Goal: Transaction & Acquisition: Purchase product/service

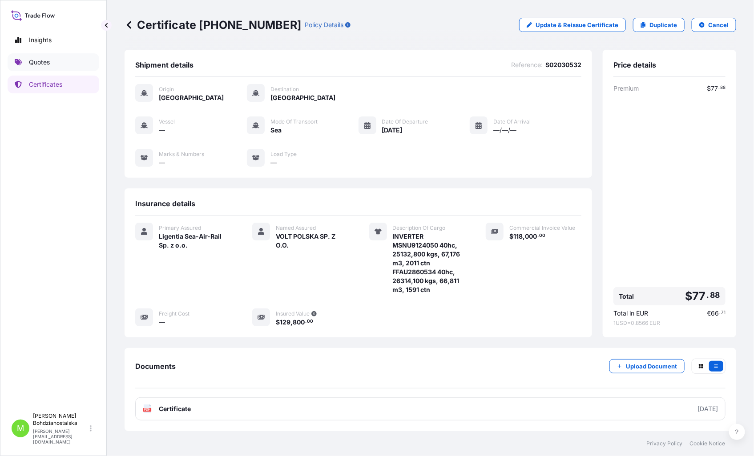
click at [32, 61] on p "Quotes" at bounding box center [39, 62] width 21 height 9
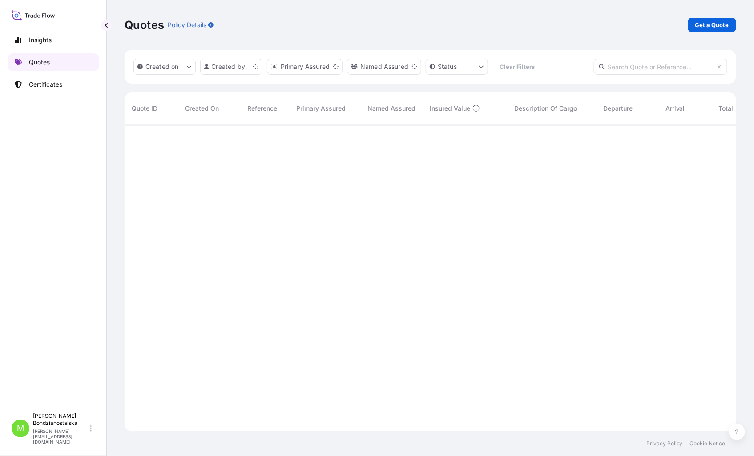
scroll to position [305, 604]
click at [711, 27] on p "Get a Quote" at bounding box center [712, 24] width 34 height 9
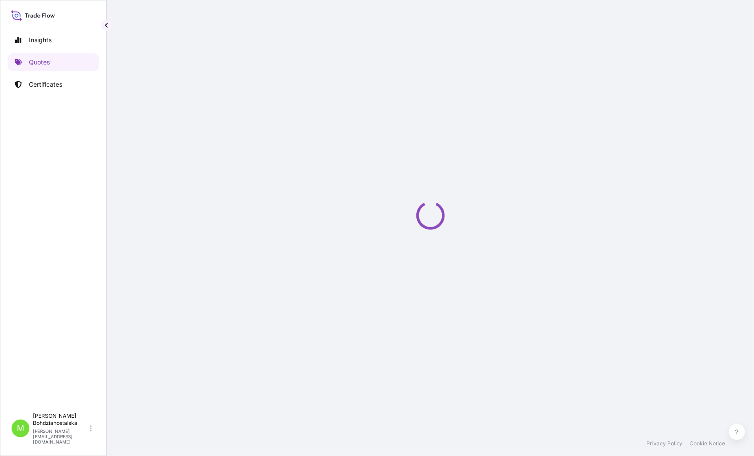
select select "Sea"
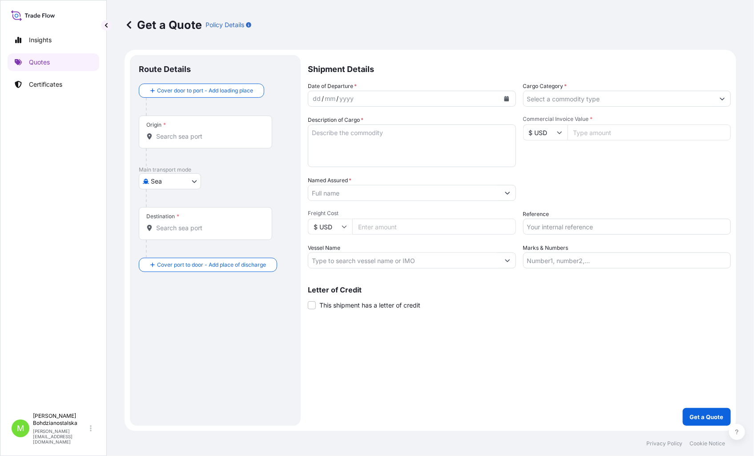
click at [169, 141] on div "Origin *" at bounding box center [205, 132] width 133 height 33
click at [169, 141] on input "Origin *" at bounding box center [208, 136] width 105 height 9
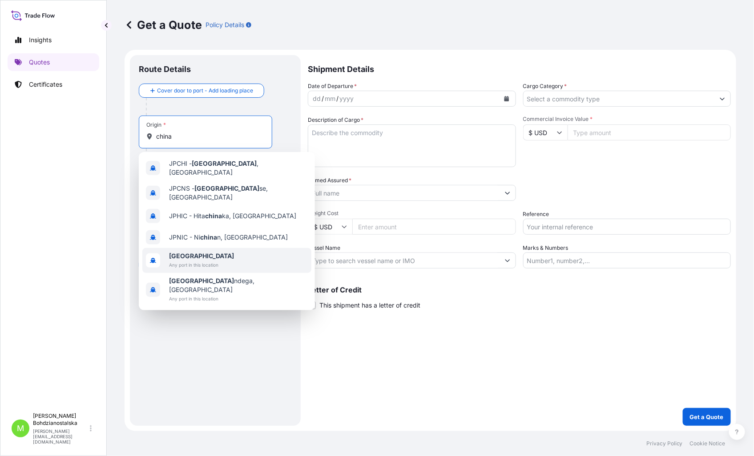
click at [222, 248] on div "[GEOGRAPHIC_DATA] Any port in this location" at bounding box center [226, 260] width 169 height 25
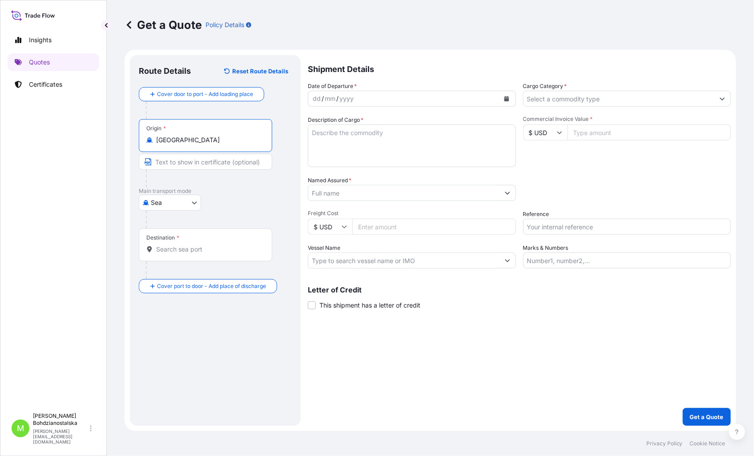
type input "[GEOGRAPHIC_DATA]"
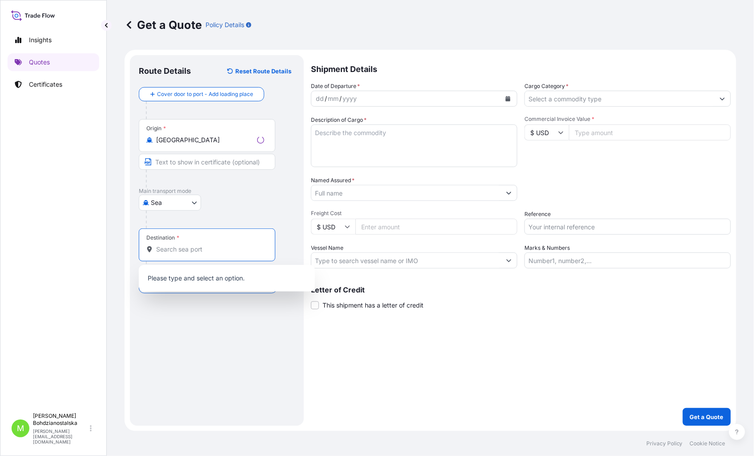
click at [198, 250] on input "Destination *" at bounding box center [210, 249] width 108 height 9
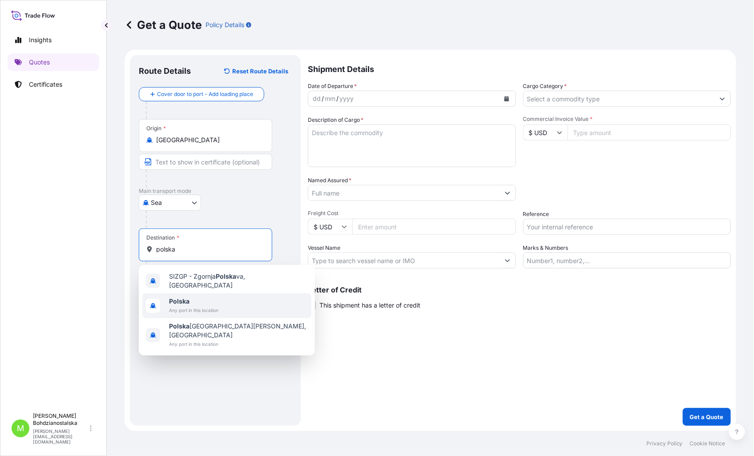
click at [191, 306] on span "Any port in this location" at bounding box center [193, 310] width 49 height 9
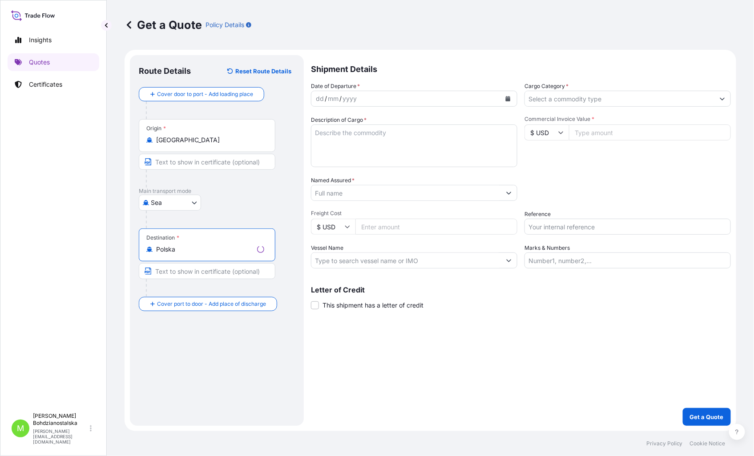
type input "Polska"
click at [318, 94] on div "dd" at bounding box center [320, 98] width 10 height 11
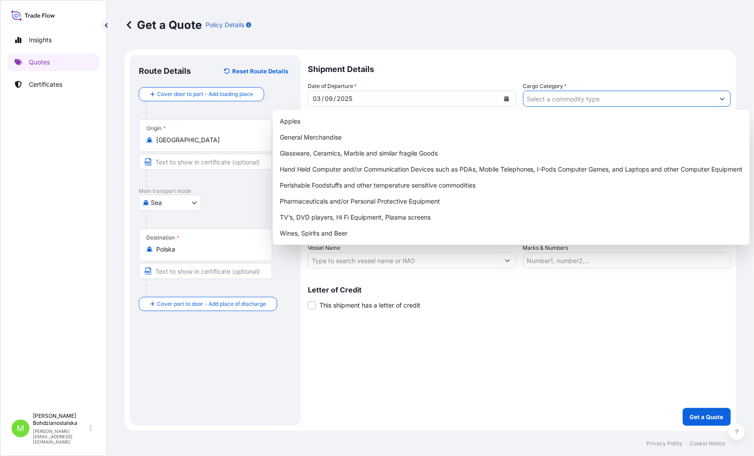
click at [615, 96] on input "Cargo Category *" at bounding box center [619, 99] width 191 height 16
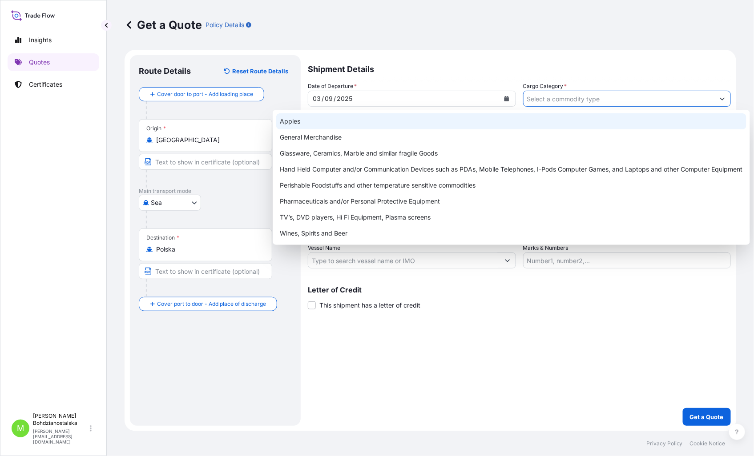
paste input "S02030740"
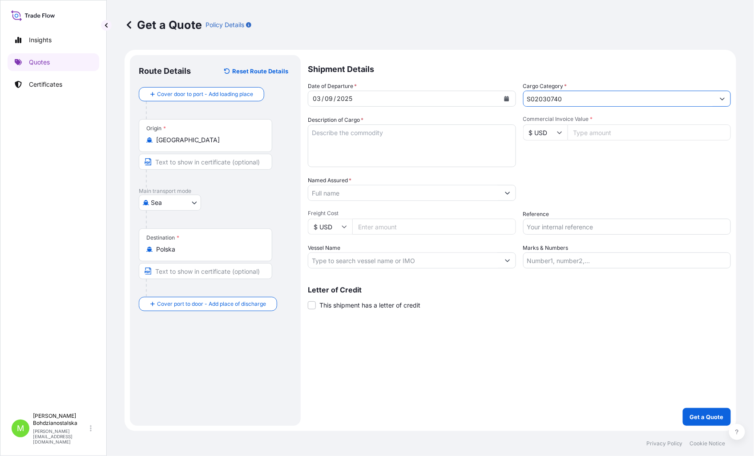
type input "S02030740"
click at [334, 139] on textarea "Description of Cargo *" at bounding box center [412, 146] width 208 height 43
click at [361, 130] on textarea "Description of Cargo *" at bounding box center [412, 146] width 208 height 43
paste textarea "INDUSTRIAL SEWING MACHINE"
click at [321, 141] on textarea "INDUSTRIAL SEWING MACHINE" at bounding box center [412, 146] width 208 height 43
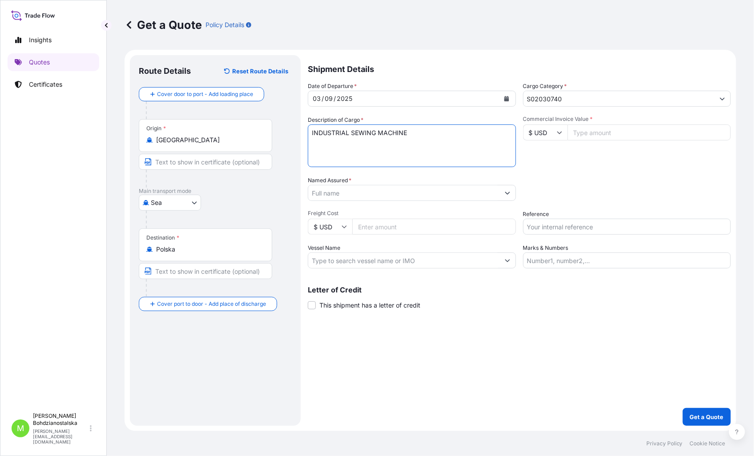
paste textarea "CSNU7069190"
type textarea "INDUSTRIAL SEWING MACHINE CSNU7069190 40HC, 20374,00 KGS, 65,560 M3, 497 CTN"
drag, startPoint x: 588, startPoint y: 125, endPoint x: 593, endPoint y: 135, distance: 10.9
click at [588, 128] on input "Commercial Invoice Value *" at bounding box center [650, 133] width 164 height 16
type input "77934.00"
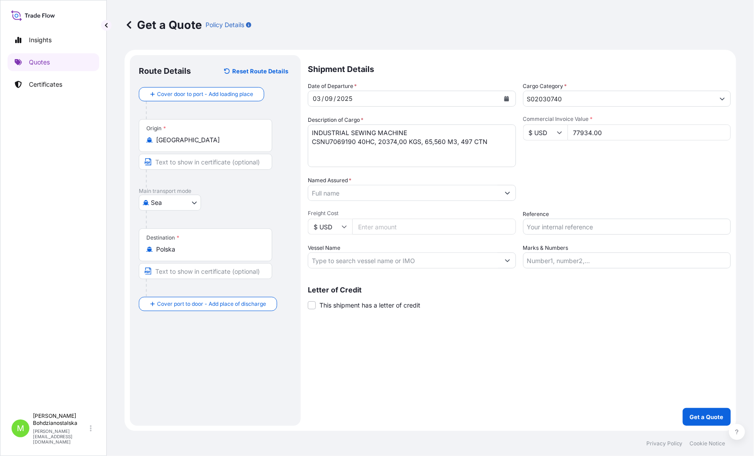
click at [367, 190] on input "Named Assured *" at bounding box center [403, 193] width 191 height 16
click at [335, 188] on input "Named Assured *" at bounding box center [403, 193] width 191 height 16
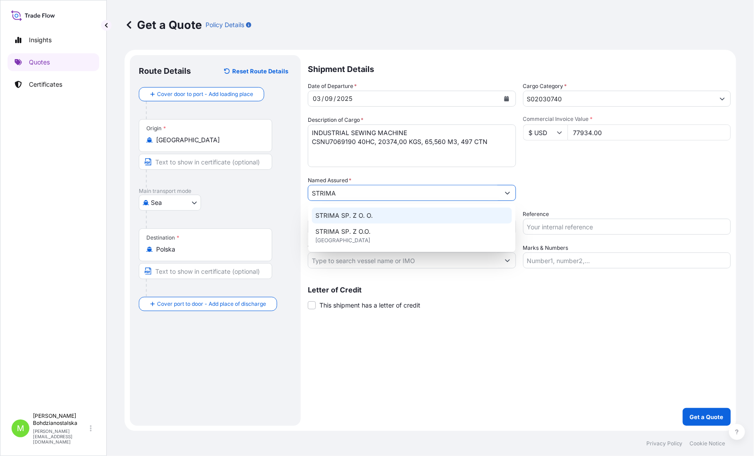
click at [379, 212] on div "STRIMA SP. Z O. O." at bounding box center [412, 216] width 200 height 16
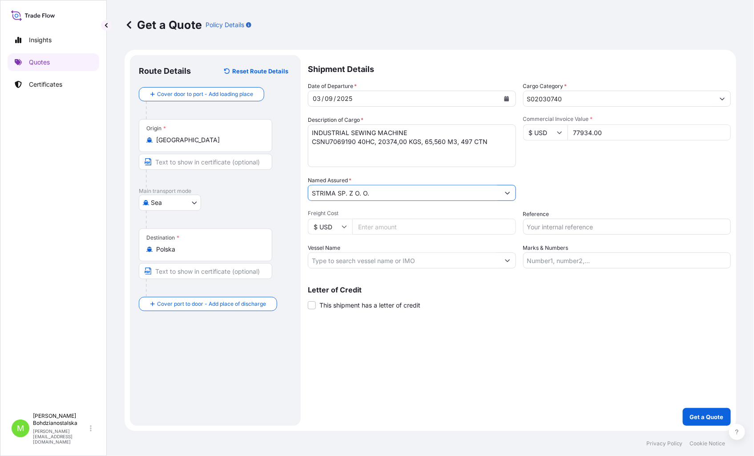
type input "STRIMA SP. Z O. O."
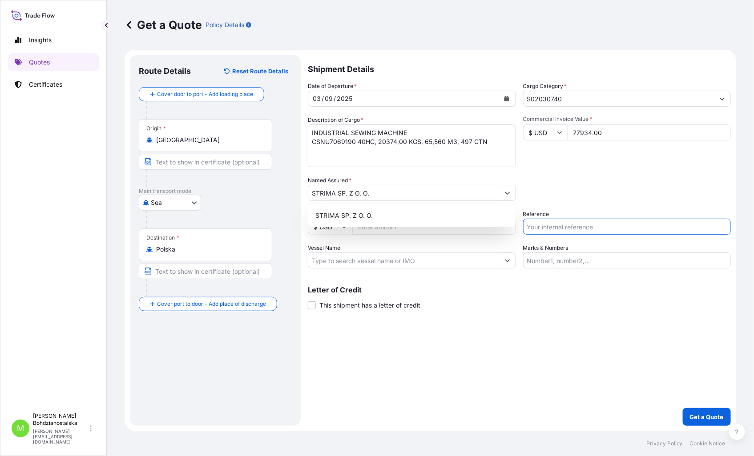
click at [616, 226] on input "Reference" at bounding box center [627, 227] width 208 height 16
paste input "S02030740"
type input "S02030740"
click at [575, 365] on div "Shipment Details Date of Departure * [DATE] Cargo Category * S02030740 Descript…" at bounding box center [519, 240] width 423 height 371
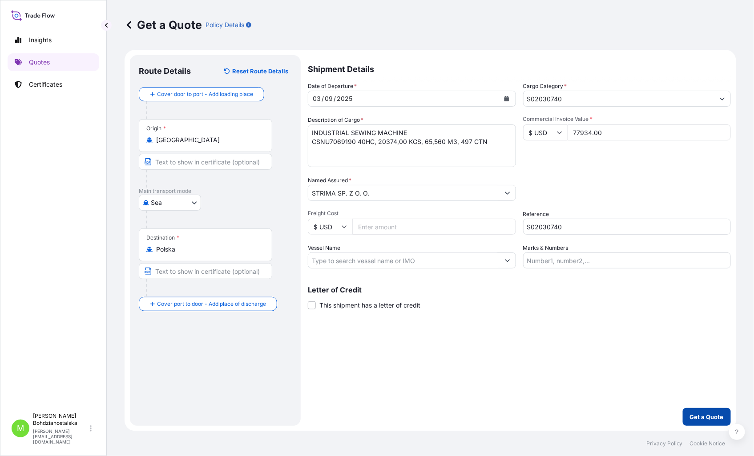
click at [704, 417] on p "Get a Quote" at bounding box center [707, 417] width 34 height 9
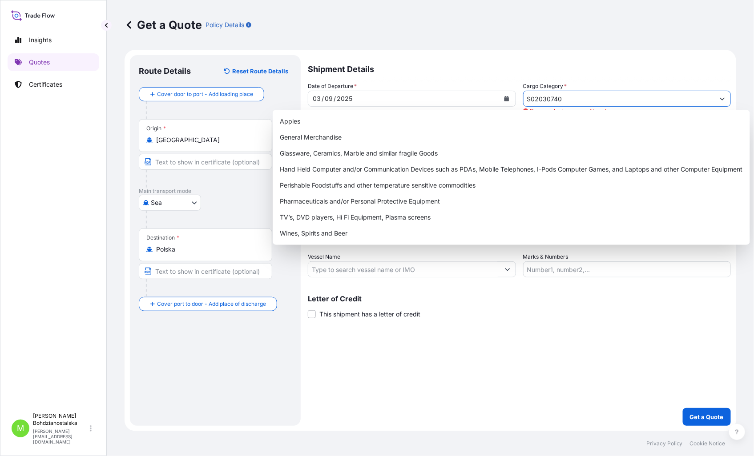
drag, startPoint x: 564, startPoint y: 98, endPoint x: 381, endPoint y: 96, distance: 183.3
click at [381, 96] on div "Date of Departure * [DATE] Cargo Category * S02030740 Please select a commodity…" at bounding box center [519, 180] width 423 height 196
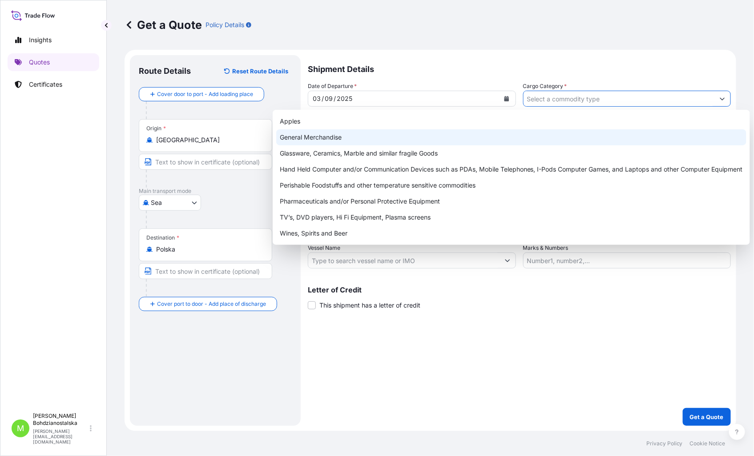
click at [338, 135] on div "General Merchandise" at bounding box center [511, 137] width 470 height 16
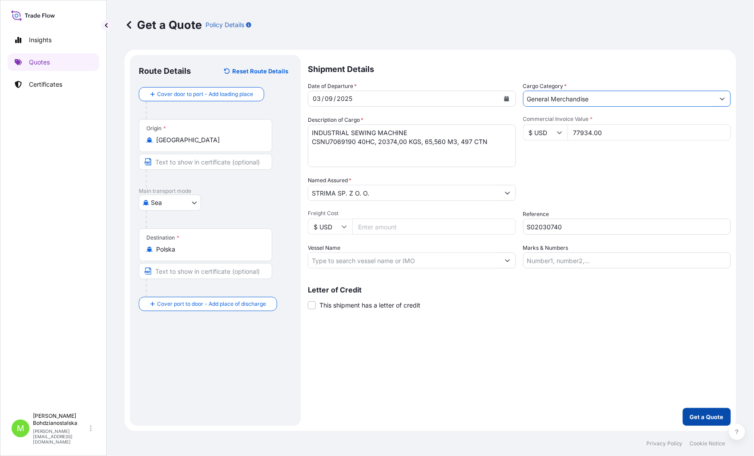
type input "General Merchandise"
click at [712, 420] on p "Get a Quote" at bounding box center [707, 417] width 34 height 9
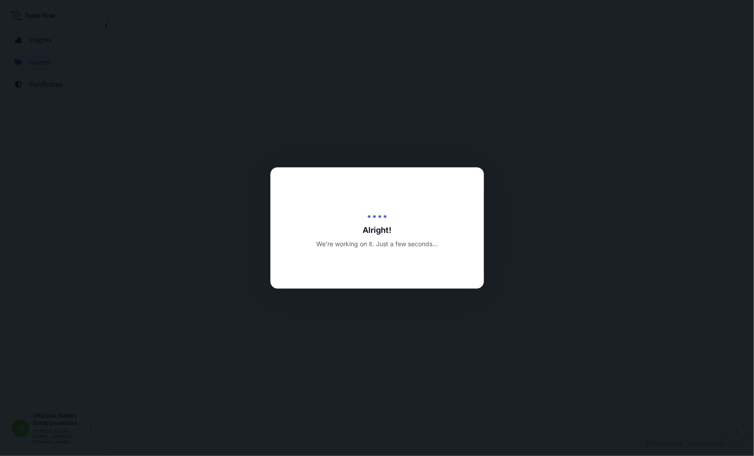
select select "Sea"
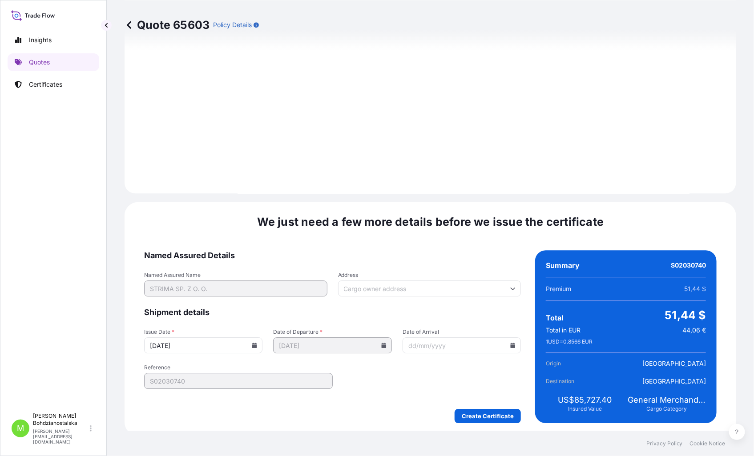
scroll to position [901, 0]
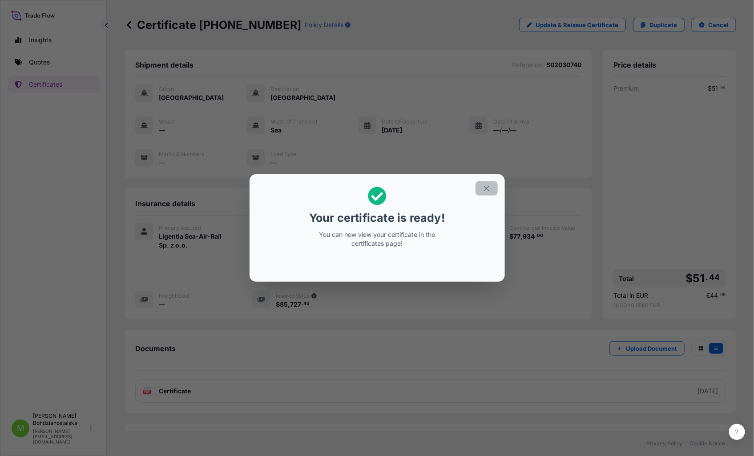
click at [486, 187] on icon "button" at bounding box center [487, 189] width 8 height 8
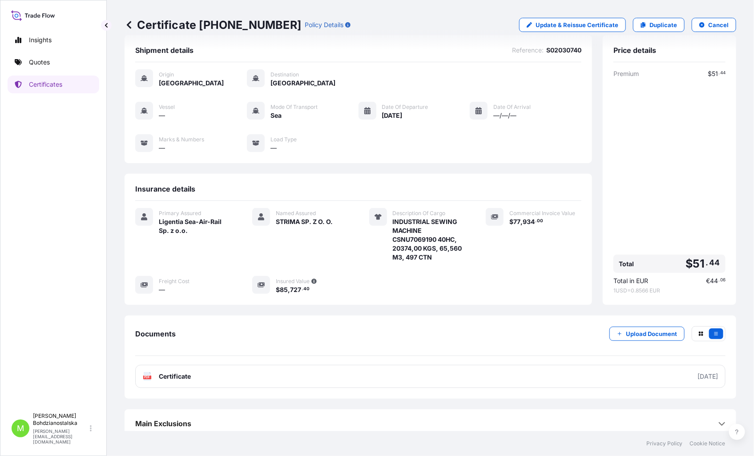
scroll to position [22, 0]
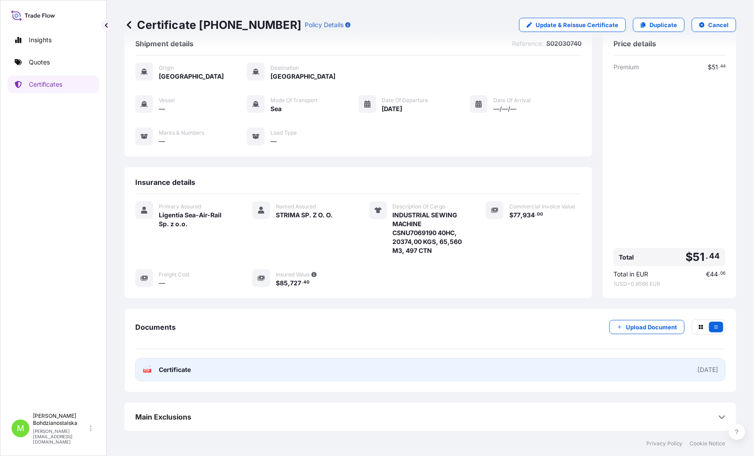
click at [165, 366] on span "Certificate" at bounding box center [175, 370] width 32 height 9
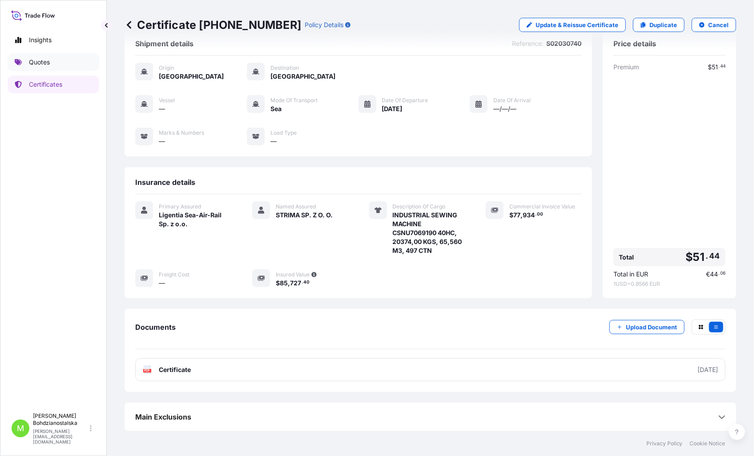
click at [44, 58] on p "Quotes" at bounding box center [39, 62] width 21 height 9
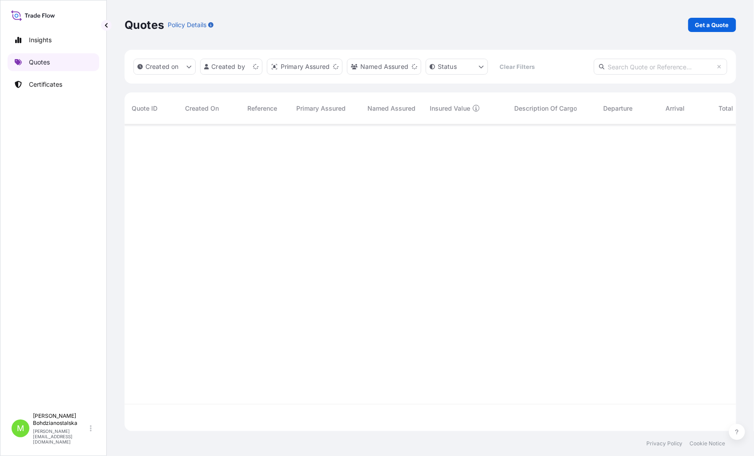
scroll to position [305, 604]
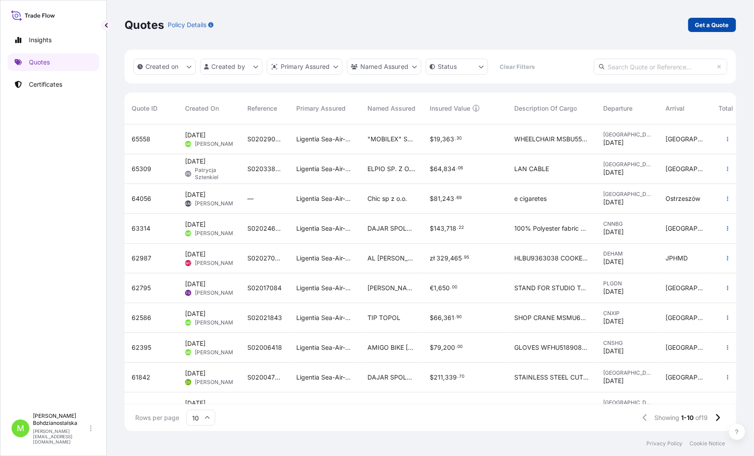
click at [718, 23] on p "Get a Quote" at bounding box center [712, 24] width 34 height 9
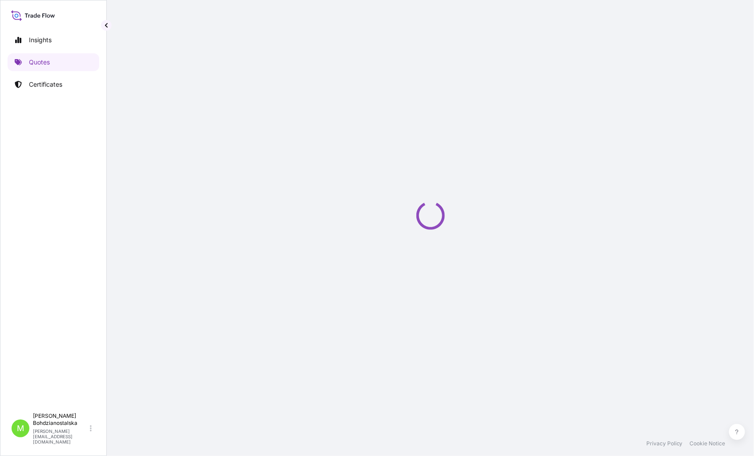
select select "Sea"
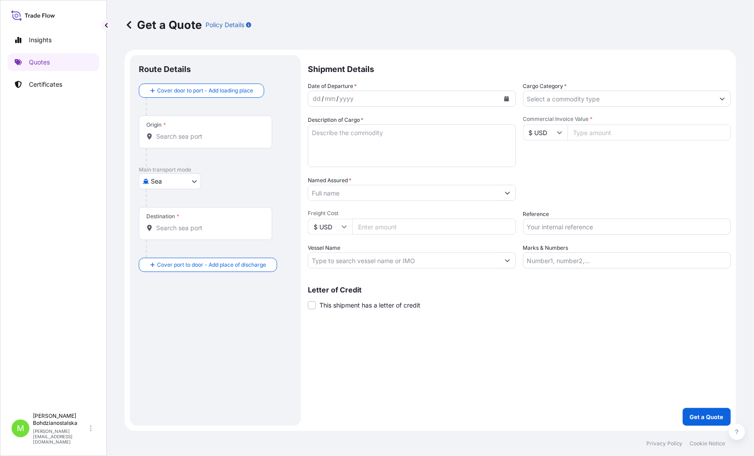
click at [202, 138] on input "Origin *" at bounding box center [208, 136] width 105 height 9
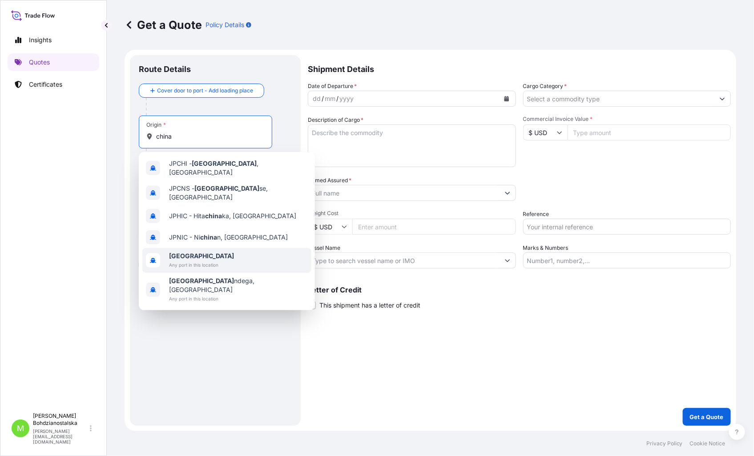
click at [222, 248] on div "[GEOGRAPHIC_DATA] Any port in this location" at bounding box center [226, 260] width 169 height 25
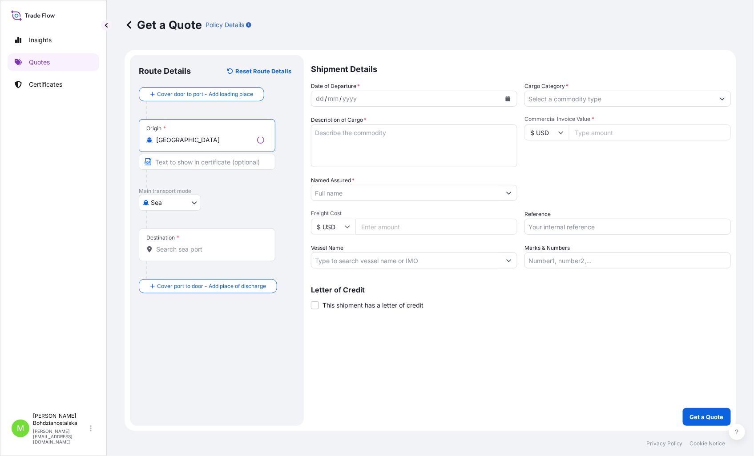
type input "[GEOGRAPHIC_DATA]"
click at [201, 257] on div "Destination *" at bounding box center [207, 245] width 137 height 33
click at [201, 254] on input "Destination *" at bounding box center [210, 249] width 108 height 9
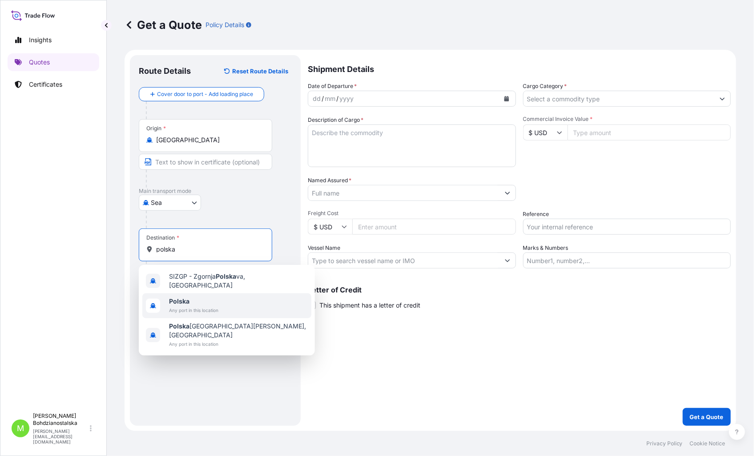
click at [217, 314] on div "Polska Any port in this location" at bounding box center [226, 306] width 169 height 25
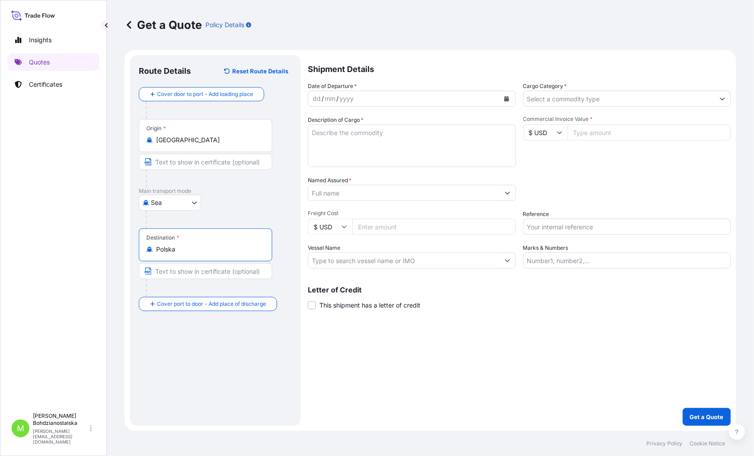
type input "Polska"
click at [315, 100] on div "dd" at bounding box center [317, 98] width 10 height 11
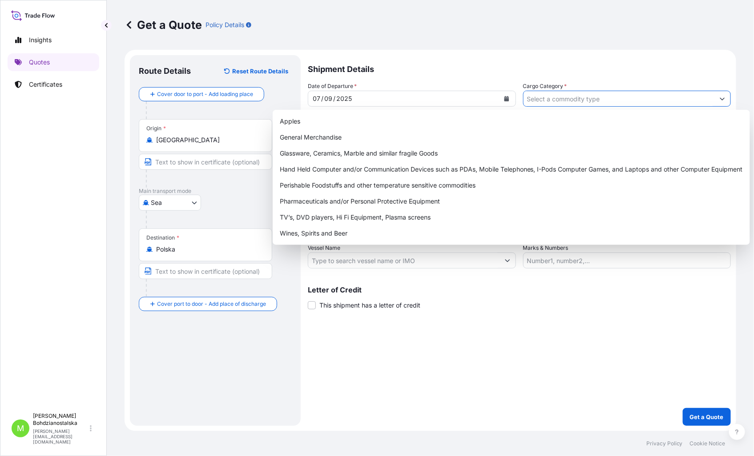
click at [524, 96] on input "Cargo Category *" at bounding box center [619, 99] width 191 height 16
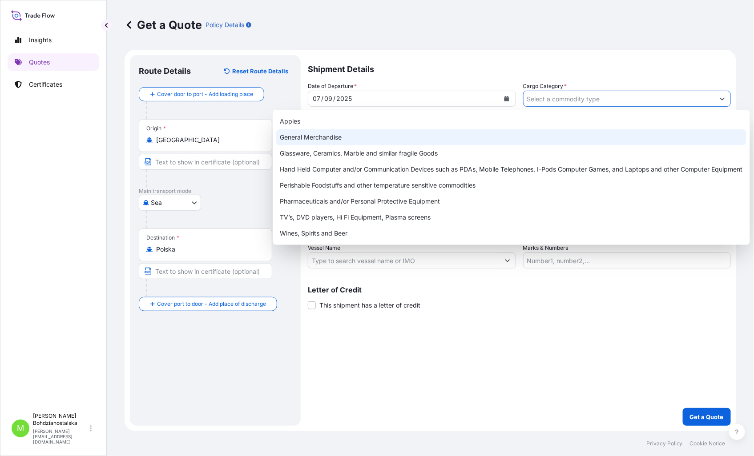
click at [341, 137] on div "General Merchandise" at bounding box center [511, 137] width 470 height 16
type input "General Merchandise"
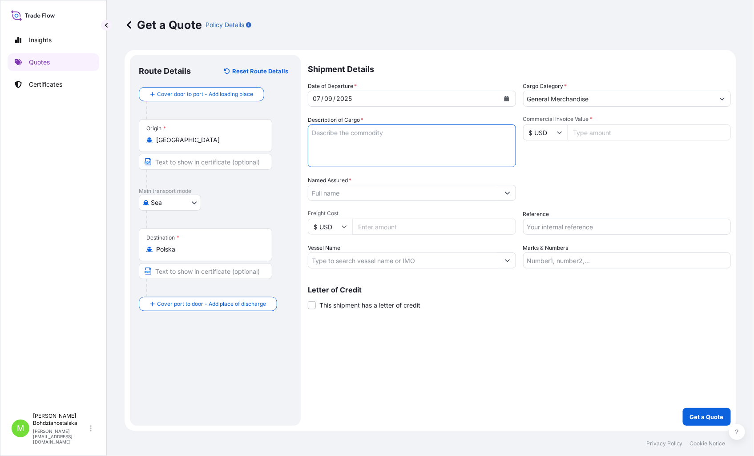
click at [344, 132] on textarea "Description of Cargo *" at bounding box center [412, 146] width 208 height 43
click at [362, 131] on textarea "Description of Cargo *" at bounding box center [412, 146] width 208 height 43
paste textarea "PLASTIC CAP"
type textarea "PLASTIC CAP"
click at [572, 231] on input "Reference" at bounding box center [627, 227] width 208 height 16
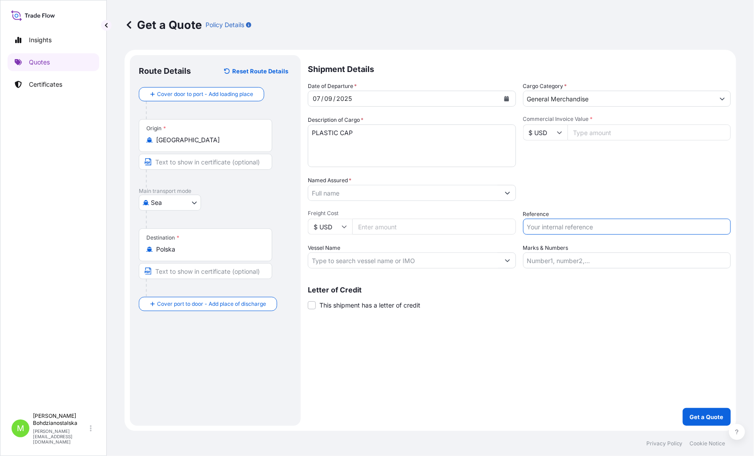
paste input "LCL16498 / S02032675 /"
type input "LCL16498 / S02032675"
click at [172, 197] on body "Insights Quotes Certificates M [PERSON_NAME] [PERSON_NAME][EMAIL_ADDRESS][DOMAI…" at bounding box center [377, 228] width 754 height 456
click at [176, 256] on div "Road" at bounding box center [169, 258] width 55 height 16
select select "Road"
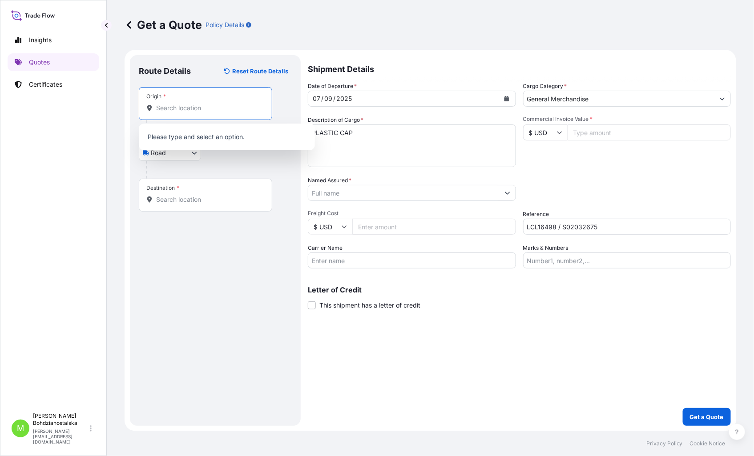
click at [165, 109] on input "Origin *" at bounding box center [208, 108] width 105 height 9
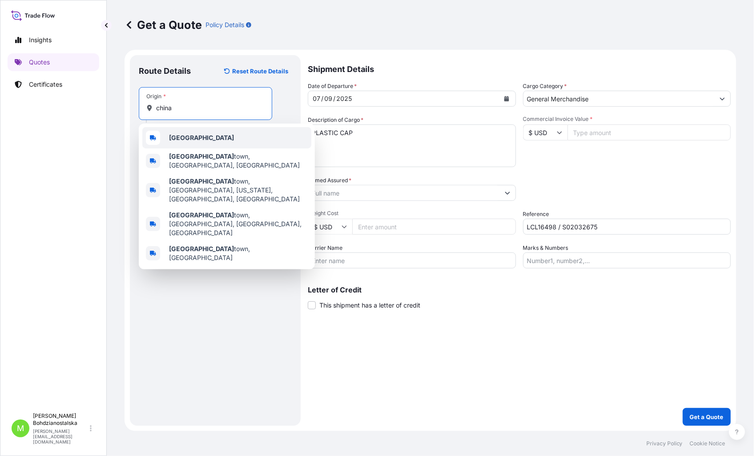
click at [194, 136] on div "[GEOGRAPHIC_DATA]" at bounding box center [226, 137] width 169 height 21
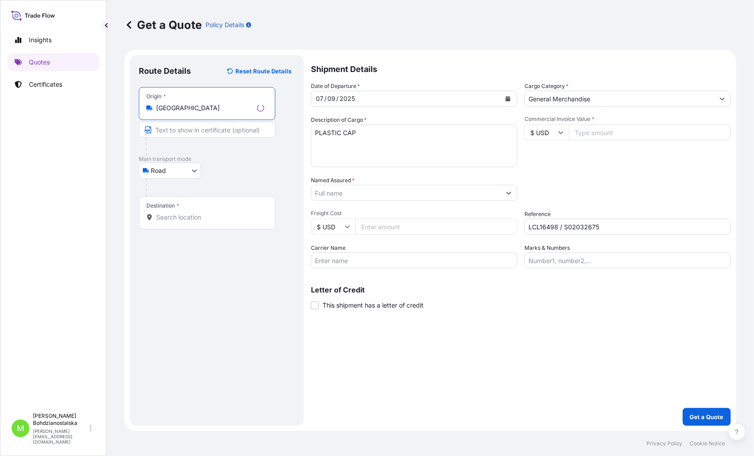
type input "[GEOGRAPHIC_DATA]"
click at [180, 223] on div "Destination *" at bounding box center [207, 213] width 137 height 33
click at [180, 222] on input "Destination *" at bounding box center [210, 217] width 108 height 9
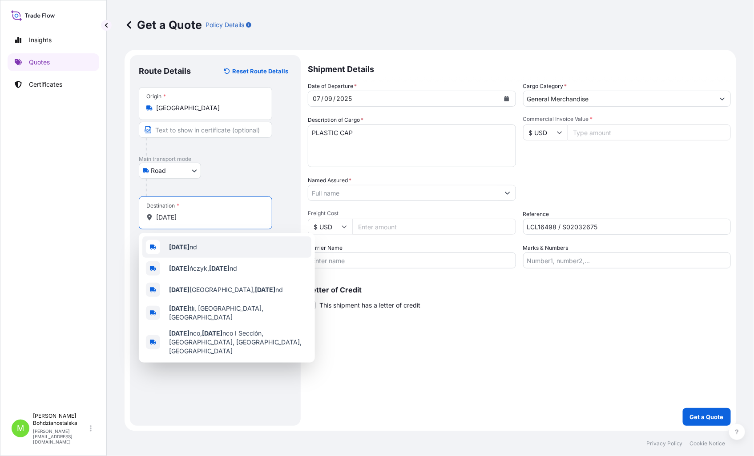
click at [199, 246] on div "[DATE] nd" at bounding box center [226, 247] width 169 height 21
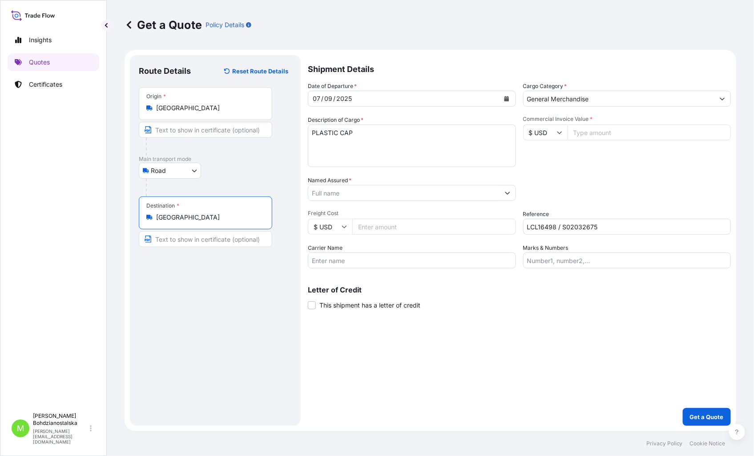
type input "[GEOGRAPHIC_DATA]"
click at [194, 314] on div "Route Details Reset Route Details Place of loading Road / [GEOGRAPHIC_DATA] / I…" at bounding box center [217, 240] width 156 height 353
click at [333, 151] on textarea "PLASTIC CAP" at bounding box center [412, 146] width 208 height 43
paste textarea "RAIL16498"
type textarea "PLASTIC CAP RAIL16498"
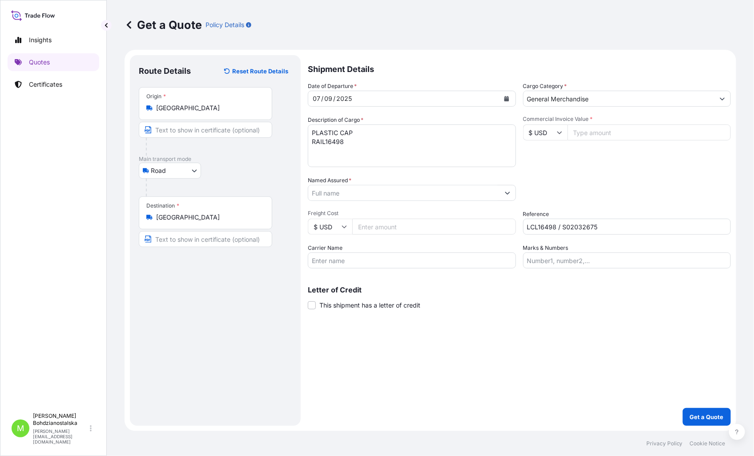
click at [589, 131] on input "Commercial Invoice Value *" at bounding box center [650, 133] width 164 height 16
type input "972"
click at [552, 184] on div "Packing Category Type to search a container mode Please select a primary mode o…" at bounding box center [627, 188] width 208 height 25
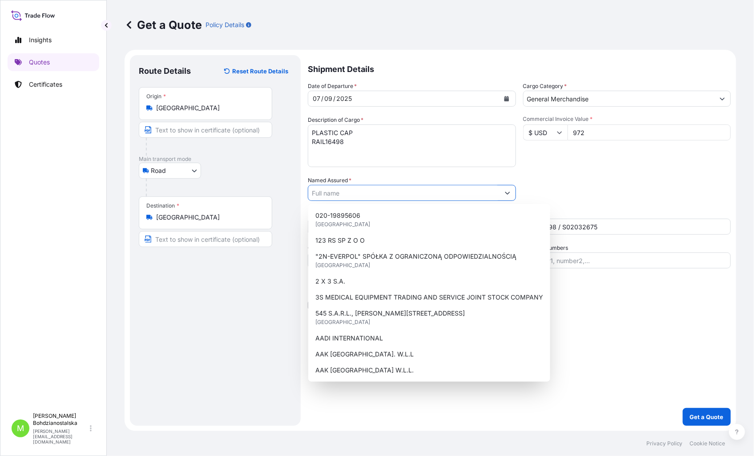
click at [339, 190] on input "Named Assured *" at bounding box center [403, 193] width 191 height 16
click at [330, 197] on input "Named Assured *" at bounding box center [403, 193] width 191 height 16
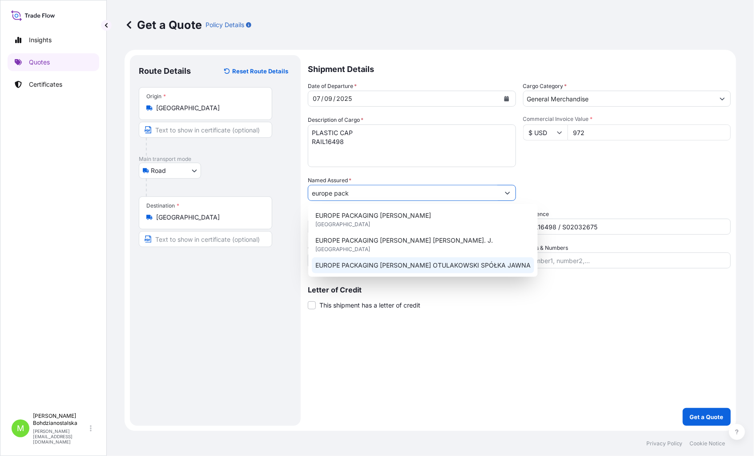
click at [425, 261] on span "EUROPE PACKAGING [PERSON_NAME] OTULAKOWSKI SPÓŁKA JAWNA" at bounding box center [422, 265] width 215 height 9
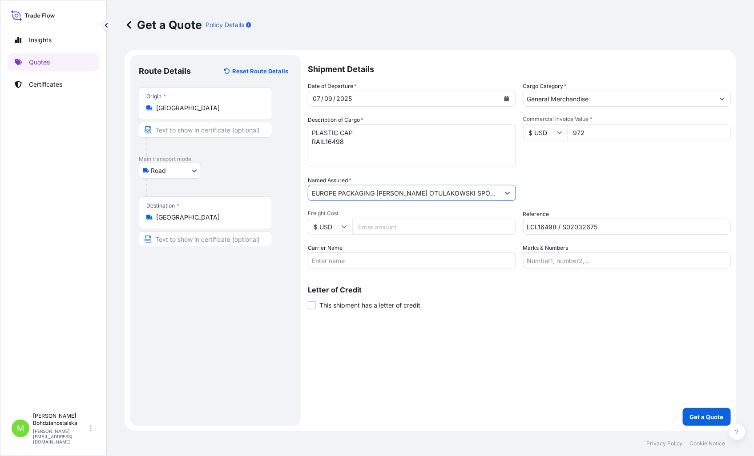
type input "EUROPE PACKAGING [PERSON_NAME] OTULAKOWSKI SPÓŁKA JAWNA"
click at [593, 135] on input "972" at bounding box center [650, 133] width 164 height 16
type input "972.00"
click at [508, 324] on div "Shipment Details Date of Departure * [DATE] Cargo Category * General Merchandis…" at bounding box center [519, 240] width 423 height 371
click at [710, 417] on p "Get a Quote" at bounding box center [707, 417] width 34 height 9
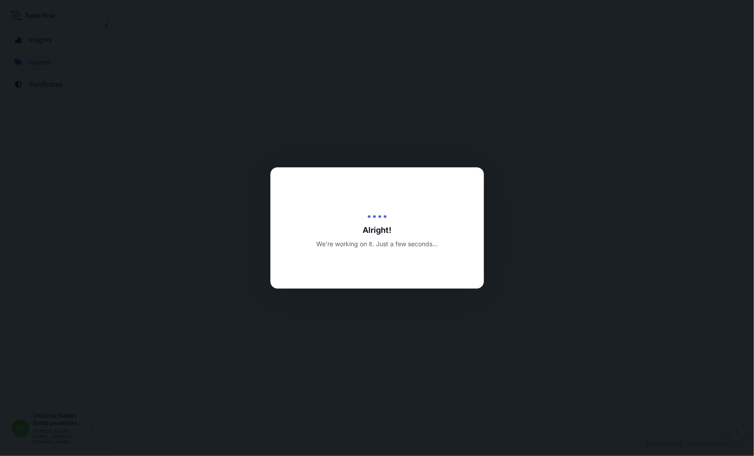
select select "Road"
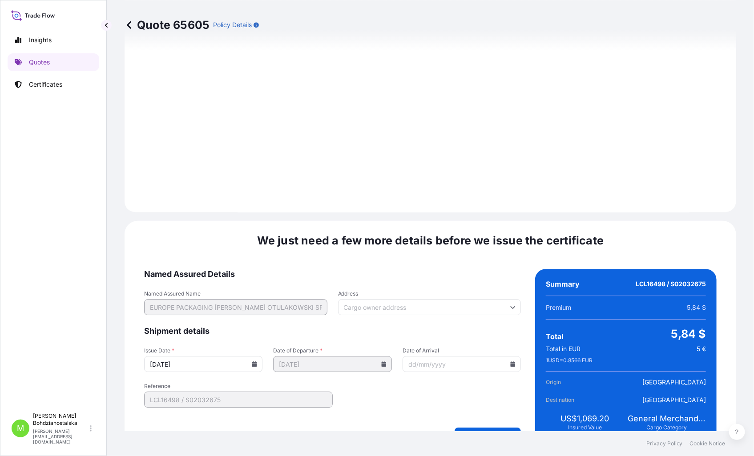
scroll to position [901, 0]
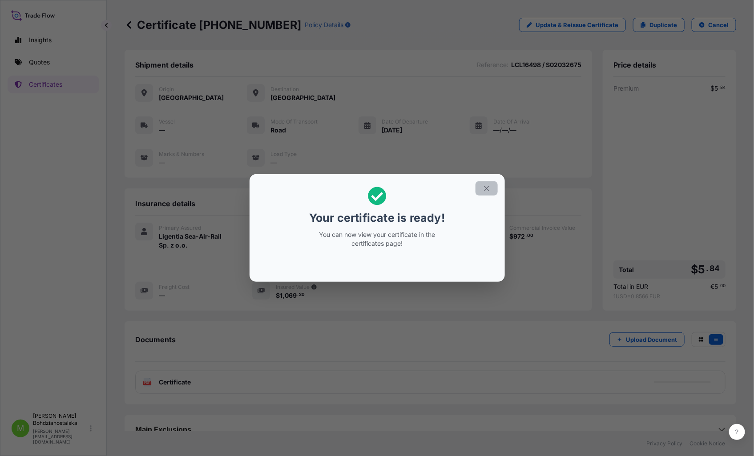
click at [487, 189] on icon "button" at bounding box center [486, 188] width 5 height 5
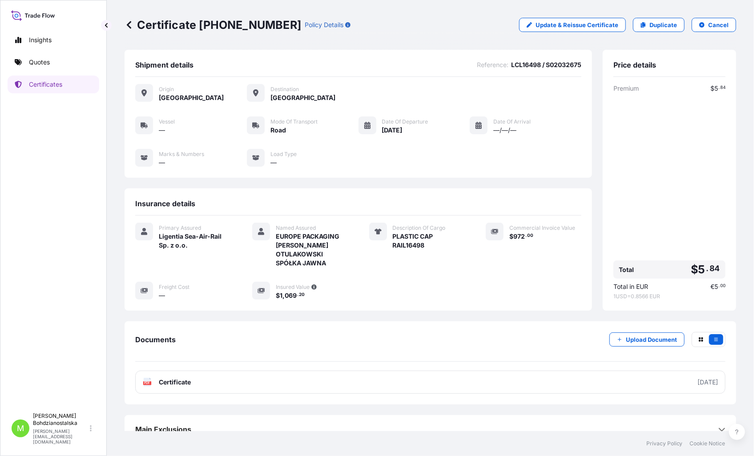
scroll to position [13, 0]
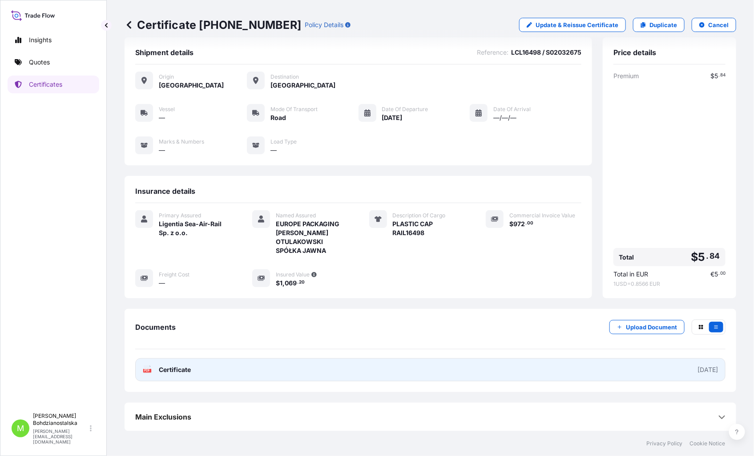
click at [186, 368] on span "Certificate" at bounding box center [175, 370] width 32 height 9
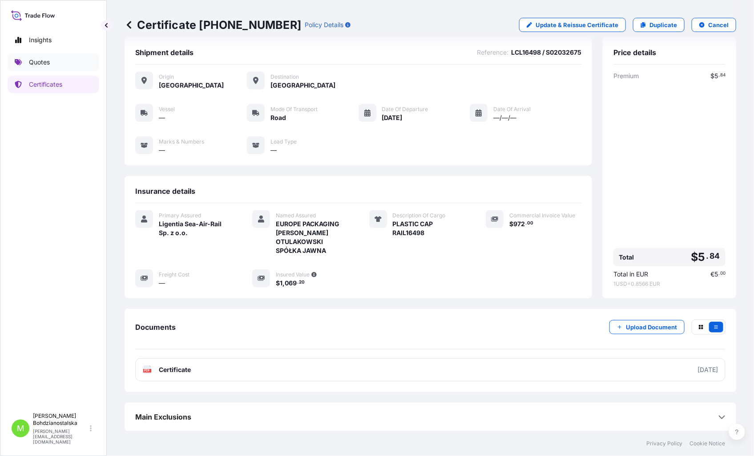
click at [32, 61] on p "Quotes" at bounding box center [39, 62] width 21 height 9
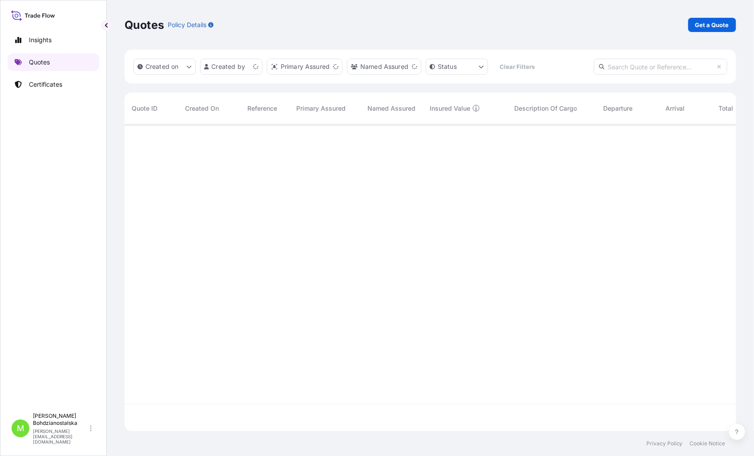
scroll to position [305, 604]
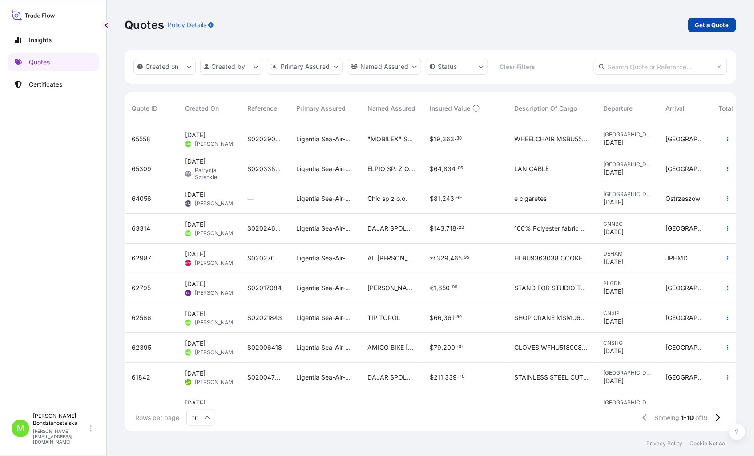
click at [704, 24] on p "Get a Quote" at bounding box center [712, 24] width 34 height 9
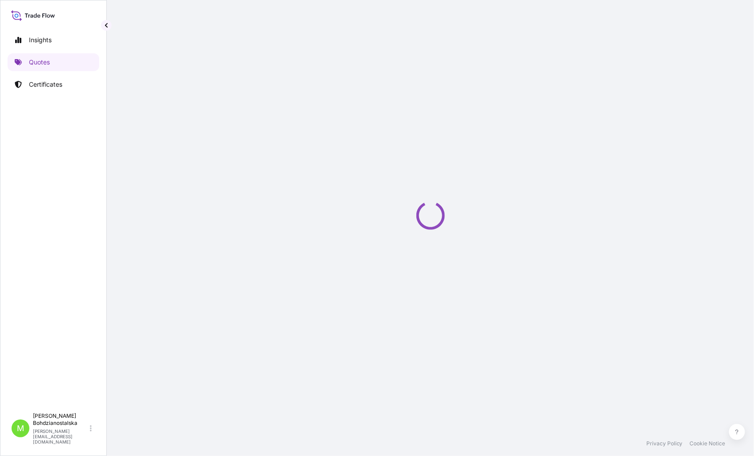
select select "Sea"
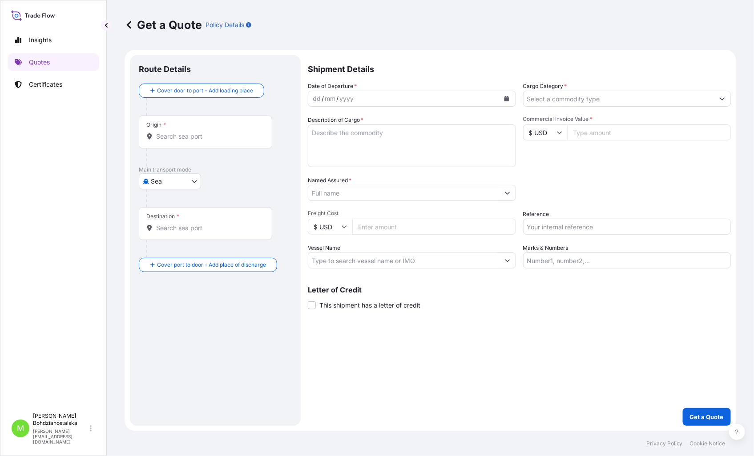
click at [161, 141] on div "Origin *" at bounding box center [205, 132] width 133 height 33
click at [161, 141] on input "Origin *" at bounding box center [208, 136] width 105 height 9
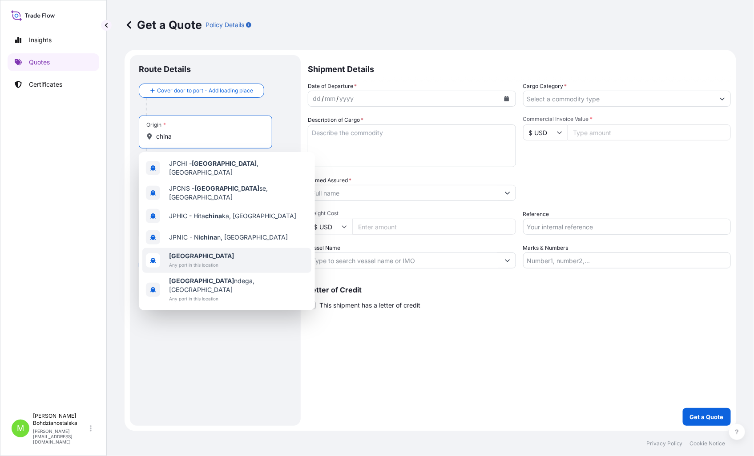
click at [200, 252] on span "[GEOGRAPHIC_DATA]" at bounding box center [201, 256] width 65 height 9
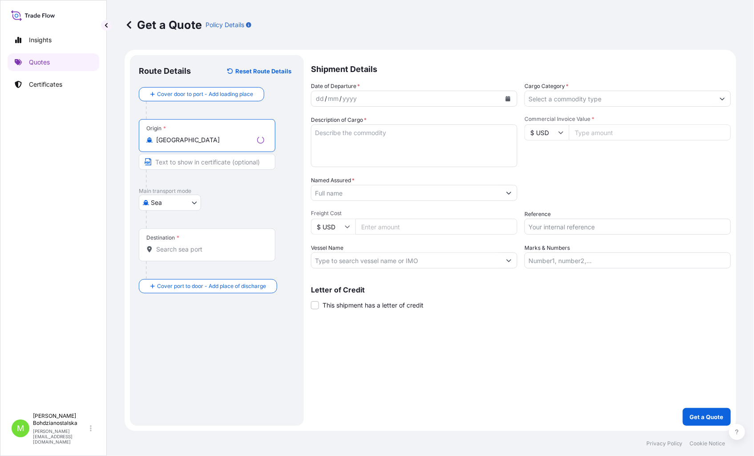
type input "[GEOGRAPHIC_DATA]"
click at [182, 250] on input "Destination *" at bounding box center [210, 249] width 108 height 9
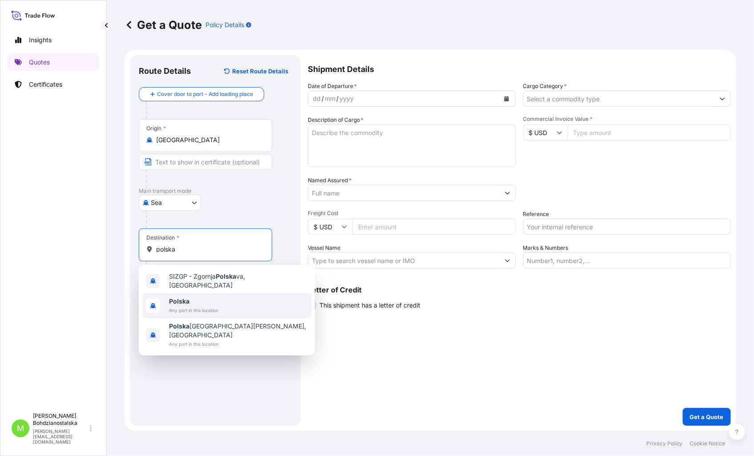
click at [186, 299] on b "Polska" at bounding box center [179, 302] width 20 height 8
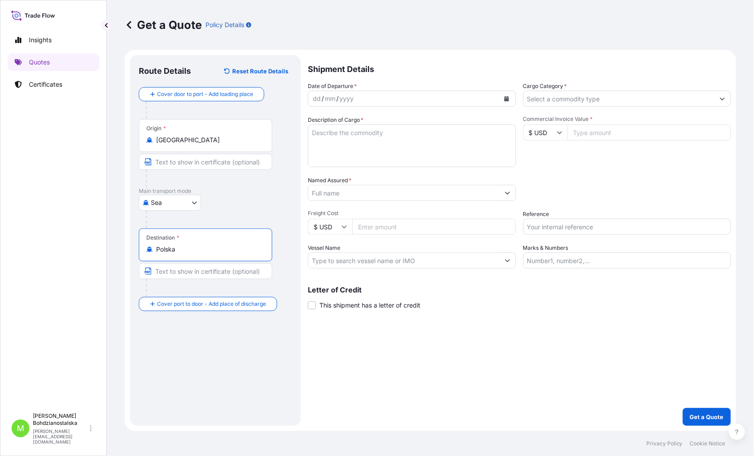
type input "Polska"
click at [318, 101] on div "dd" at bounding box center [317, 98] width 10 height 11
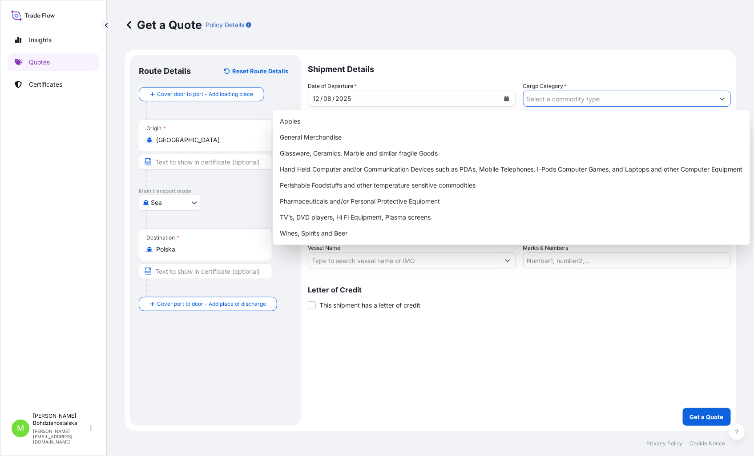
click at [553, 101] on input "Cargo Category *" at bounding box center [619, 99] width 191 height 16
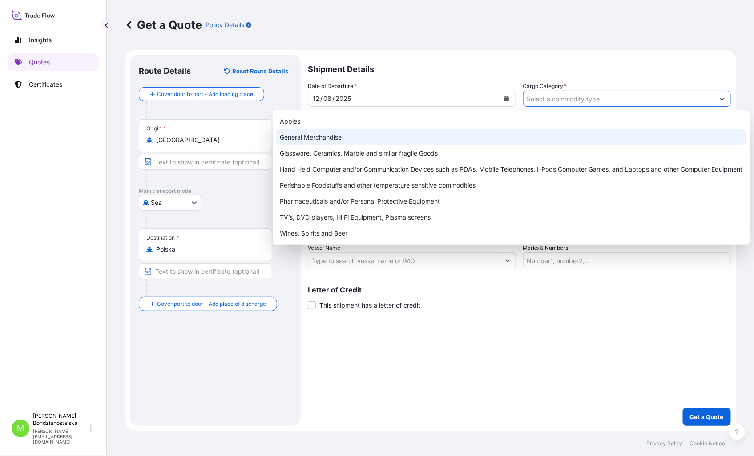
click at [438, 136] on div "General Merchandise" at bounding box center [511, 137] width 470 height 16
type input "General Merchandise"
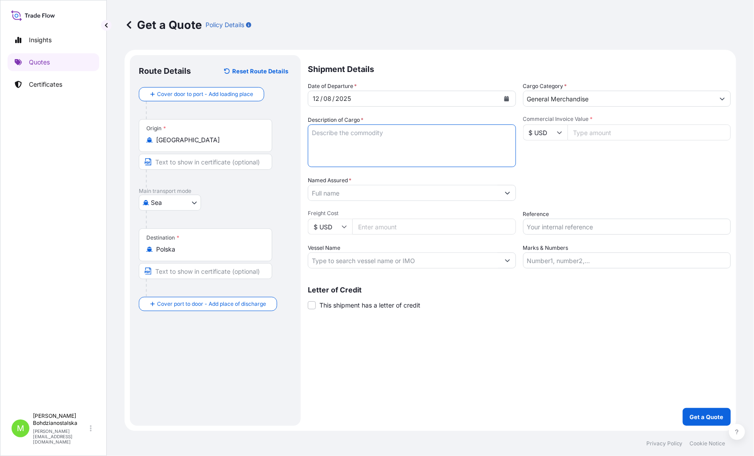
click at [371, 135] on textarea "Description of Cargo *" at bounding box center [412, 146] width 208 height 43
click at [320, 134] on textarea "Description of Cargo *" at bounding box center [412, 146] width 208 height 43
paste textarea "plastic connectors"
click at [338, 148] on textarea "plastic connectors" at bounding box center [412, 146] width 208 height 43
paste textarea "CMAU6826252"
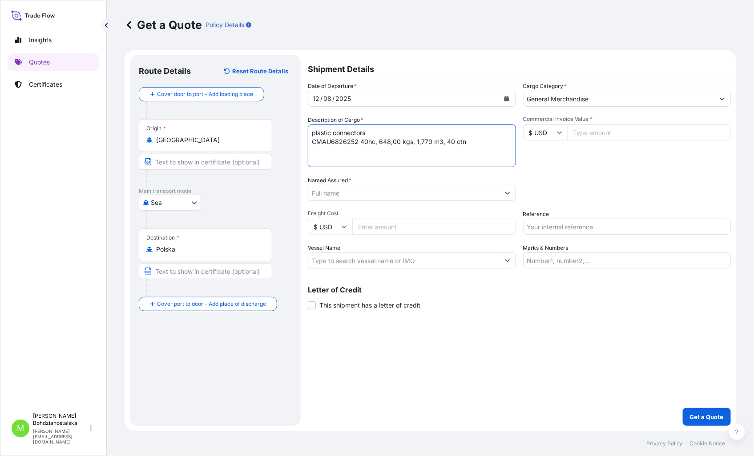
type textarea "plastic connectors CMAU6826252 40hc, 648,00 kgs, 1,770 m3, 40 ctn"
click at [611, 130] on input "Commercial Invoice Value *" at bounding box center [650, 133] width 164 height 16
paste input "10181.71"
type input "10181.71"
click at [370, 206] on div "Date of Departure * [DATE] Cargo Category * General Merchandise Description of …" at bounding box center [519, 175] width 423 height 187
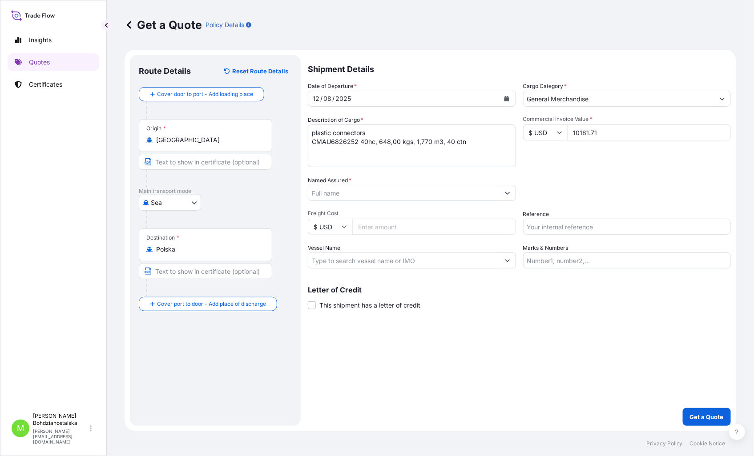
click at [359, 202] on div "Date of Departure * [DATE] Cargo Category * General Merchandise Description of …" at bounding box center [519, 175] width 423 height 187
click at [354, 197] on input "Named Assured *" at bounding box center [403, 193] width 191 height 16
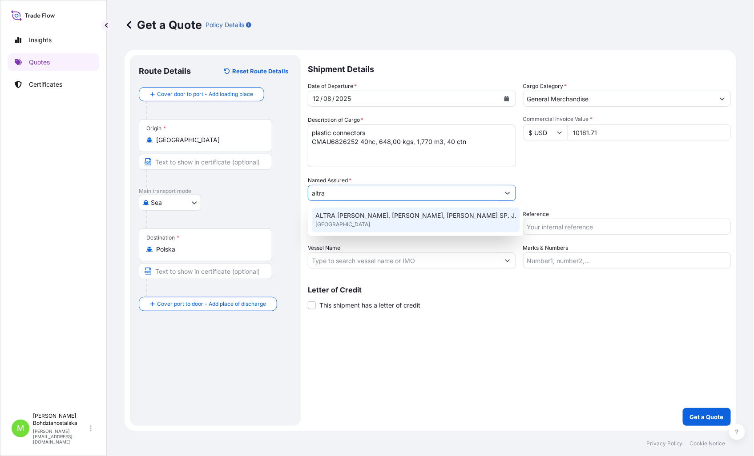
click at [346, 217] on span "ALTRA [PERSON_NAME], [PERSON_NAME], [PERSON_NAME] SP. J." at bounding box center [415, 215] width 201 height 9
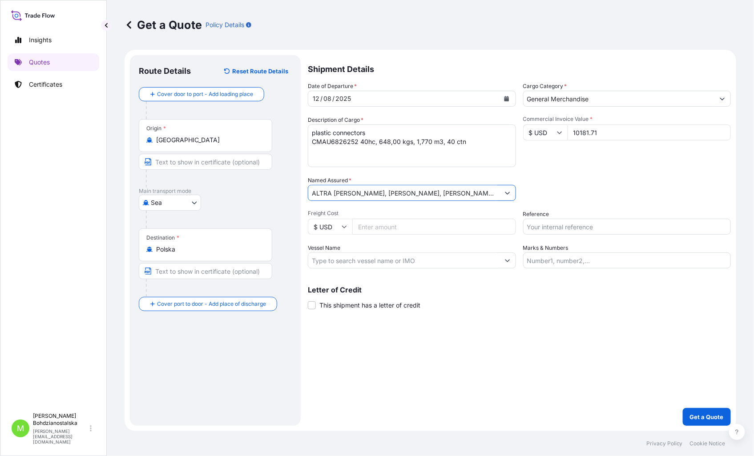
type input "ALTRA [PERSON_NAME], [PERSON_NAME], [PERSON_NAME] SP. J."
click at [574, 233] on input "Reference" at bounding box center [627, 227] width 208 height 16
type input "S02014216"
click at [557, 324] on div "Shipment Details Date of Departure * [DATE] Cargo Category * General Merchandis…" at bounding box center [519, 240] width 423 height 371
click at [313, 139] on textarea "plastic connectors CMAU6826252 40hc, 648,00 kgs, 1,770 m3, 40 ctn" at bounding box center [412, 146] width 208 height 43
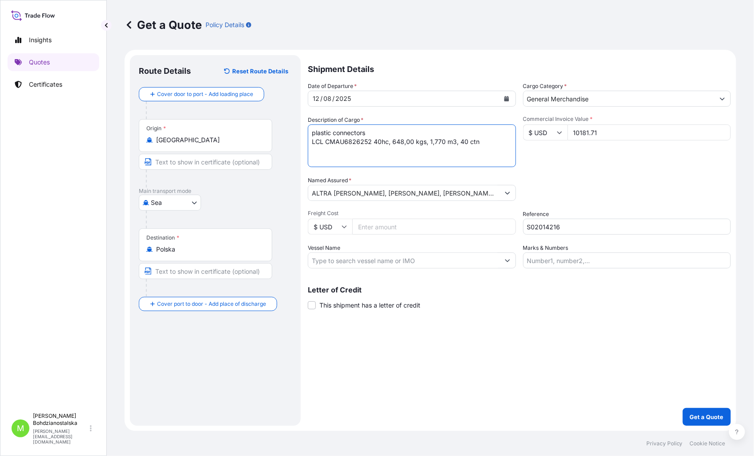
type textarea "plastic connectors LCL CMAU6826252 40hc, 648,00 kgs, 1,770 m3, 40 ctn"
drag, startPoint x: 574, startPoint y: 228, endPoint x: 403, endPoint y: 228, distance: 170.8
click at [403, 228] on div "Date of Departure * [DATE] Cargo Category * General Merchandise Description of …" at bounding box center [519, 175] width 423 height 187
paste input "LCL16386 / S02014216"
type input "LCL16386 / S02014216"
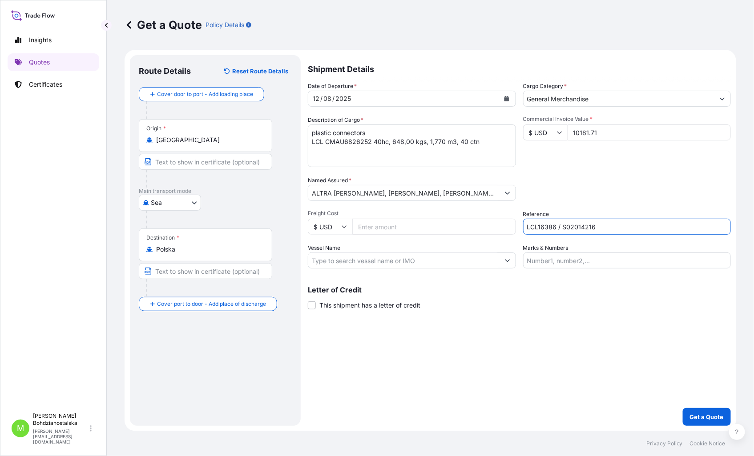
click at [519, 390] on div "Shipment Details Date of Departure * [DATE] Cargo Category * General Merchandis…" at bounding box center [519, 240] width 423 height 371
click at [694, 416] on p "Get a Quote" at bounding box center [707, 417] width 34 height 9
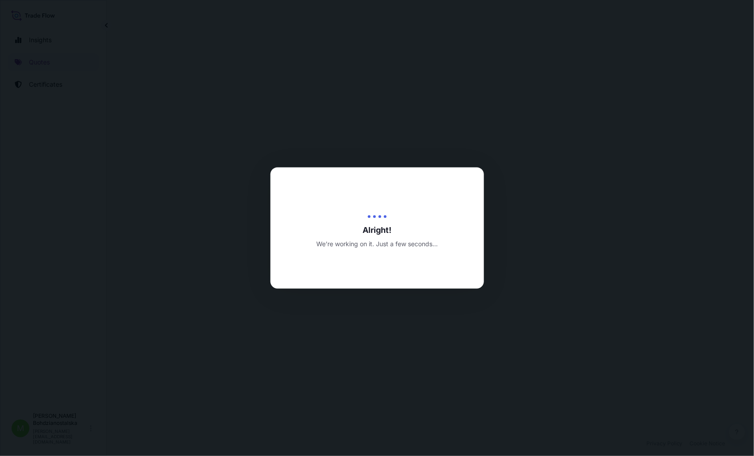
select select "Sea"
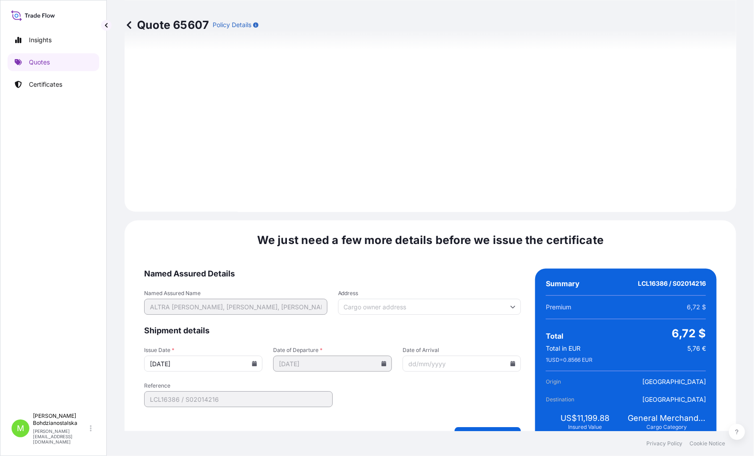
scroll to position [901, 0]
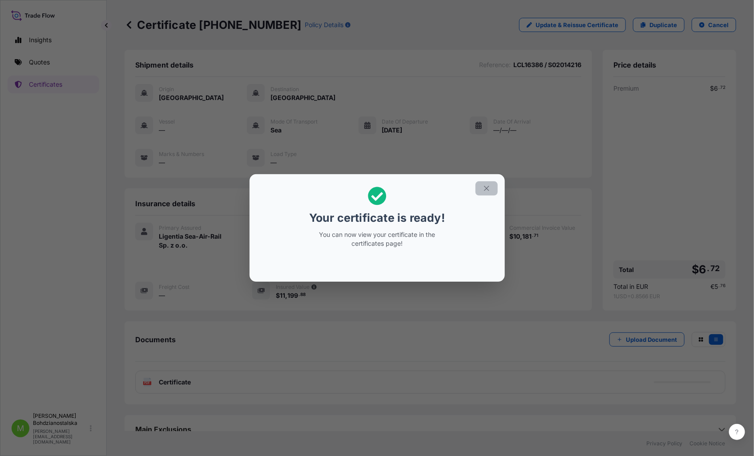
click at [487, 185] on icon "button" at bounding box center [487, 189] width 8 height 8
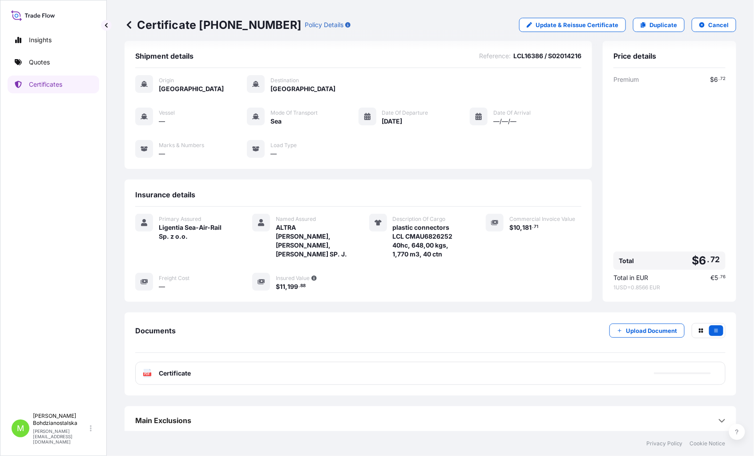
scroll to position [13, 0]
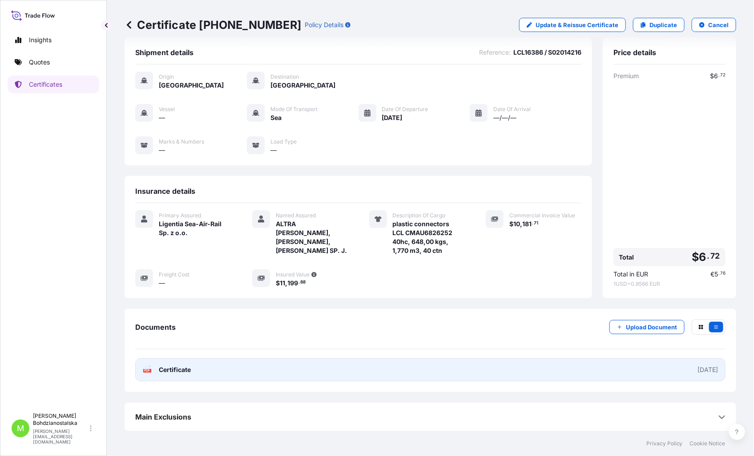
click at [202, 367] on link "PDF Certificate [DATE]" at bounding box center [430, 370] width 590 height 23
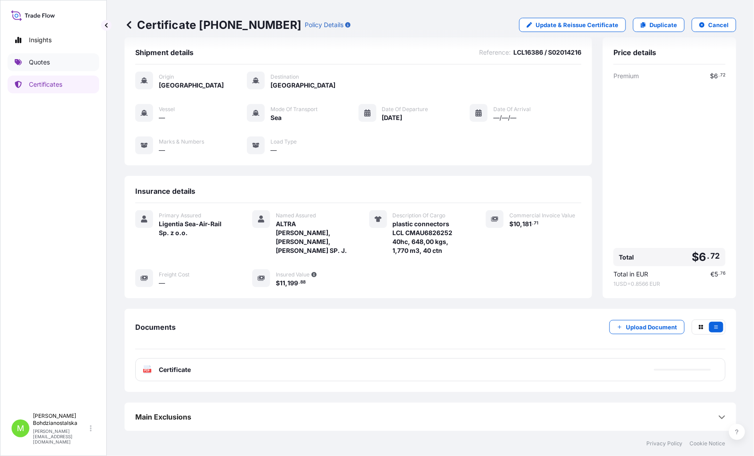
click at [51, 61] on link "Quotes" at bounding box center [54, 62] width 92 height 18
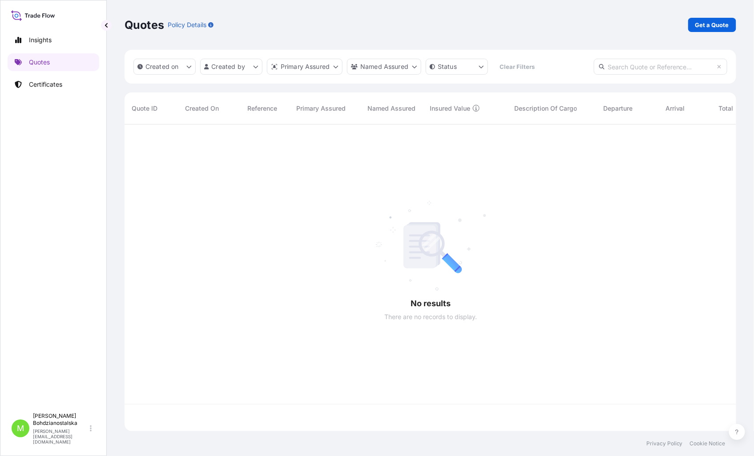
scroll to position [305, 604]
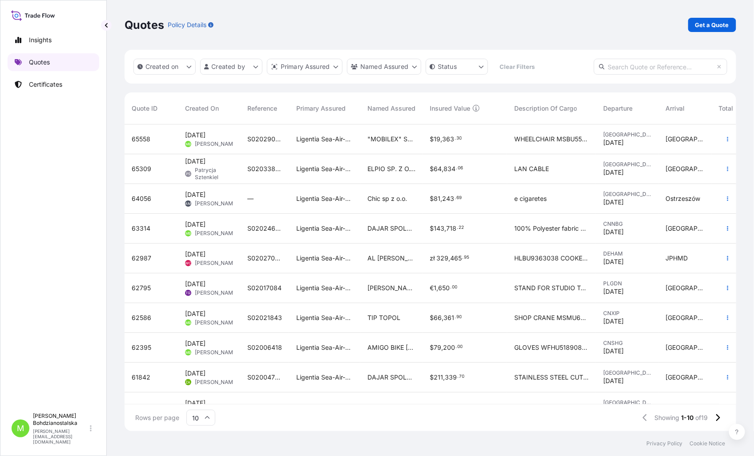
click at [37, 61] on p "Quotes" at bounding box center [39, 62] width 21 height 9
click at [718, 27] on p "Get a Quote" at bounding box center [712, 24] width 34 height 9
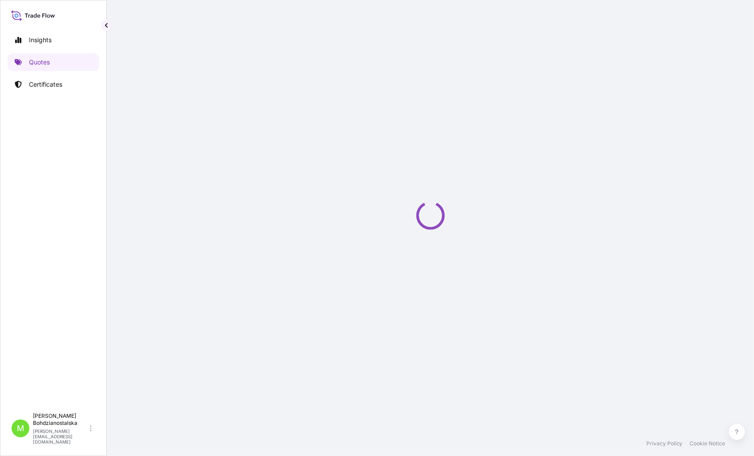
select select "Sea"
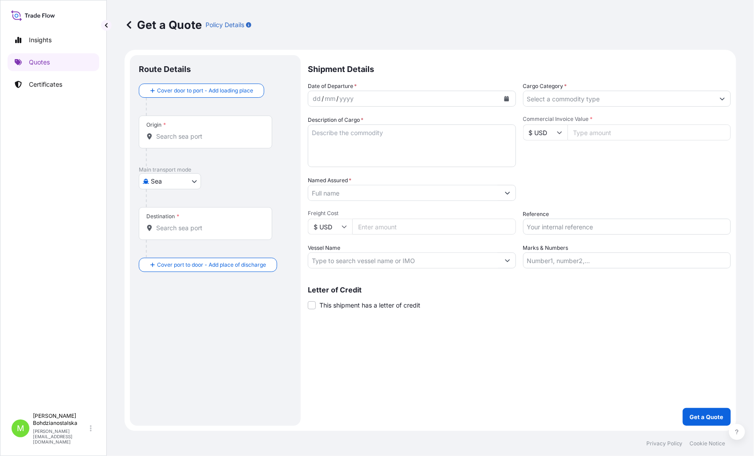
click at [163, 129] on div "Origin *" at bounding box center [205, 132] width 133 height 33
click at [163, 132] on input "Origin *" at bounding box center [208, 136] width 105 height 9
click at [168, 139] on input "Origin * Please select an origin" at bounding box center [208, 136] width 105 height 9
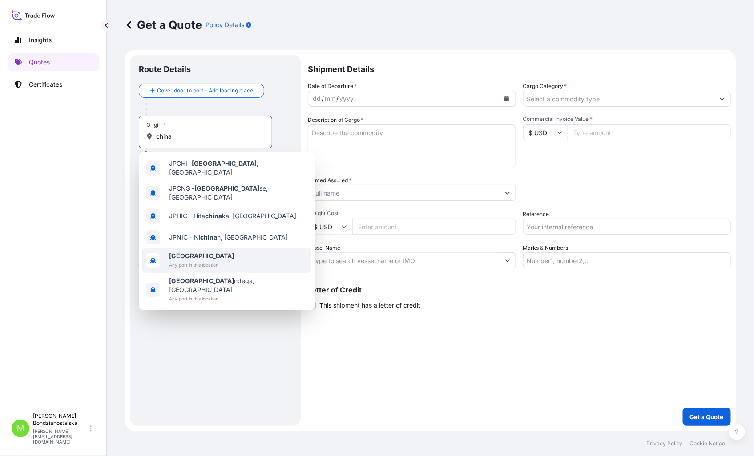
click at [214, 252] on span "[GEOGRAPHIC_DATA]" at bounding box center [201, 256] width 65 height 9
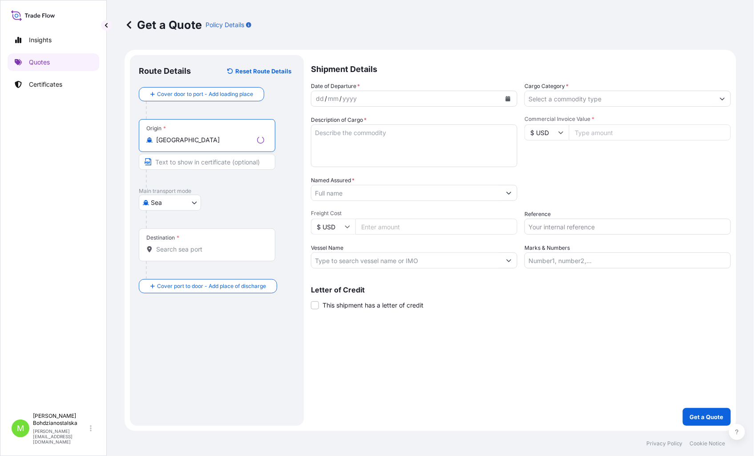
type input "[GEOGRAPHIC_DATA]"
click at [174, 248] on input "Destination *" at bounding box center [210, 249] width 108 height 9
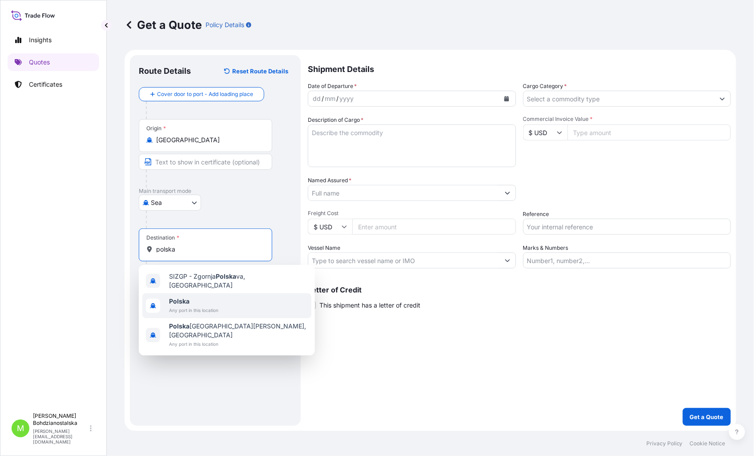
click at [194, 306] on span "Any port in this location" at bounding box center [193, 310] width 49 height 9
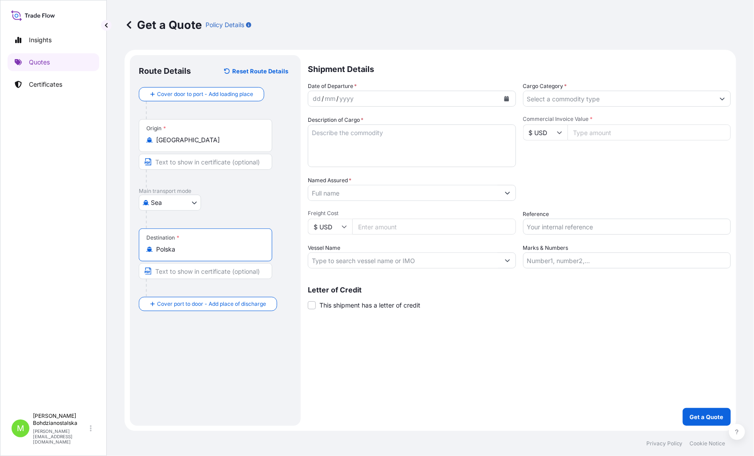
type input "Polska"
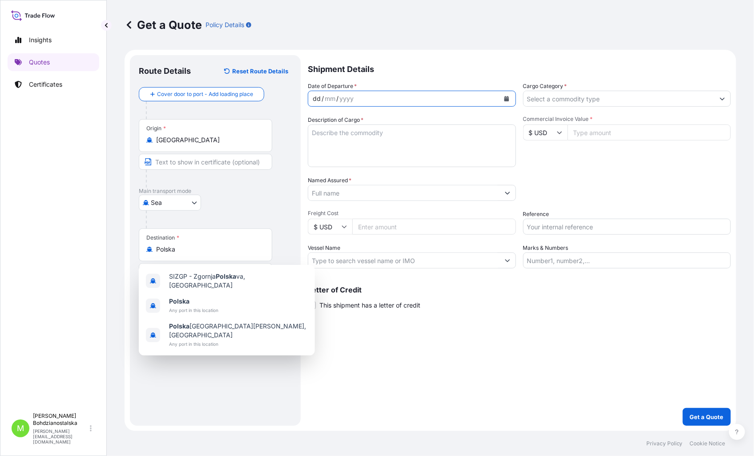
click at [319, 96] on div "dd" at bounding box center [317, 98] width 10 height 11
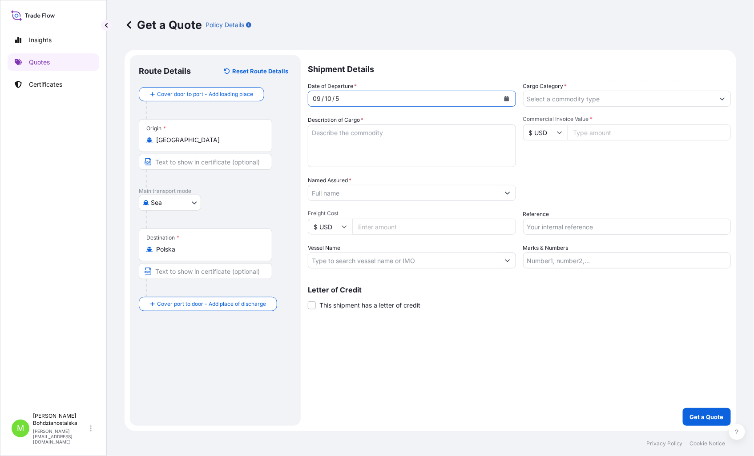
click at [366, 98] on div "09 / 10 / 5" at bounding box center [403, 99] width 191 height 16
click at [344, 96] on div "09 / 10 / 5" at bounding box center [403, 99] width 191 height 16
click at [340, 98] on div "09 / 10 / 5" at bounding box center [403, 99] width 191 height 16
click at [341, 97] on div "09 / 10 / 5" at bounding box center [403, 99] width 191 height 16
click at [318, 98] on div "09" at bounding box center [317, 98] width 10 height 11
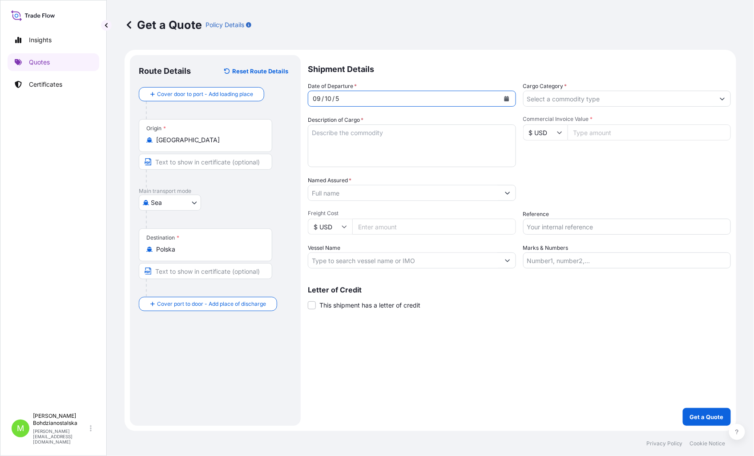
click at [317, 97] on div "09" at bounding box center [317, 98] width 10 height 11
click at [558, 102] on input "Cargo Category *" at bounding box center [619, 99] width 191 height 16
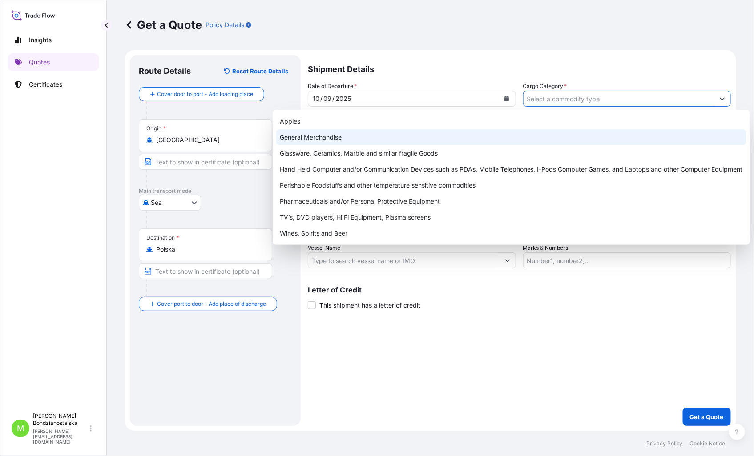
click at [313, 130] on div "General Merchandise" at bounding box center [511, 137] width 470 height 16
type input "General Merchandise"
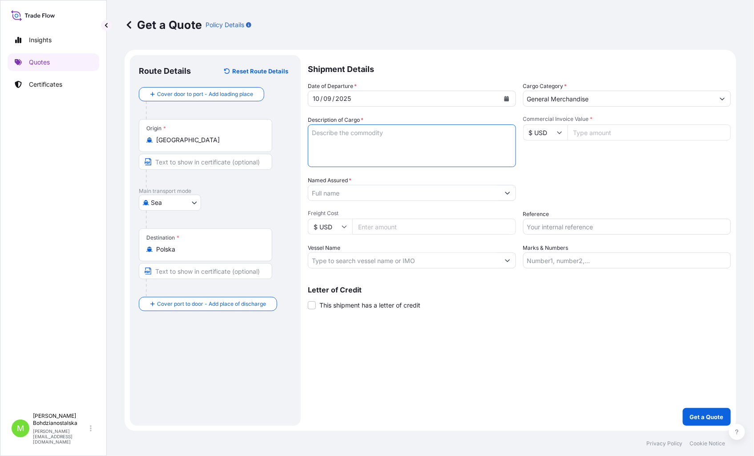
click at [341, 131] on textarea "Description of Cargo *" at bounding box center [412, 146] width 208 height 43
click at [354, 140] on textarea "Description of Cargo *" at bounding box center [412, 146] width 208 height 43
paste textarea "LCL16500"
type textarea "LCL16500"
click at [557, 228] on input "Reference" at bounding box center [627, 227] width 208 height 16
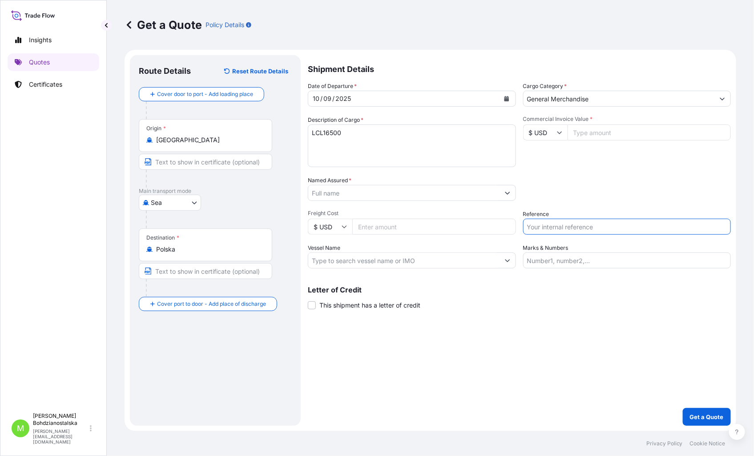
paste input "LCL16500 / S2032642 /"
click at [566, 224] on input "LCL16500 / S2032642 /" at bounding box center [627, 227] width 208 height 16
click at [629, 228] on input "LCL16500 / S02032642 /" at bounding box center [627, 227] width 208 height 16
type input "LCL16500 / S02032642"
click at [601, 133] on input "Commercial Invoice Value *" at bounding box center [650, 133] width 164 height 16
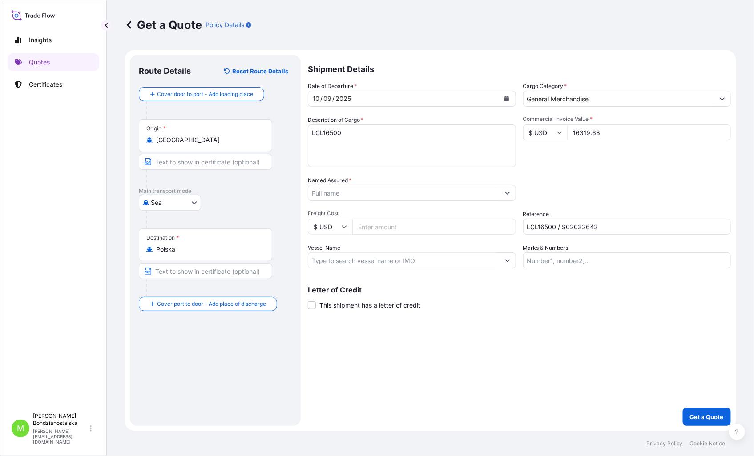
type input "16319.68"
click at [576, 177] on div "Packing Category Type to search a container mode Please select a primary mode o…" at bounding box center [627, 188] width 208 height 25
click at [332, 192] on input "Named Assured *" at bounding box center [403, 193] width 191 height 16
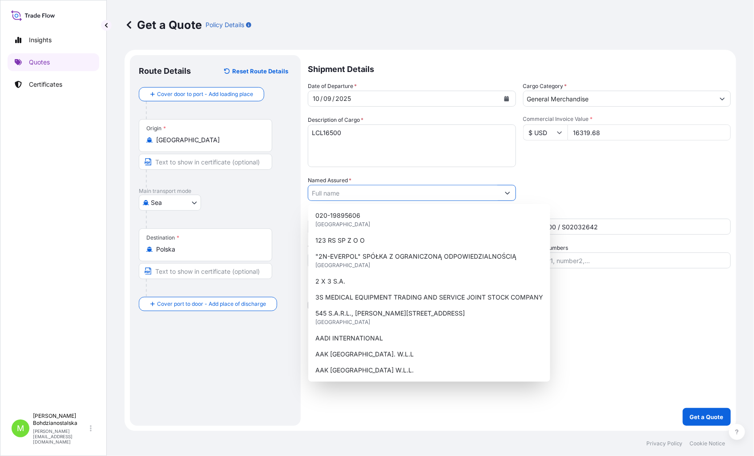
paste input "EUROPE PACKAKING"
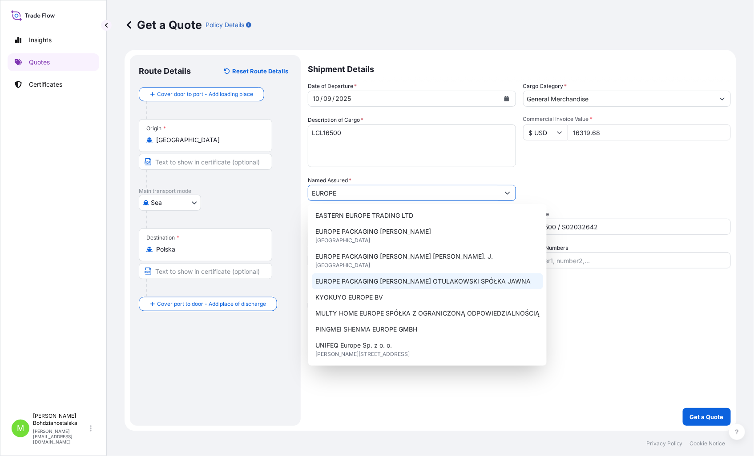
click at [429, 274] on div "EUROPE PACKAGING [PERSON_NAME] OTULAKOWSKI SPÓŁKA JAWNA" at bounding box center [427, 282] width 231 height 16
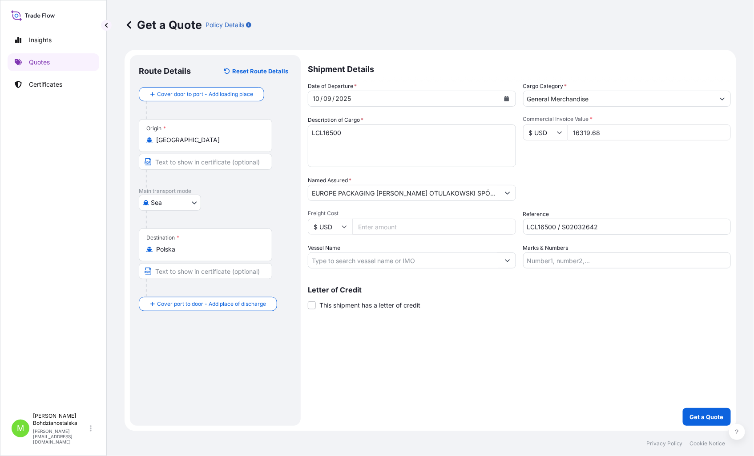
click at [506, 187] on button "Show suggestions" at bounding box center [508, 193] width 16 height 16
drag, startPoint x: 343, startPoint y: 194, endPoint x: 518, endPoint y: 198, distance: 175.8
click at [518, 198] on div "Date of Departure * [DATE] Cargo Category * General Merchandise Description of …" at bounding box center [519, 175] width 423 height 187
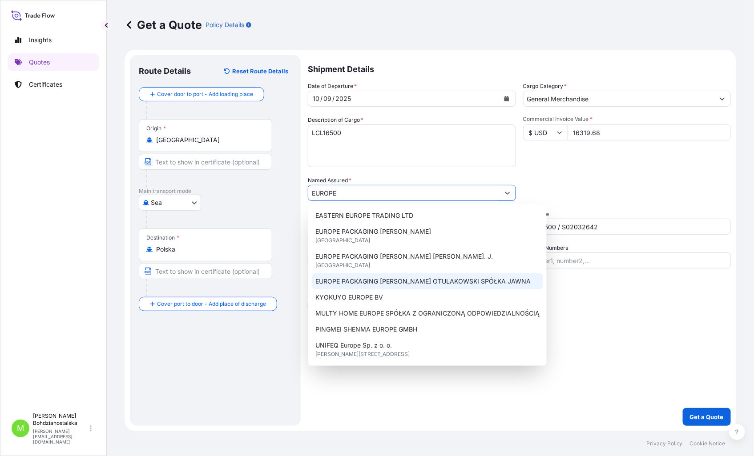
click at [387, 287] on div "EUROPE PACKAGING [PERSON_NAME] OTULAKOWSKI SPÓŁKA JAWNA" at bounding box center [427, 282] width 231 height 16
type input "EUROPE PACKAGING [PERSON_NAME] OTULAKOWSKI SPÓŁKA JAWNA"
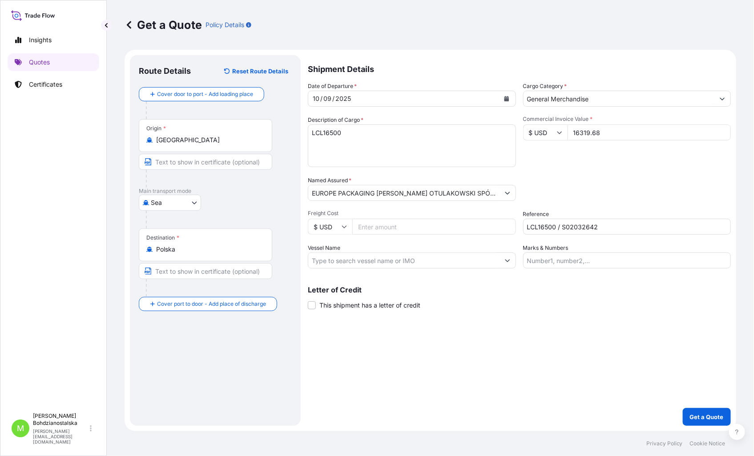
click at [321, 149] on textarea "LCL16500" at bounding box center [412, 146] width 208 height 43
click at [383, 136] on textarea "LCL16500" at bounding box center [412, 146] width 208 height 43
type textarea "LCL16500 242ctn, 3139,00 kgs, 22,30 m3, 242 ctn"
click at [710, 418] on p "Get a Quote" at bounding box center [707, 417] width 34 height 9
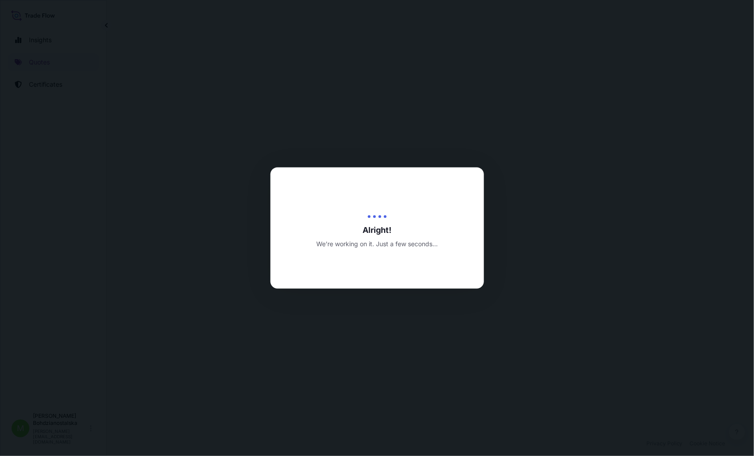
select select "Sea"
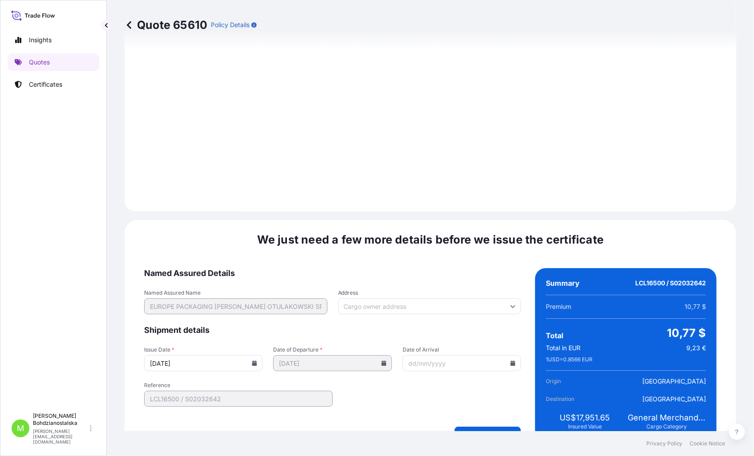
scroll to position [901, 0]
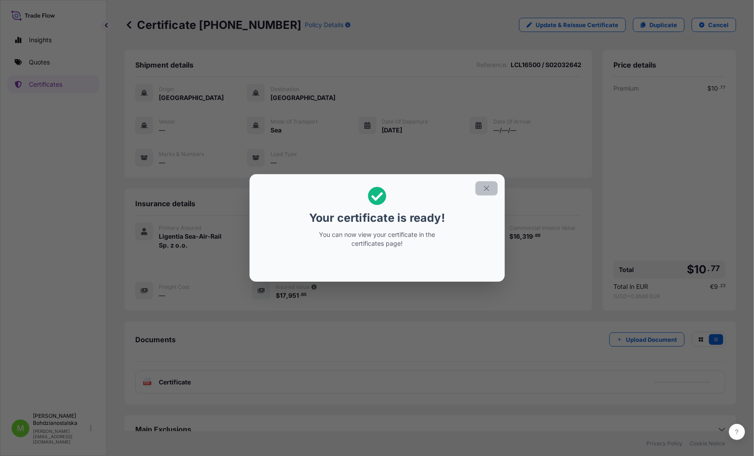
click at [486, 191] on icon "button" at bounding box center [487, 189] width 8 height 8
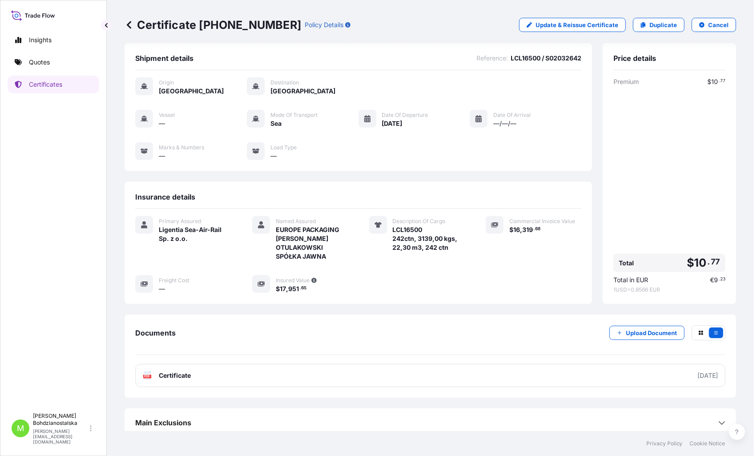
scroll to position [13, 0]
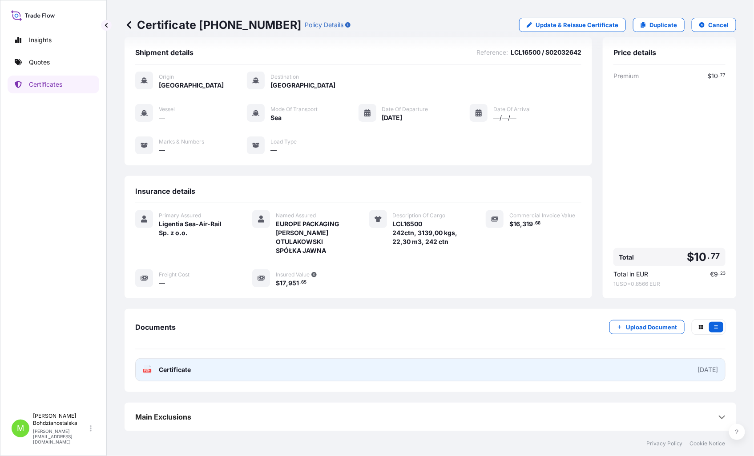
click at [177, 369] on span "Certificate" at bounding box center [175, 370] width 32 height 9
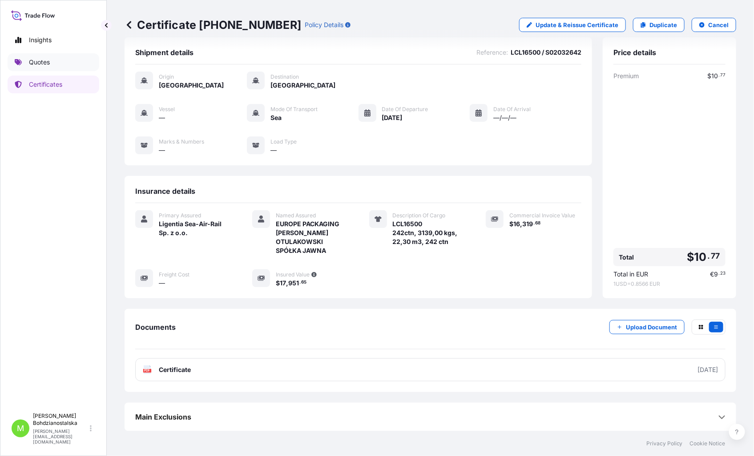
click at [42, 59] on p "Quotes" at bounding box center [39, 62] width 21 height 9
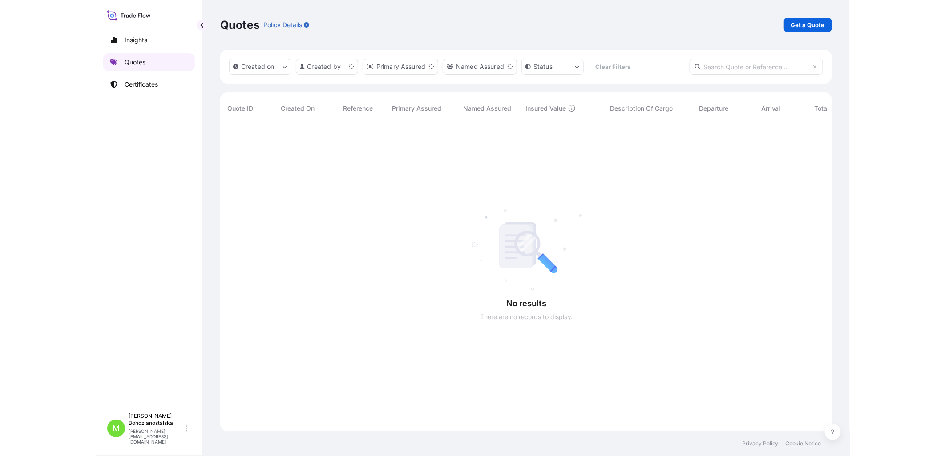
scroll to position [305, 604]
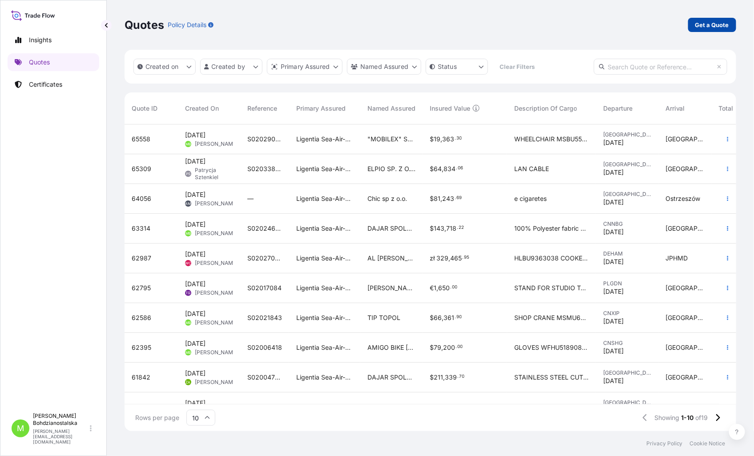
click at [706, 25] on p "Get a Quote" at bounding box center [712, 24] width 34 height 9
select select "Sea"
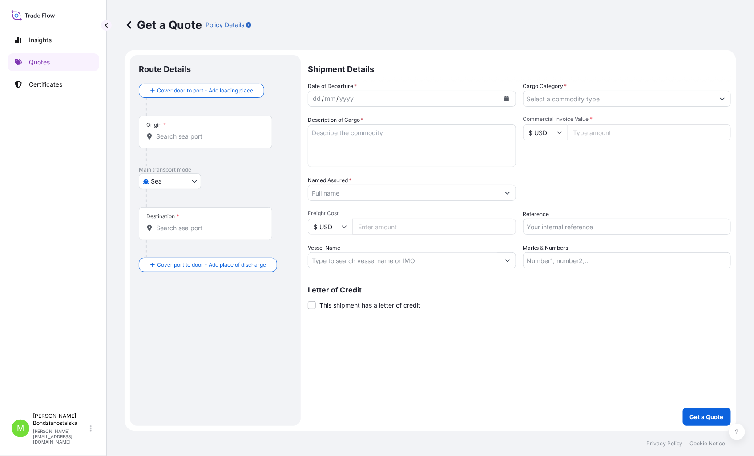
click at [194, 143] on div "Origin *" at bounding box center [205, 132] width 133 height 33
click at [194, 141] on input "Origin *" at bounding box center [208, 136] width 105 height 9
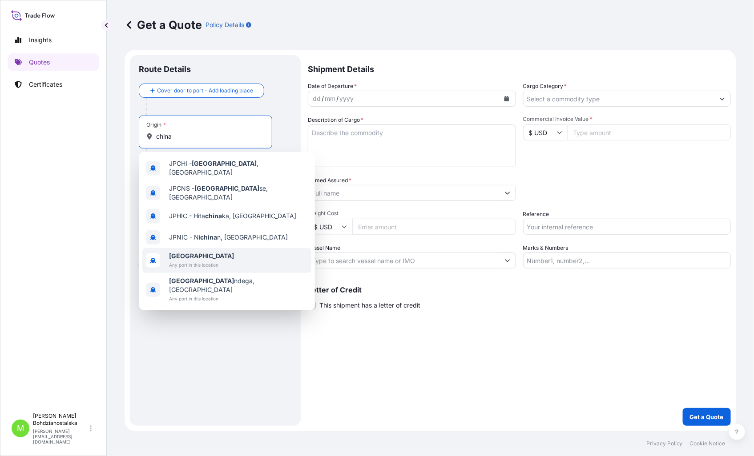
click at [207, 261] on span "Any port in this location" at bounding box center [201, 265] width 65 height 9
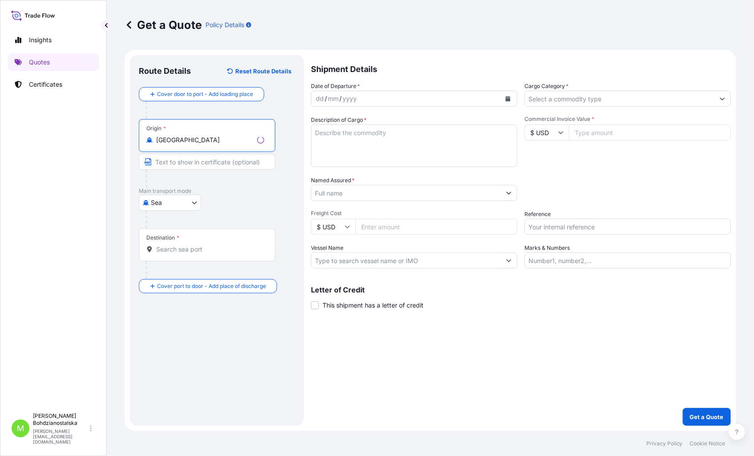
type input "[GEOGRAPHIC_DATA]"
click at [172, 210] on body "6 options available. Insights Quotes Certificates M [PERSON_NAME] [PERSON_NAME]…" at bounding box center [377, 228] width 754 height 456
click at [163, 259] on span "Road" at bounding box center [163, 258] width 15 height 9
select select "Road"
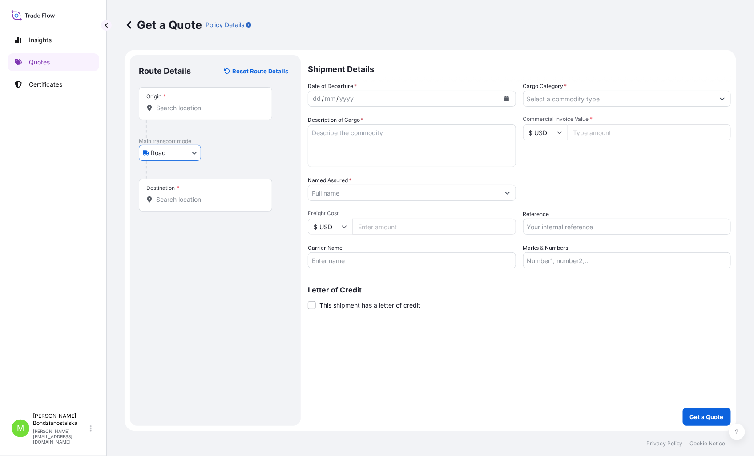
click at [171, 205] on div "Destination *" at bounding box center [205, 195] width 133 height 33
click at [171, 204] on input "Destination *" at bounding box center [208, 199] width 105 height 9
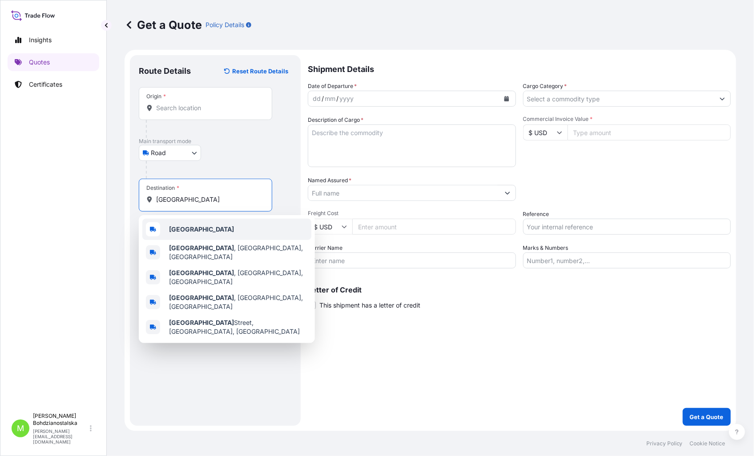
click at [209, 232] on div "[GEOGRAPHIC_DATA]" at bounding box center [226, 229] width 169 height 21
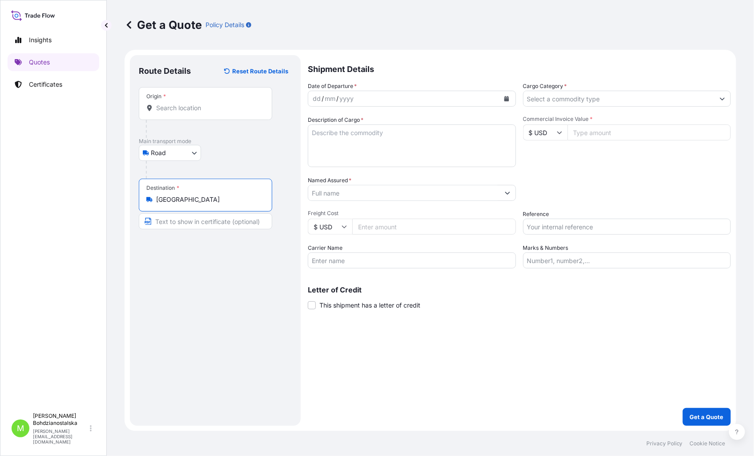
type input "[GEOGRAPHIC_DATA]"
click at [316, 102] on div "dd" at bounding box center [317, 98] width 10 height 11
click at [541, 102] on input "Cargo Category *" at bounding box center [619, 99] width 191 height 16
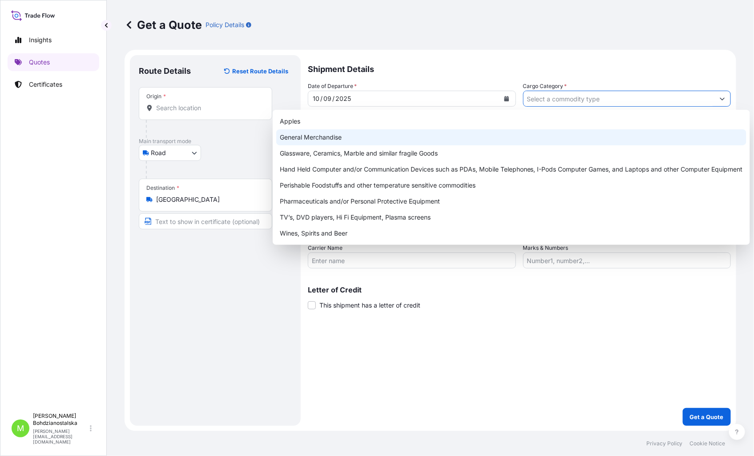
click at [357, 134] on div "General Merchandise" at bounding box center [511, 137] width 470 height 16
type input "General Merchandise"
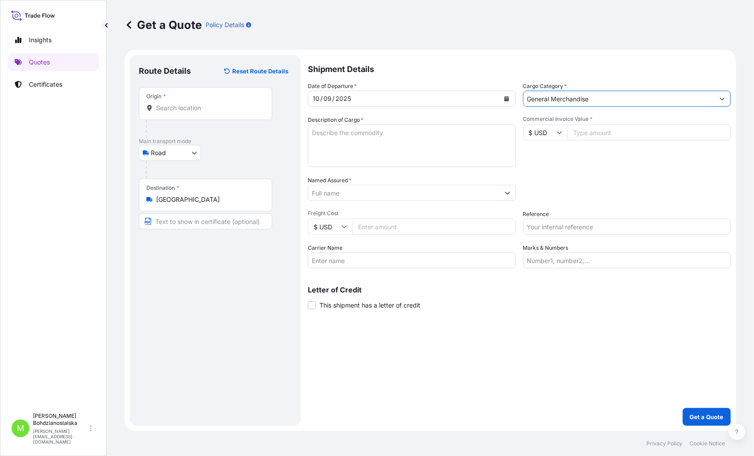
click at [372, 137] on textarea "Description of Cargo *" at bounding box center [412, 146] width 208 height 43
click at [328, 136] on textarea "Description of Cargo *" at bounding box center [412, 146] width 208 height 43
paste textarea "RAIL16534"
type textarea "RAIL16534"
click at [628, 137] on input "Commercial Invoice Value *" at bounding box center [650, 133] width 164 height 16
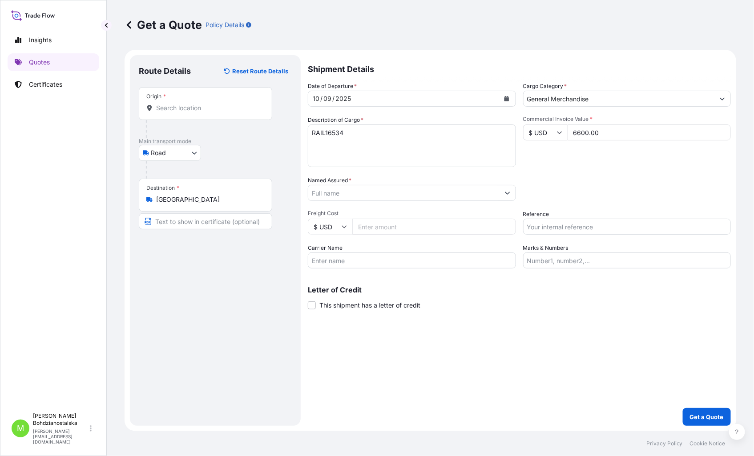
type input "6600.00"
click at [537, 222] on input "Reference" at bounding box center [627, 227] width 208 height 16
paste input "RAIL16534 / S02037685"
type input "RAIL16534 / S02037685"
click at [522, 393] on div "Shipment Details Date of Departure * [DATE] Cargo Category * General Merchandis…" at bounding box center [519, 240] width 423 height 371
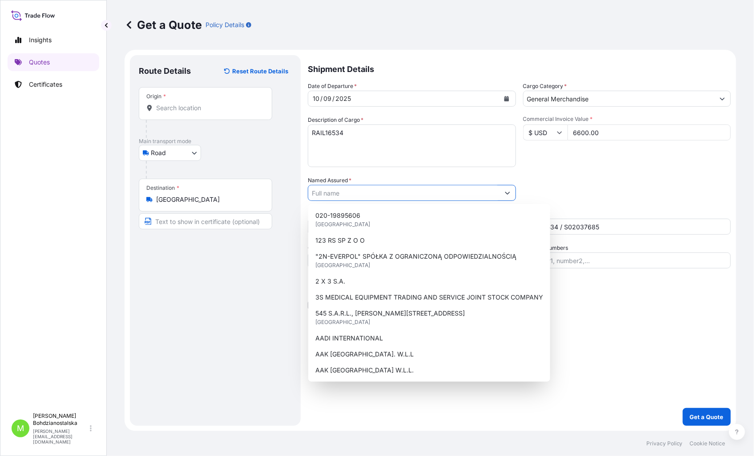
click at [343, 194] on input "Named Assured *" at bounding box center [403, 193] width 191 height 16
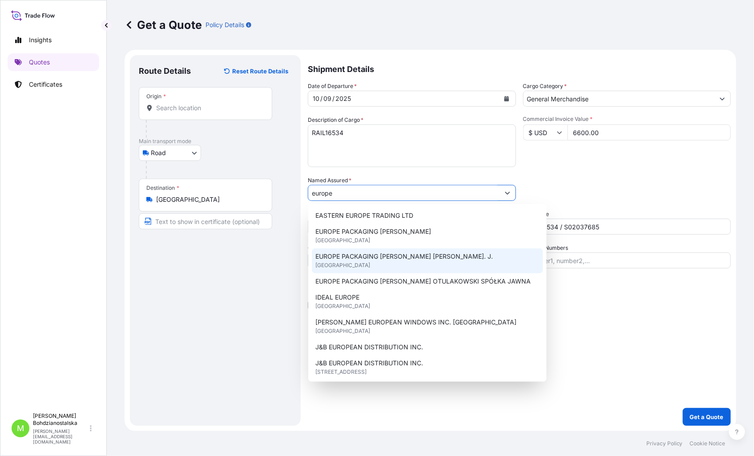
click at [406, 259] on span "EUROPE PACKAGING [PERSON_NAME] [PERSON_NAME]. J." at bounding box center [404, 256] width 178 height 9
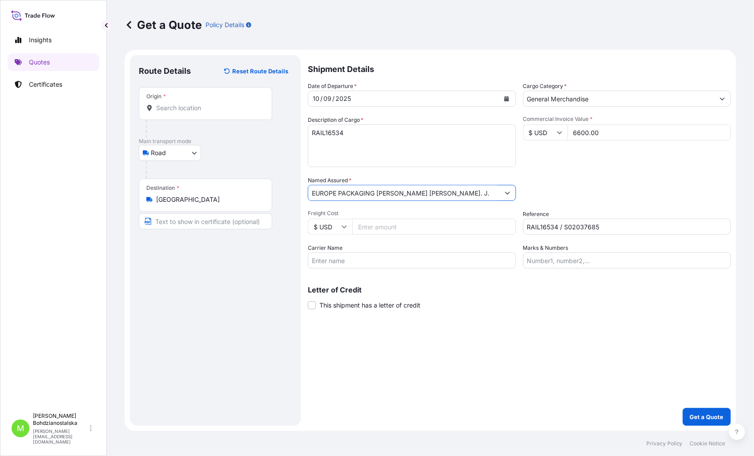
type input "EUROPE PACKAGING [PERSON_NAME] [PERSON_NAME]. J."
click at [521, 352] on div "Shipment Details Date of Departure * [DATE] Cargo Category * General Merchandis…" at bounding box center [519, 240] width 423 height 371
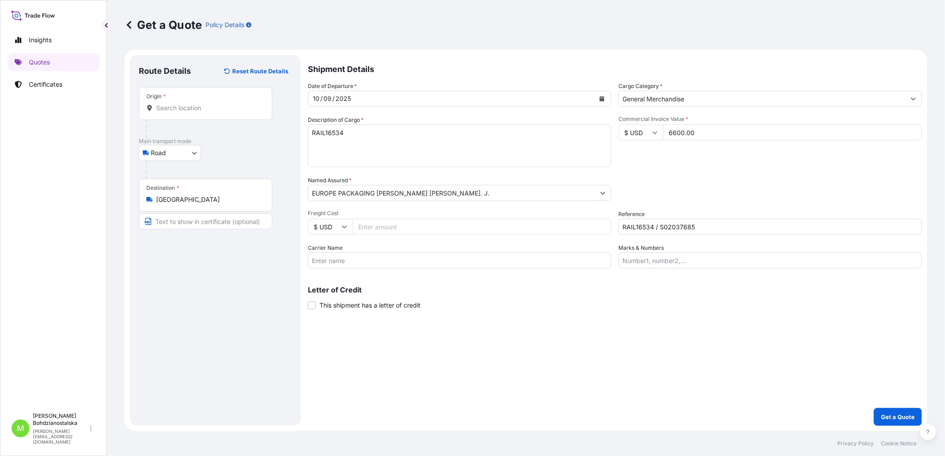
click at [611, 372] on div "Shipment Details Date of Departure * [DATE] Cargo Category * General Merchandis…" at bounding box center [615, 240] width 614 height 371
click at [754, 415] on p "Get a Quote" at bounding box center [898, 417] width 34 height 9
click at [185, 103] on div "Origin *" at bounding box center [205, 103] width 133 height 33
click at [185, 104] on input "Origin * Please select an origin" at bounding box center [208, 108] width 105 height 9
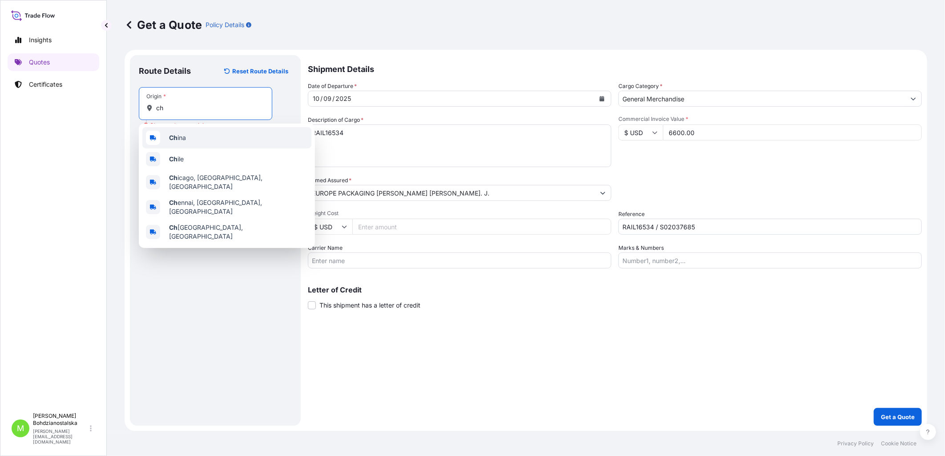
click at [219, 136] on div "Ch ina" at bounding box center [226, 137] width 169 height 21
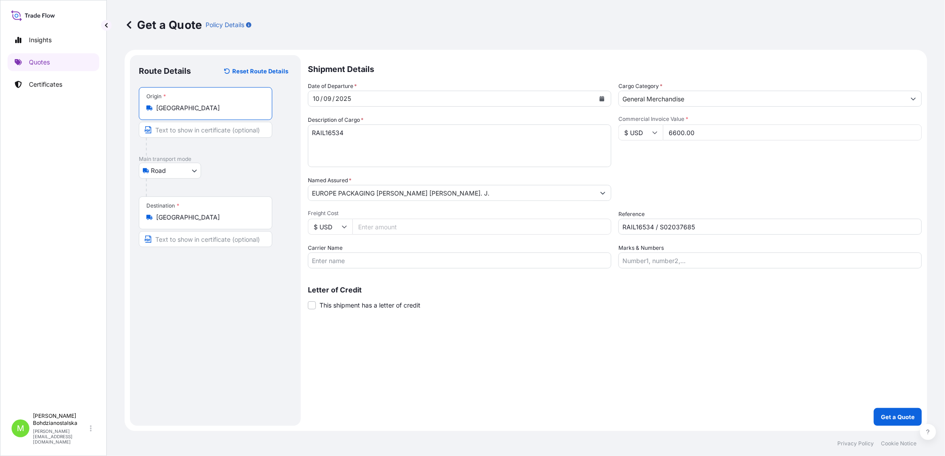
type input "[GEOGRAPHIC_DATA]"
click at [226, 401] on div "Route Details Reset Route Details Place of loading Road / [GEOGRAPHIC_DATA] / I…" at bounding box center [215, 240] width 153 height 353
click at [754, 413] on p "Get a Quote" at bounding box center [898, 417] width 34 height 9
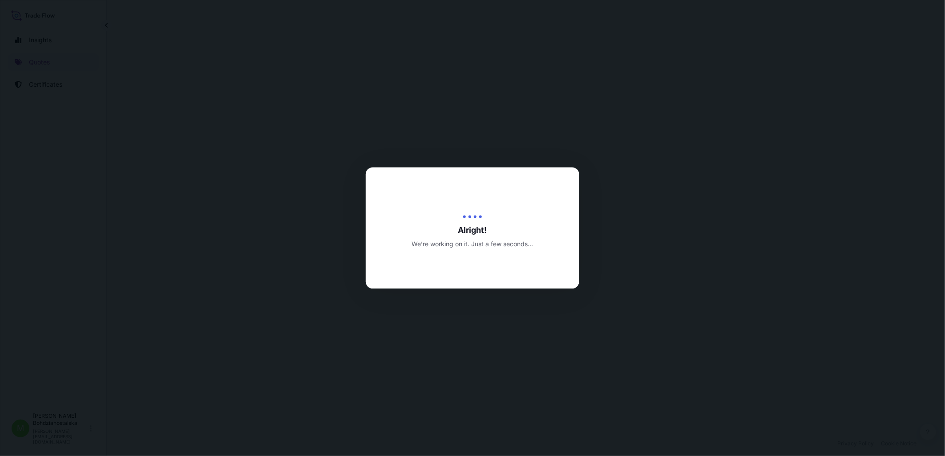
select select "Road"
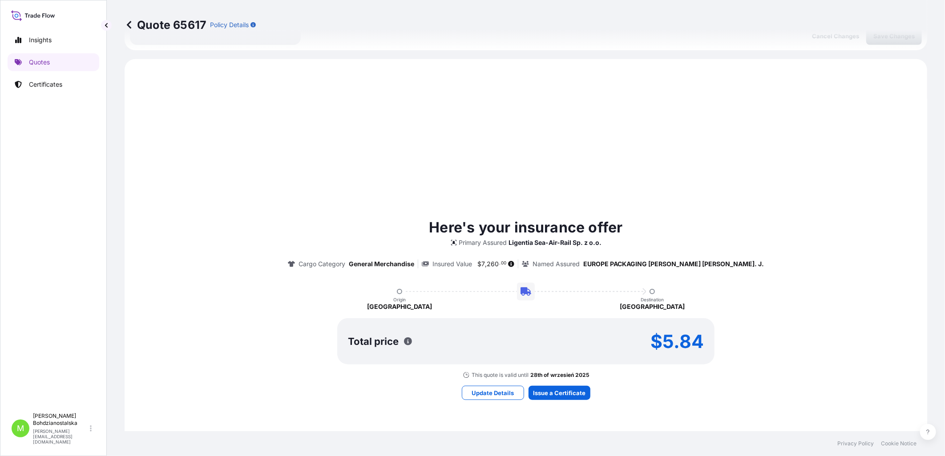
scroll to position [305, 0]
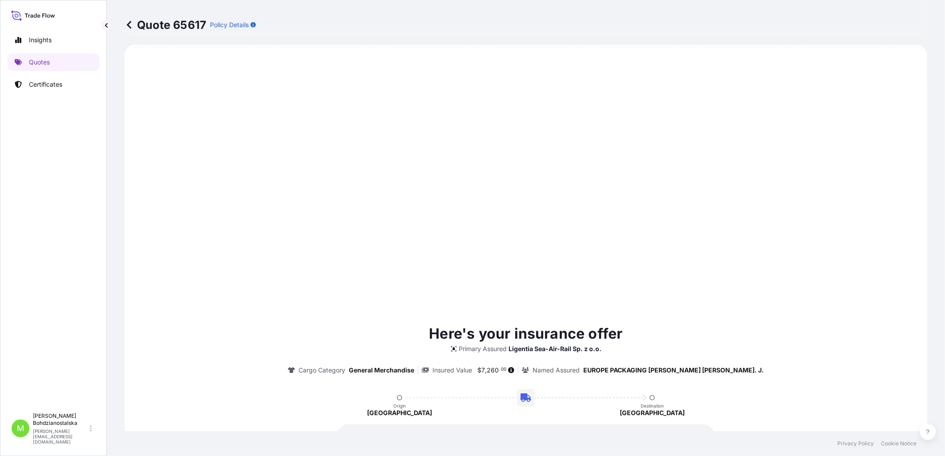
type input "[DATE]"
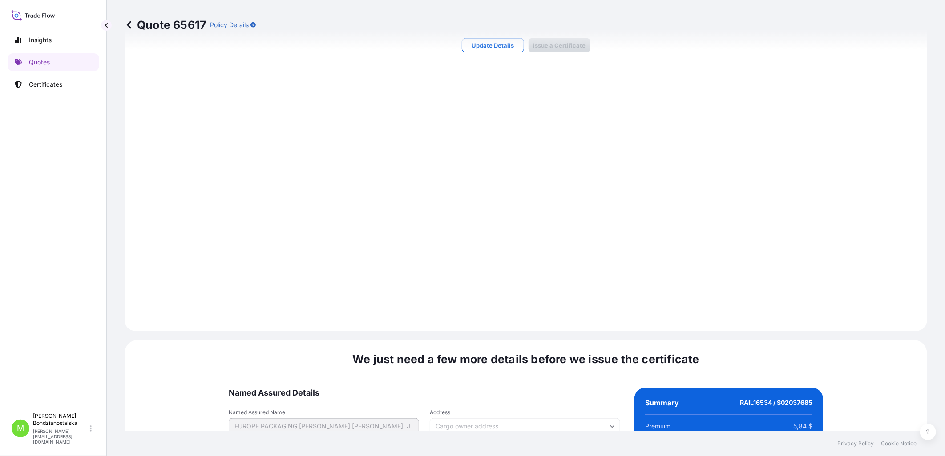
scroll to position [901, 0]
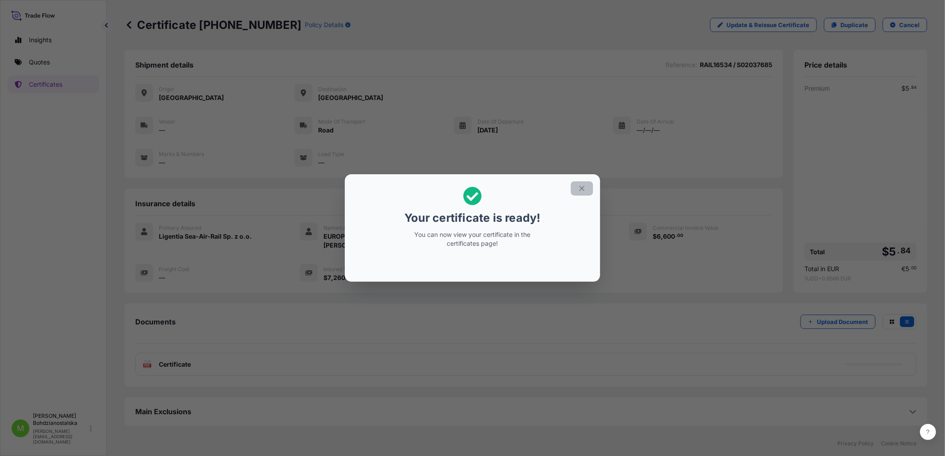
click at [588, 190] on button "button" at bounding box center [582, 189] width 22 height 14
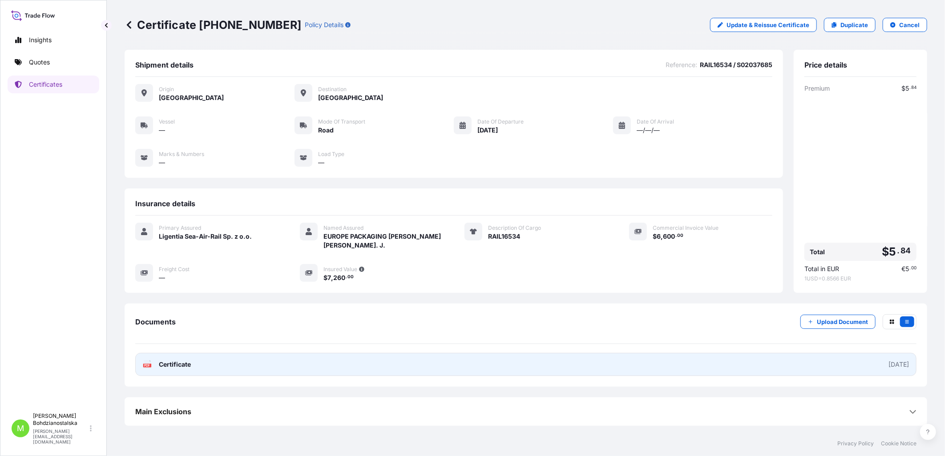
click at [167, 365] on span "Certificate" at bounding box center [175, 364] width 32 height 9
click at [295, 367] on link "PDF Certificate [DATE]" at bounding box center [525, 364] width 781 height 23
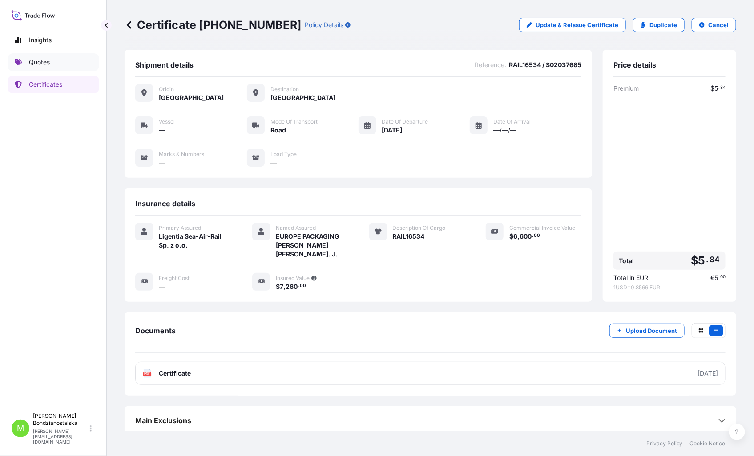
click at [49, 61] on p "Quotes" at bounding box center [39, 62] width 21 height 9
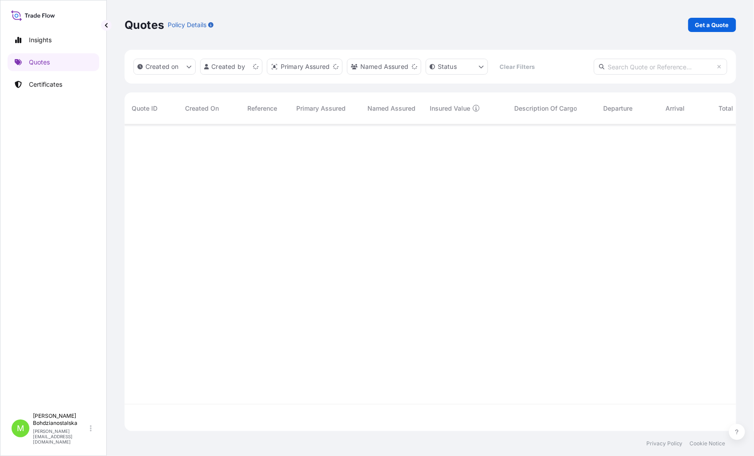
scroll to position [305, 604]
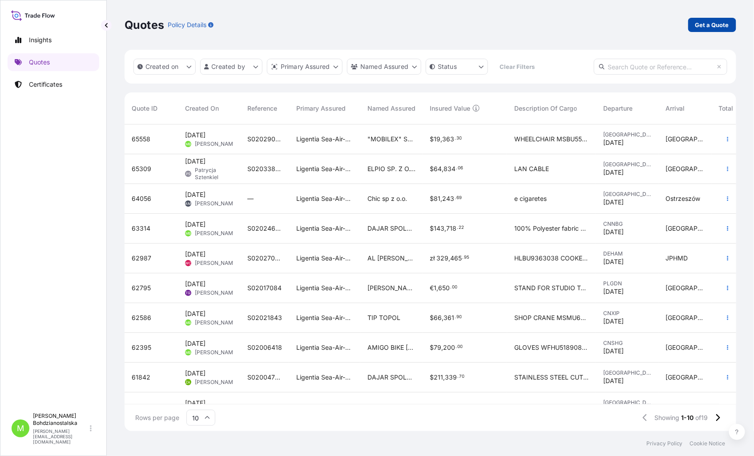
click at [728, 25] on p "Get a Quote" at bounding box center [712, 24] width 34 height 9
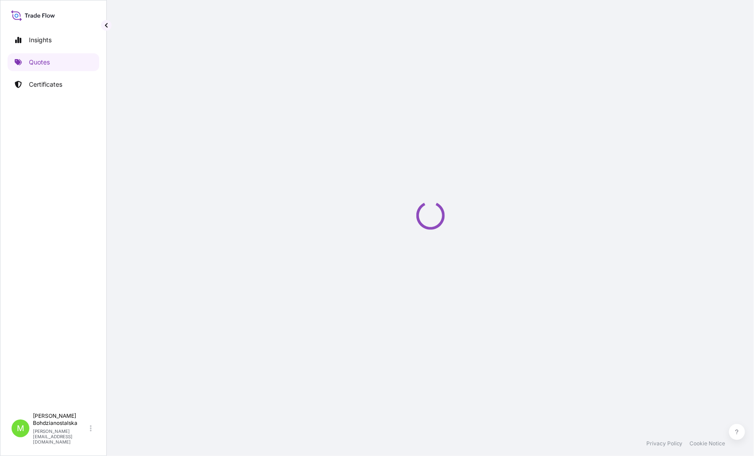
select select "Sea"
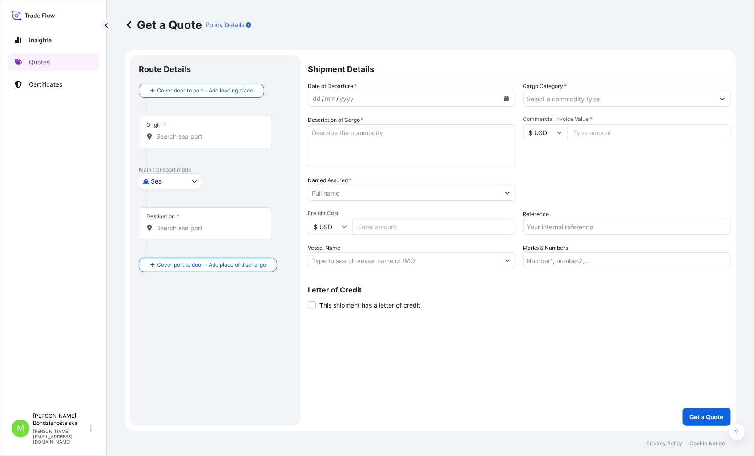
click at [318, 101] on div "dd" at bounding box center [317, 98] width 10 height 11
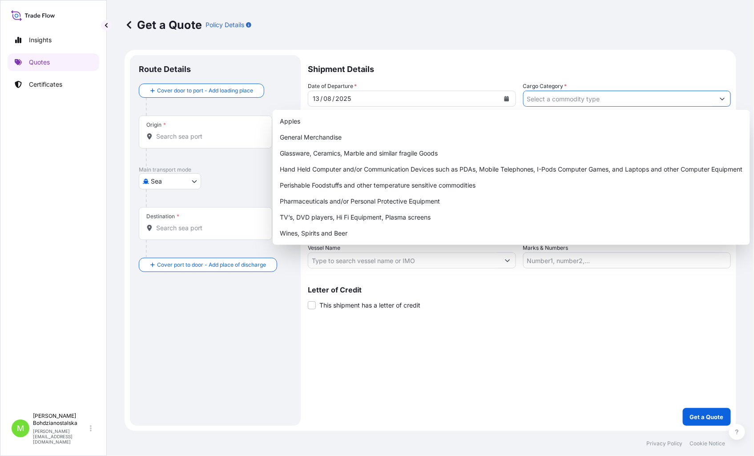
drag, startPoint x: 563, startPoint y: 100, endPoint x: 560, endPoint y: 104, distance: 4.7
click at [562, 100] on input "Cargo Category *" at bounding box center [619, 99] width 191 height 16
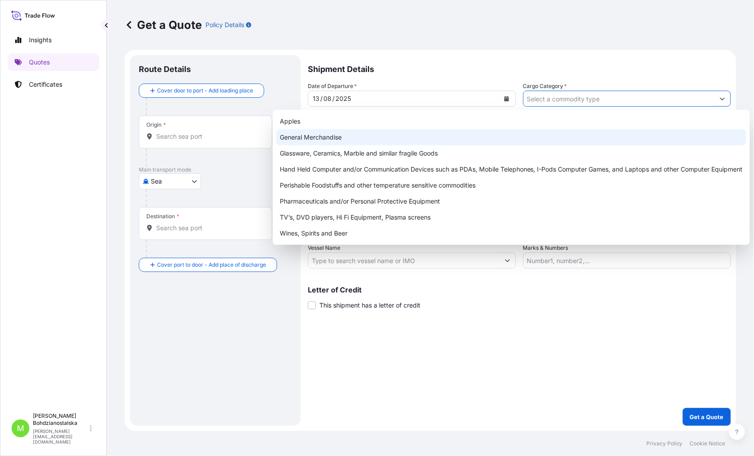
click at [397, 129] on div "General Merchandise" at bounding box center [511, 137] width 470 height 16
type input "General Merchandise"
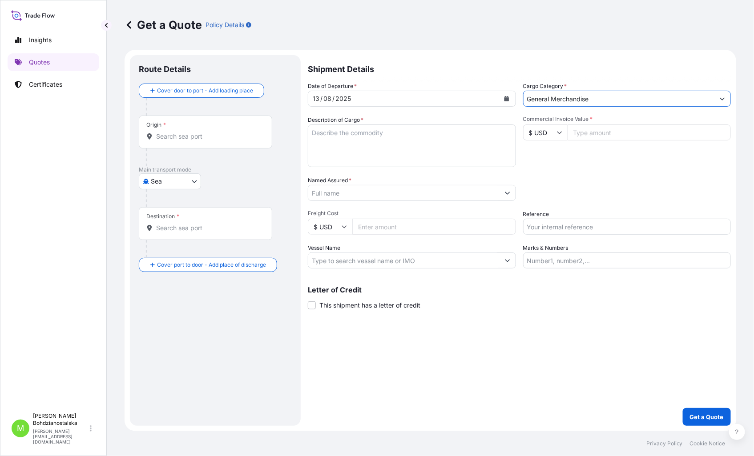
click at [366, 127] on textarea "Description of Cargo *" at bounding box center [412, 146] width 208 height 43
click at [365, 132] on textarea "Description of Cargo *" at bounding box center [412, 146] width 208 height 43
paste textarea "HEEL BALANCING WEIGHT PLIERS(BLACK"
click at [351, 153] on textarea "HEEL BALANCING WEIGHT PLIERS(BLACK" at bounding box center [412, 146] width 208 height 43
paste textarea "CSNU7253166"
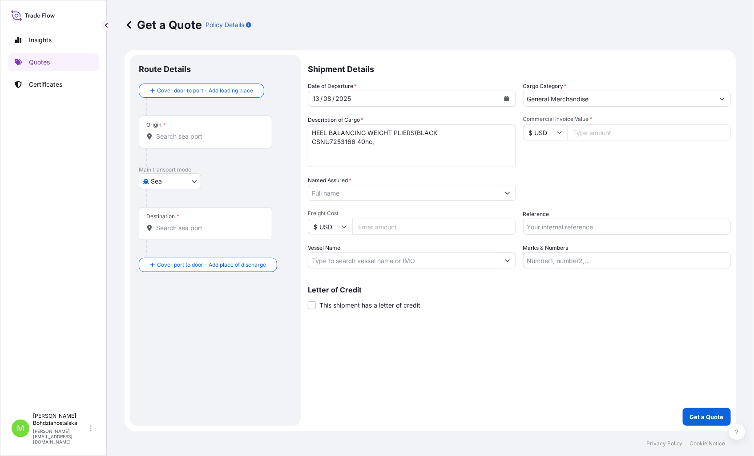
click at [392, 144] on textarea "HEEL BALANCING WEIGHT PLIERS(BLACK CSNU7253166 40hc," at bounding box center [412, 146] width 208 height 43
paste textarea "456,000"
type textarea "HEEL BALANCING WEIGHT PLIERS(BLACK CSNU7253166 40hc, 456,000 kgs, 1,160 m3, 1plt"
click at [665, 125] on input "Commercial Invoice Value *" at bounding box center [650, 133] width 164 height 16
type input "12908.80"
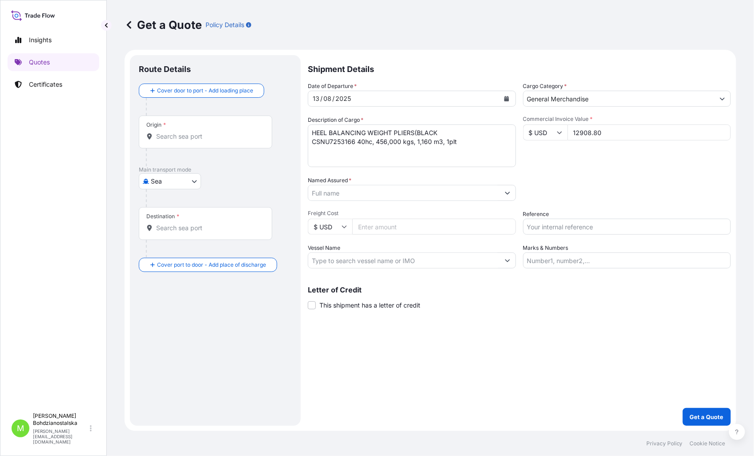
click at [677, 161] on div "Commercial Invoice Value * $ USD 12908.80" at bounding box center [627, 142] width 208 height 52
click at [174, 143] on div "Origin *" at bounding box center [205, 132] width 133 height 33
click at [174, 141] on input "Origin *" at bounding box center [208, 136] width 105 height 9
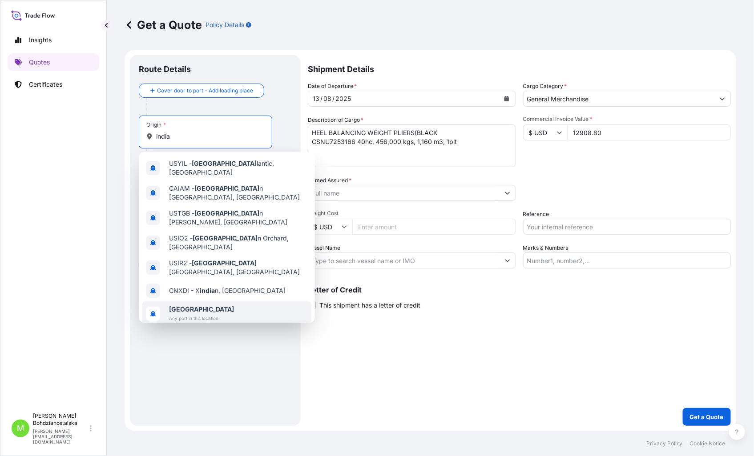
click at [212, 314] on span "Any port in this location" at bounding box center [201, 318] width 65 height 9
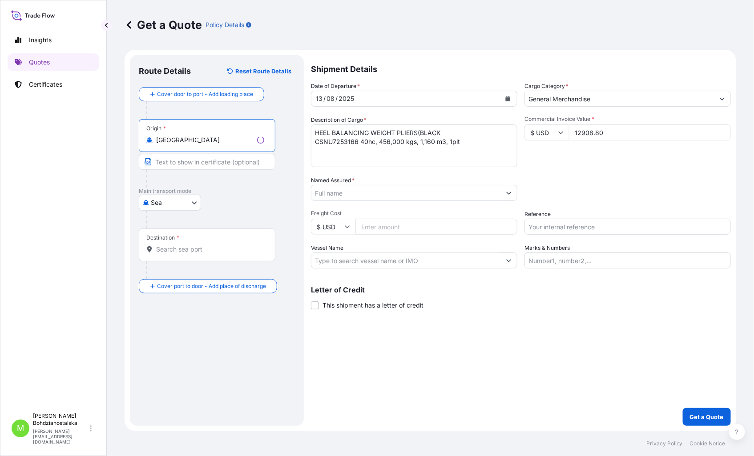
type input "[GEOGRAPHIC_DATA]"
click at [172, 252] on input "Destination *" at bounding box center [210, 249] width 108 height 9
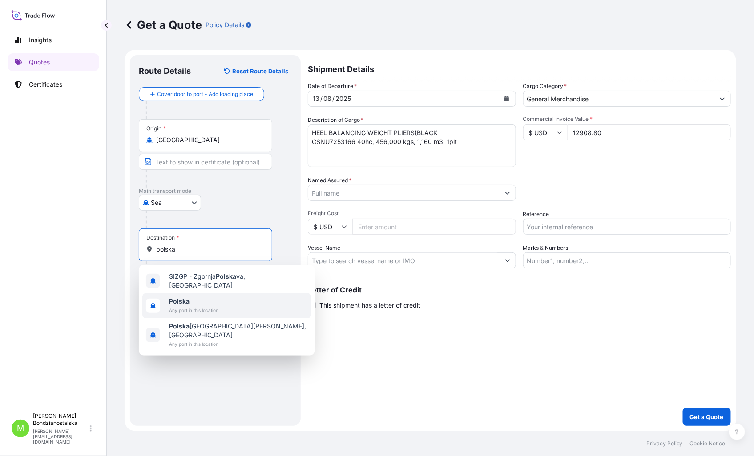
click at [188, 306] on span "Any port in this location" at bounding box center [193, 310] width 49 height 9
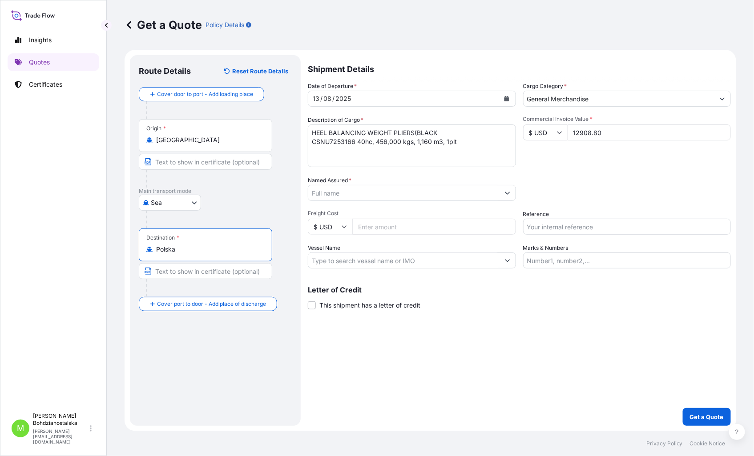
type input "Polska"
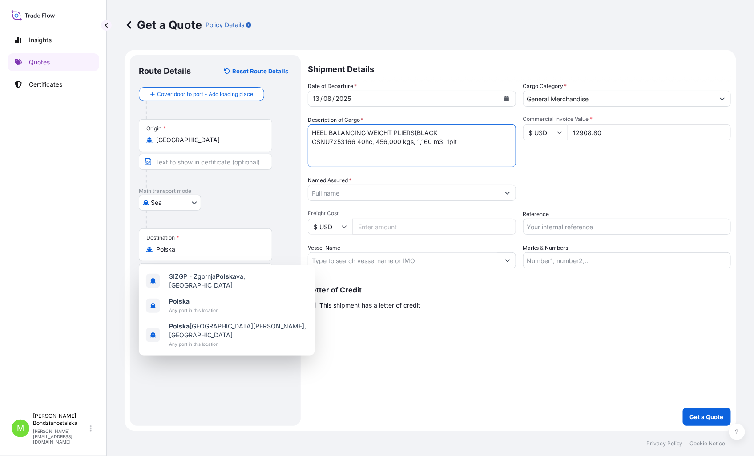
click at [310, 132] on textarea "HEEL BALANCING WEIGHT PLIERS(BLACK CSNU7253166 40hc, 456,000 kgs, 1,160 m3, 1plt" at bounding box center [412, 146] width 208 height 43
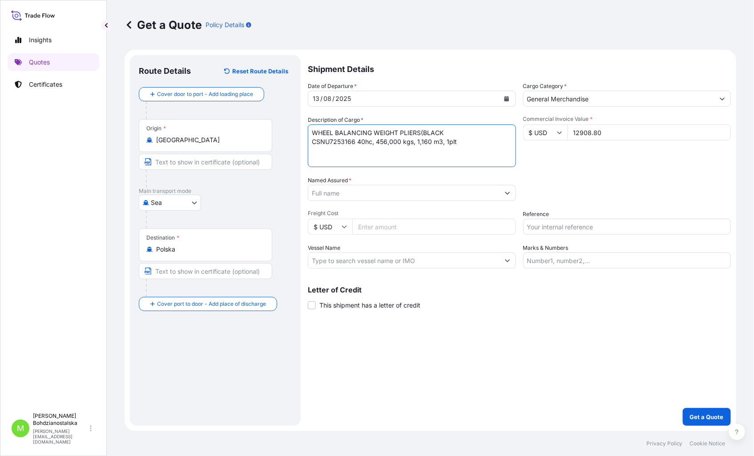
type textarea "WHEEL BALANCING WEIGHT PLIERS(BLACK CSNU7253166 40hc, 456,000 kgs, 1,160 m3, 1p…"
click at [548, 230] on input "Reference" at bounding box center [627, 227] width 208 height 16
paste input "LCL16356 / S02028274"
type input "LCL16356 / S02028274"
click at [343, 193] on input "Named Assured *" at bounding box center [403, 193] width 191 height 16
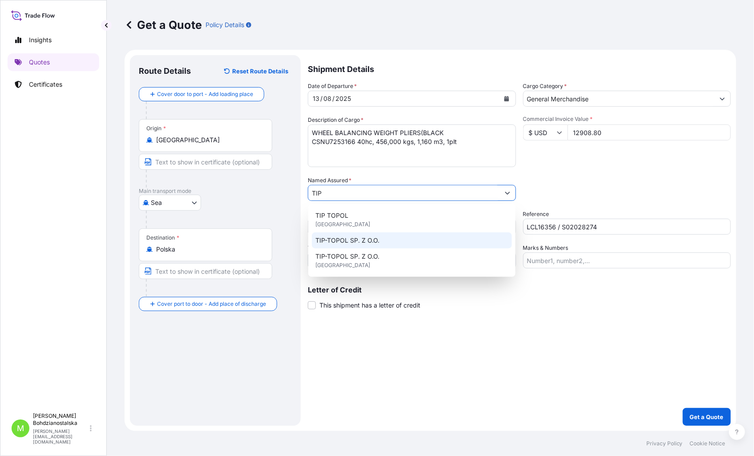
click at [361, 242] on span "TIP-TOPOL SP. Z O.O." at bounding box center [347, 240] width 64 height 9
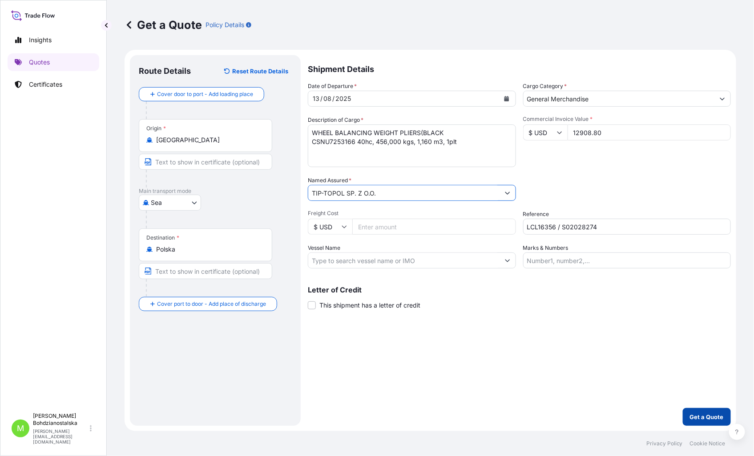
type input "TIP-TOPOL SP. Z O.O."
click at [713, 419] on p "Get a Quote" at bounding box center [707, 417] width 34 height 9
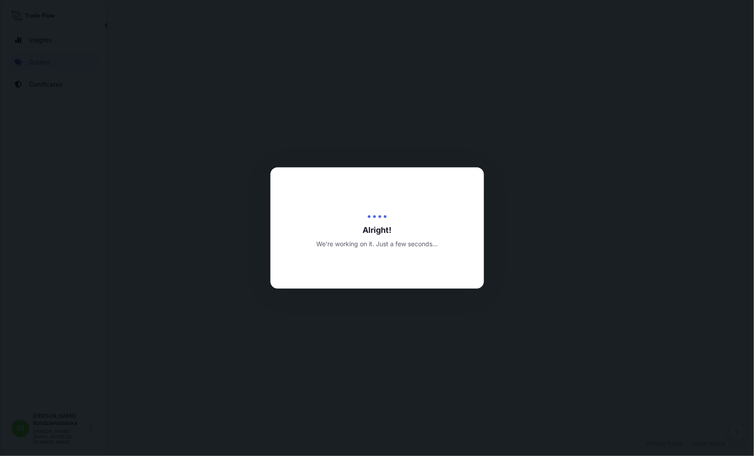
select select "Sea"
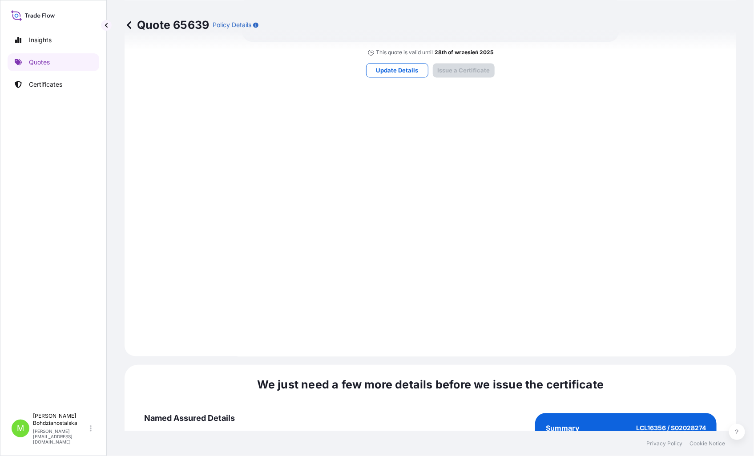
scroll to position [901, 0]
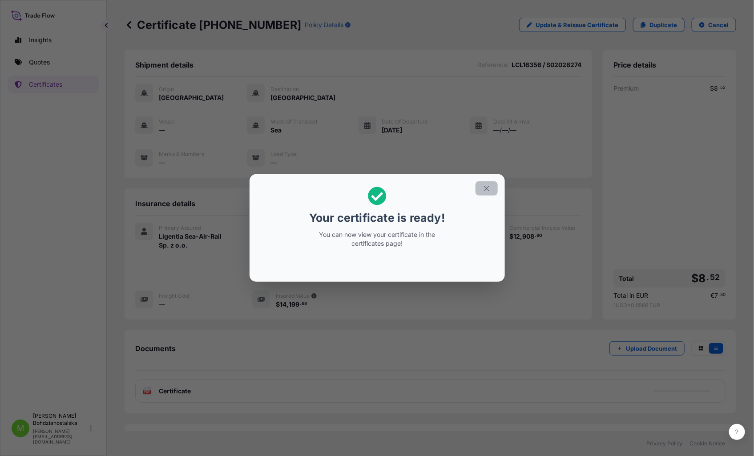
click at [484, 186] on icon "button" at bounding box center [487, 189] width 8 height 8
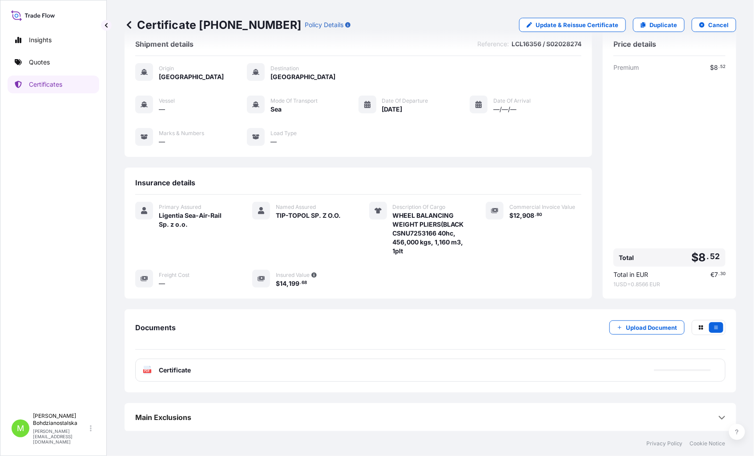
scroll to position [31, 0]
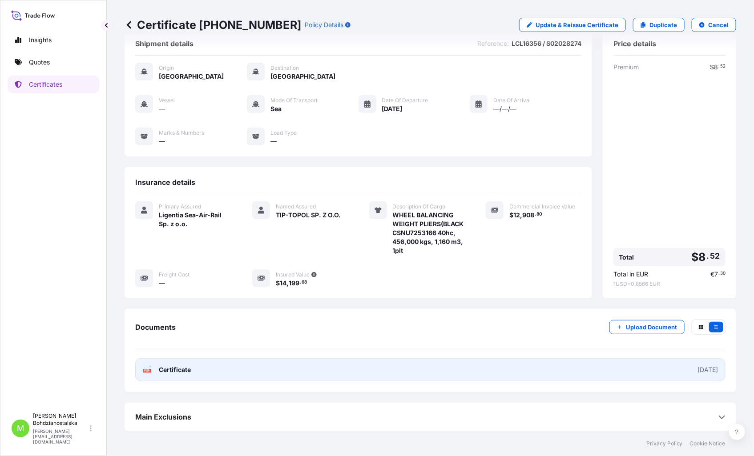
click at [176, 372] on span "Certificate" at bounding box center [175, 370] width 32 height 9
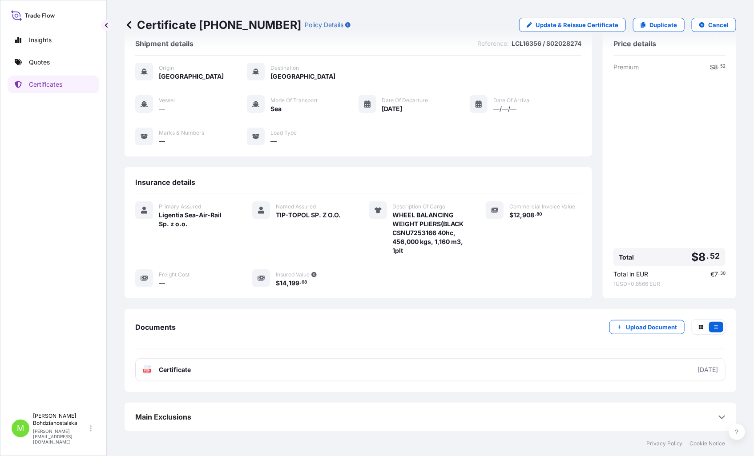
scroll to position [0, 0]
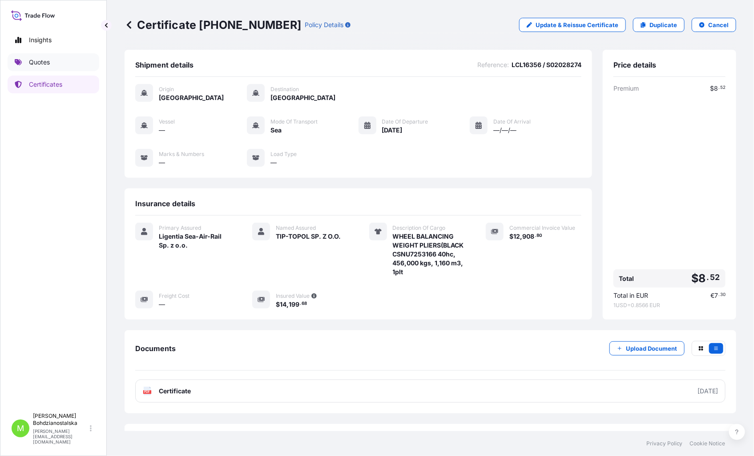
click at [49, 59] on p "Quotes" at bounding box center [39, 62] width 21 height 9
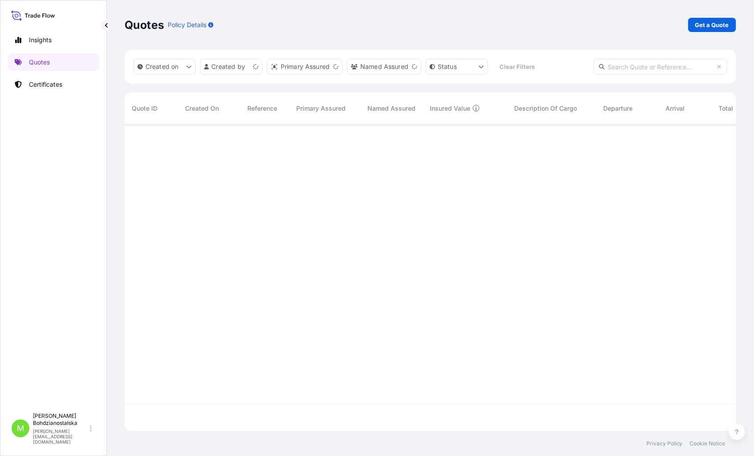
scroll to position [305, 604]
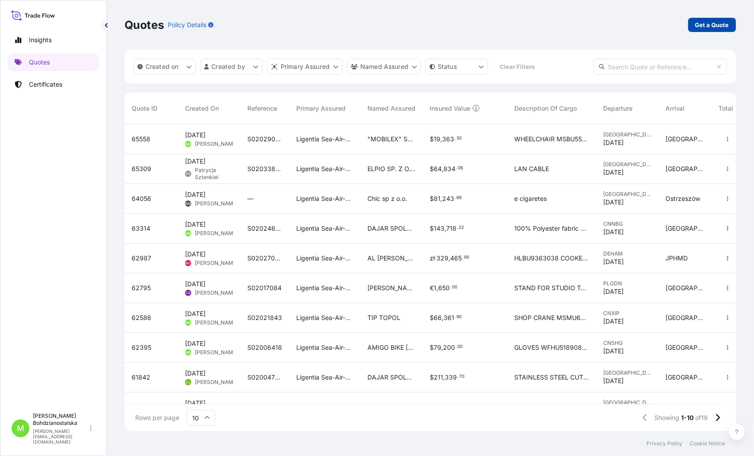
click at [721, 19] on link "Get a Quote" at bounding box center [712, 25] width 48 height 14
select select "Sea"
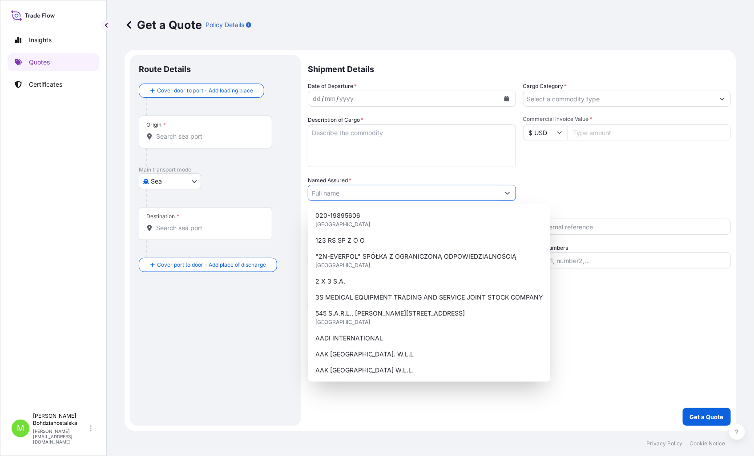
click at [335, 194] on input "Named Assured *" at bounding box center [403, 193] width 191 height 16
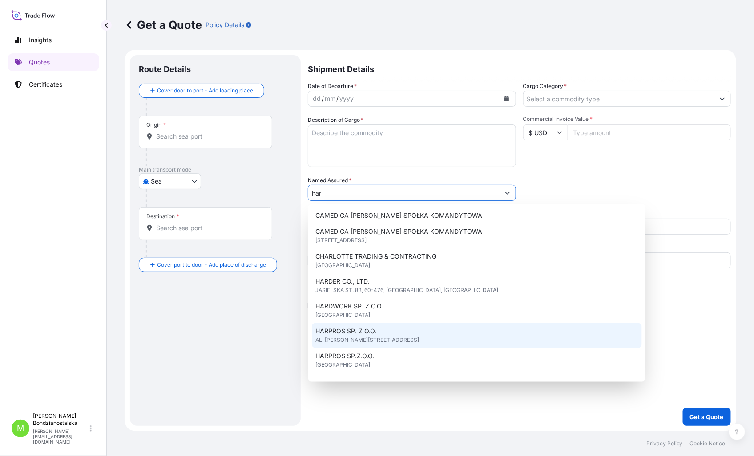
click at [371, 332] on span "HARPROS SP. Z O.O." at bounding box center [345, 331] width 61 height 9
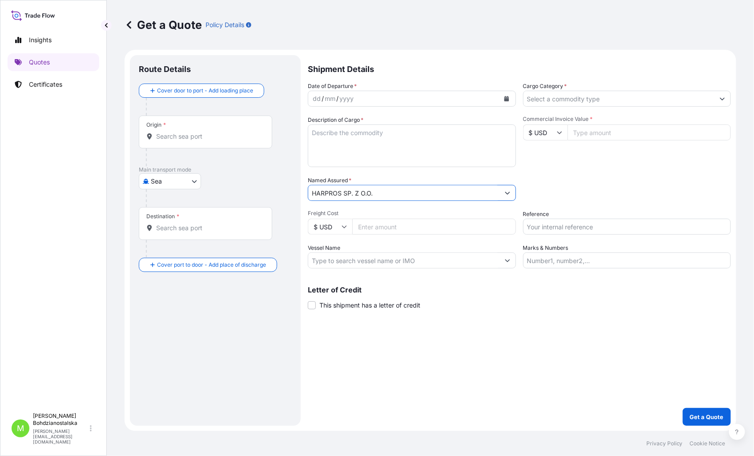
type input "HARPROS SP. Z O.O."
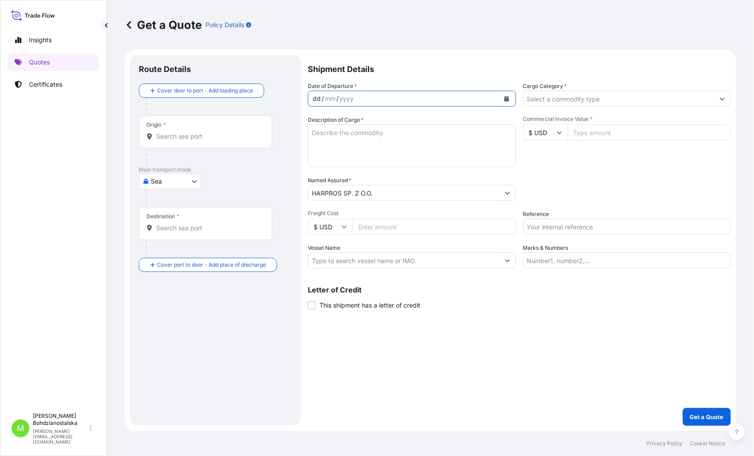
click at [320, 97] on div "dd" at bounding box center [317, 98] width 10 height 11
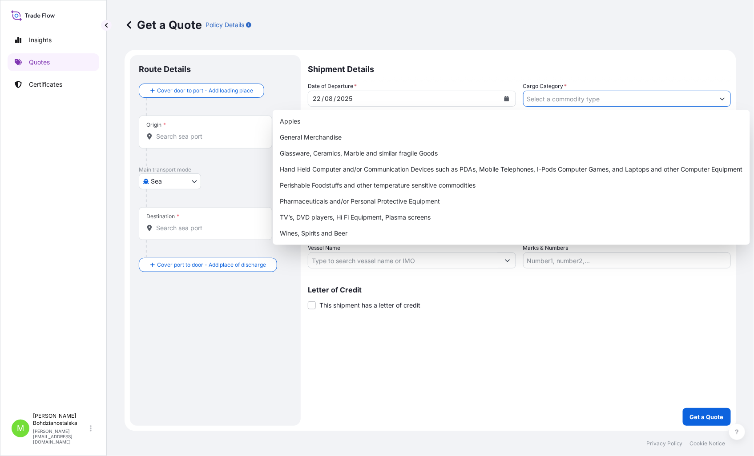
click at [548, 95] on input "Cargo Category *" at bounding box center [619, 99] width 191 height 16
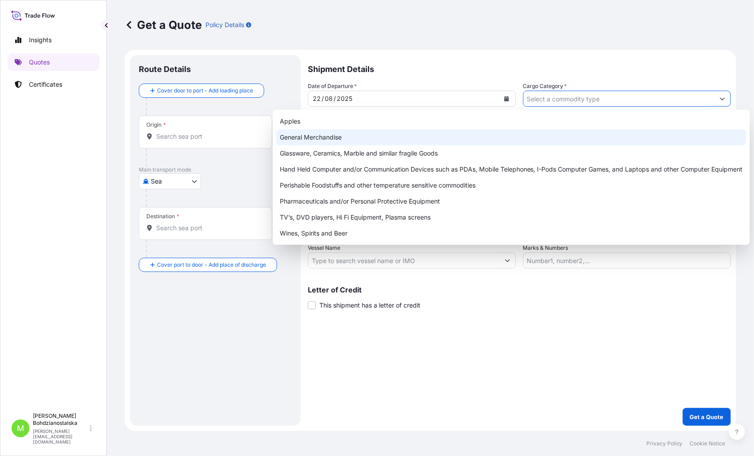
click at [353, 132] on div "General Merchandise" at bounding box center [511, 137] width 470 height 16
type input "General Merchandise"
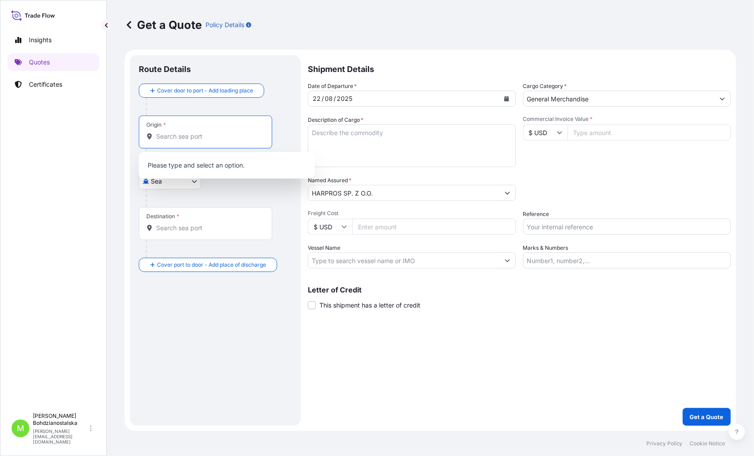
click at [224, 136] on input "Origin *" at bounding box center [208, 136] width 105 height 9
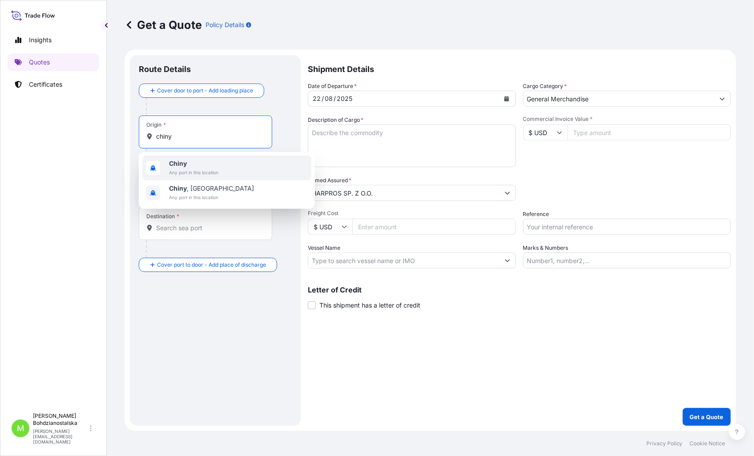
click at [214, 163] on span "Chiny" at bounding box center [193, 163] width 49 height 9
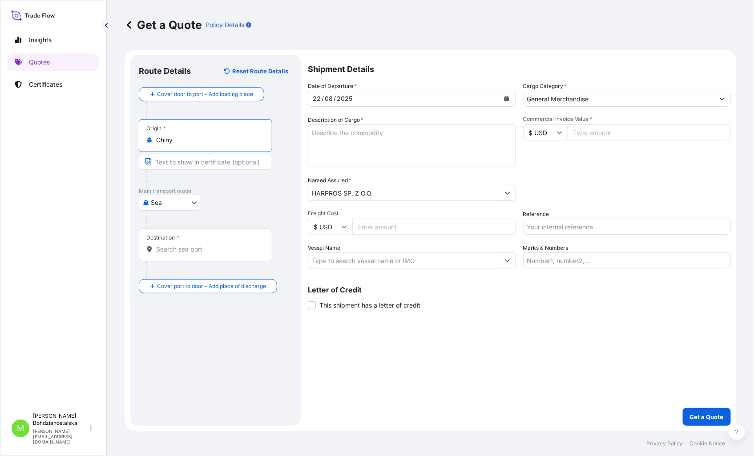
type input "Chiny"
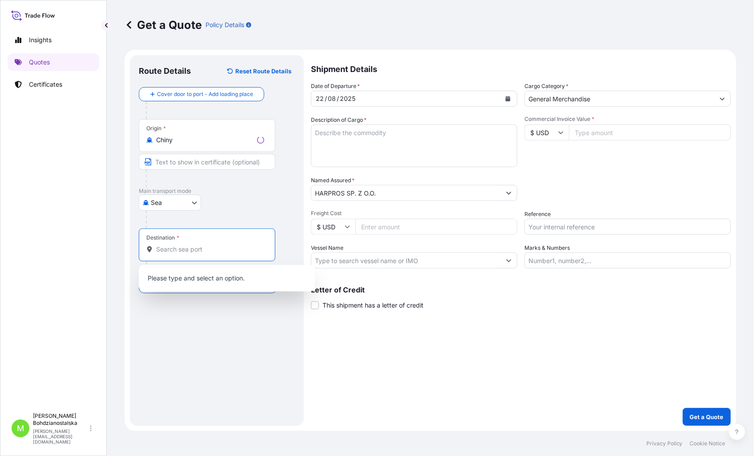
click at [197, 251] on input "Destination *" at bounding box center [210, 249] width 108 height 9
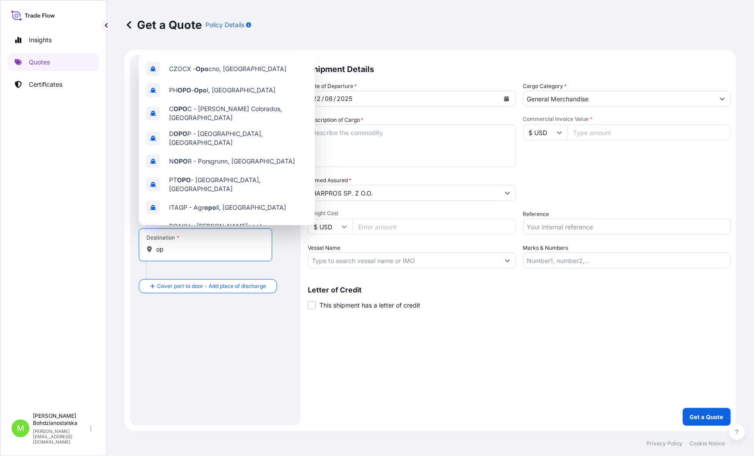
type input "o"
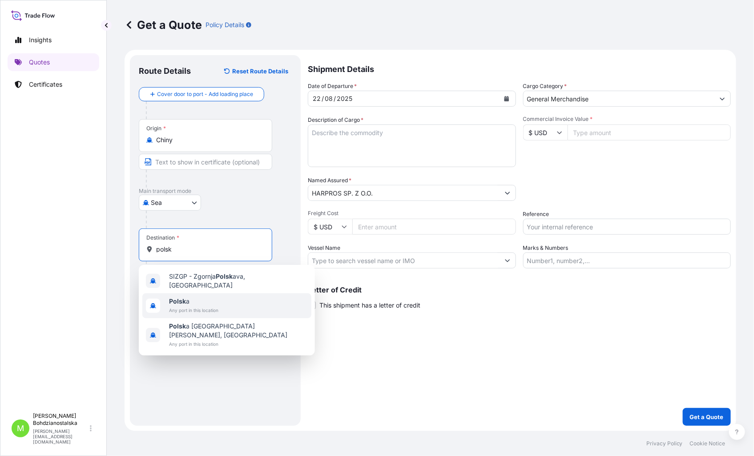
click at [211, 309] on span "Any port in this location" at bounding box center [193, 310] width 49 height 9
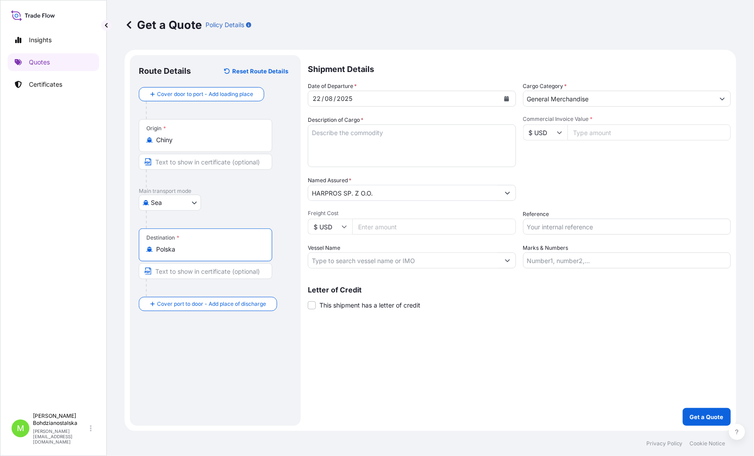
type input "Polska"
click at [334, 131] on textarea "Description of Cargo *" at bounding box center [412, 146] width 208 height 43
paste textarea "A/V CABLE"
click at [335, 149] on textarea "A/V CABLE" at bounding box center [412, 146] width 208 height 43
click at [361, 132] on textarea "A/V CABLE" at bounding box center [412, 146] width 208 height 43
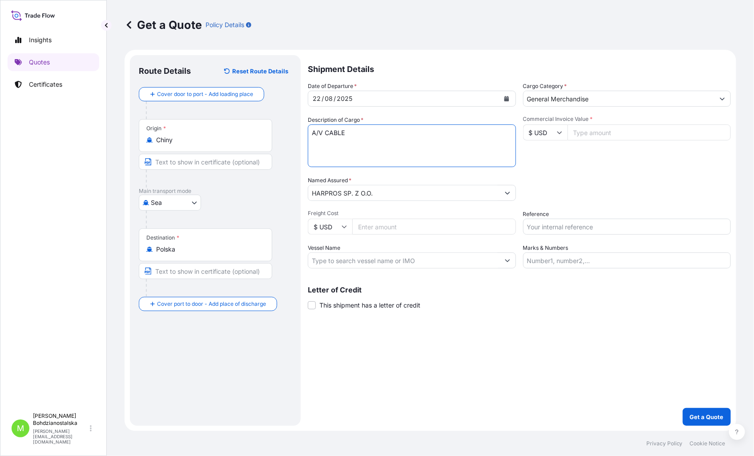
paste textarea "CMAU4566670"
type textarea "A/V CABLE CMAU4566670 40hc, 3099,00 kgs, 13,720 m3, 410 ctn"
click at [540, 232] on input "Reference" at bounding box center [627, 227] width 208 height 16
paste input "LCL16404"
type input "LCL16404"
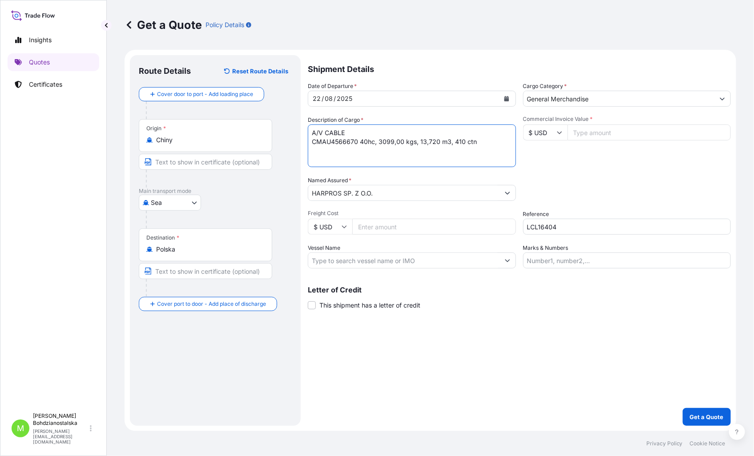
click at [314, 139] on textarea "A/V CABLE CMAU4566670 40hc, 3099,00 kgs, 13,720 m3, 410 ctn" at bounding box center [412, 146] width 208 height 43
click at [346, 133] on textarea "A/V CABLELCL CMAU4566670 40hc, 3099,00 kgs, 13,720 m3, 410 ctn" at bounding box center [412, 146] width 208 height 43
click at [362, 132] on textarea "A/V CABLE LCL CMAU4566670 40hc, 3099,00 kgs, 13,720 m3, 410 ctn" at bounding box center [412, 146] width 208 height 43
click at [315, 143] on textarea "A/V CABLE CMAU4566670 40hc, 3099,00 kgs, 13,720 m3, 410 ctn" at bounding box center [412, 146] width 208 height 43
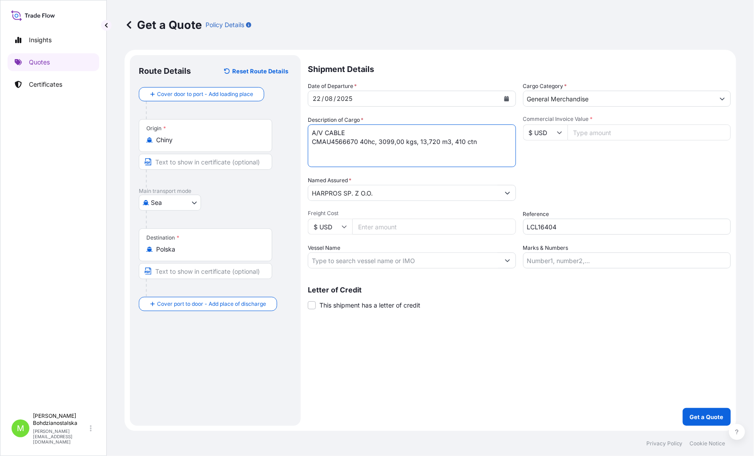
click at [312, 141] on textarea "A/V CABLE CMAU4566670 40hc, 3099,00 kgs, 13,720 m3, 410 ctn" at bounding box center [412, 146] width 208 height 43
paste textarea "LCL"
type textarea "A/V CABLE LCL CMAU4566670 40hc, 3099,00 kgs, 13,720 m3, 410 ctn"
click at [581, 131] on input "Commercial Invoice Value *" at bounding box center [650, 133] width 164 height 16
type input "16465.00"
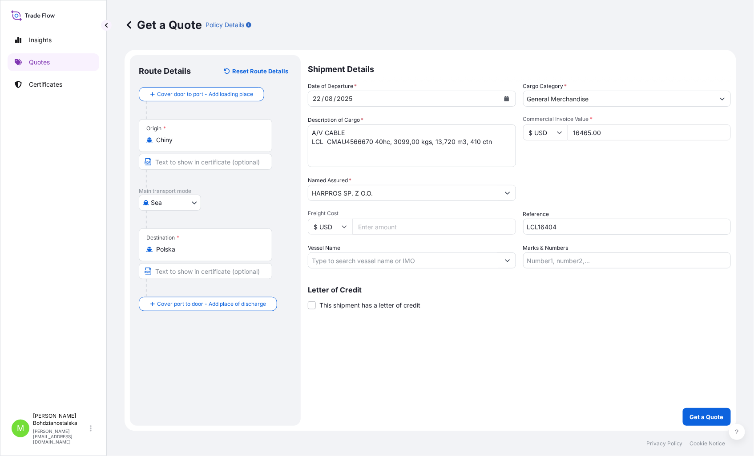
click at [546, 188] on div "Packing Category Type to search a container mode Please select a primary mode o…" at bounding box center [627, 188] width 208 height 25
click at [566, 219] on input "LCL16404" at bounding box center [627, 227] width 208 height 16
click at [562, 228] on input "LCL16404 / s02015466" at bounding box center [627, 227] width 208 height 16
type input "LCL16404 / S02015466"
click at [706, 406] on div "Shipment Details Date of Departure * [DATE] Cargo Category * General Merchandis…" at bounding box center [519, 240] width 423 height 371
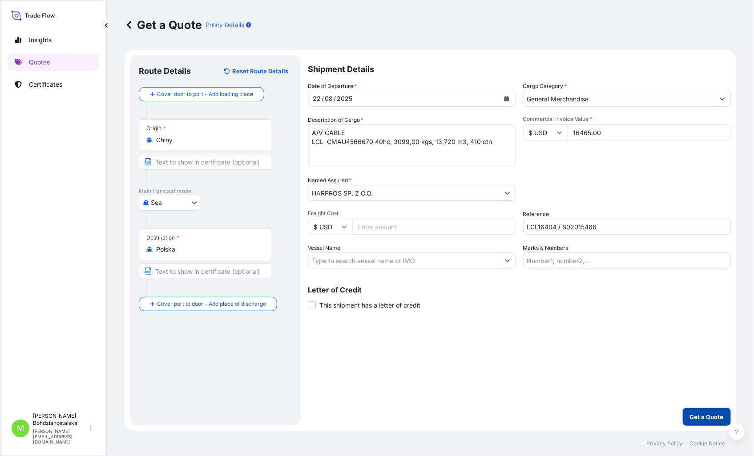
click at [695, 412] on button "Get a Quote" at bounding box center [707, 417] width 48 height 18
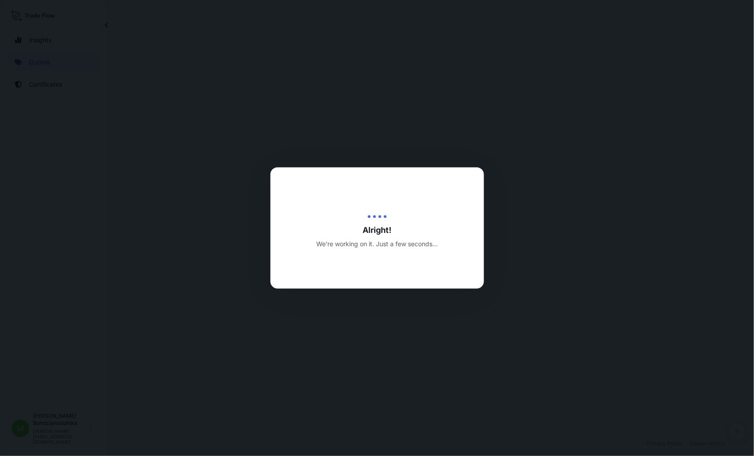
select select "Sea"
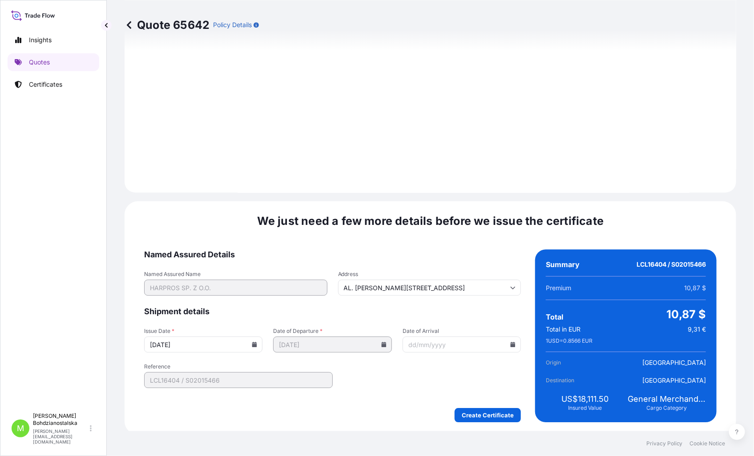
scroll to position [901, 0]
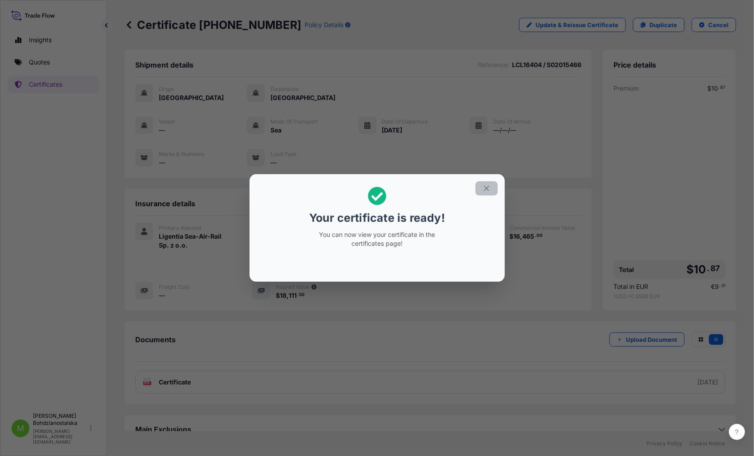
click at [488, 190] on icon "button" at bounding box center [486, 188] width 5 height 5
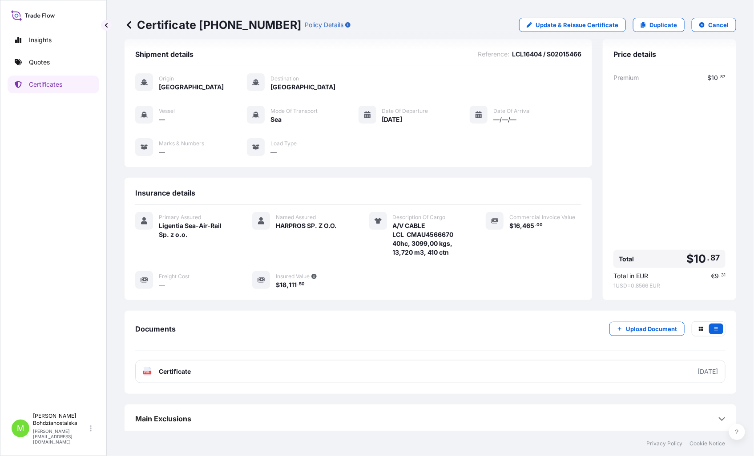
scroll to position [13, 0]
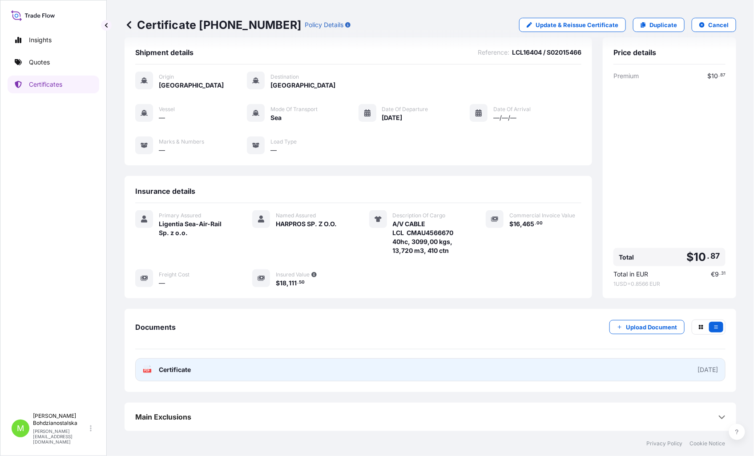
click at [161, 373] on span "Certificate" at bounding box center [175, 370] width 32 height 9
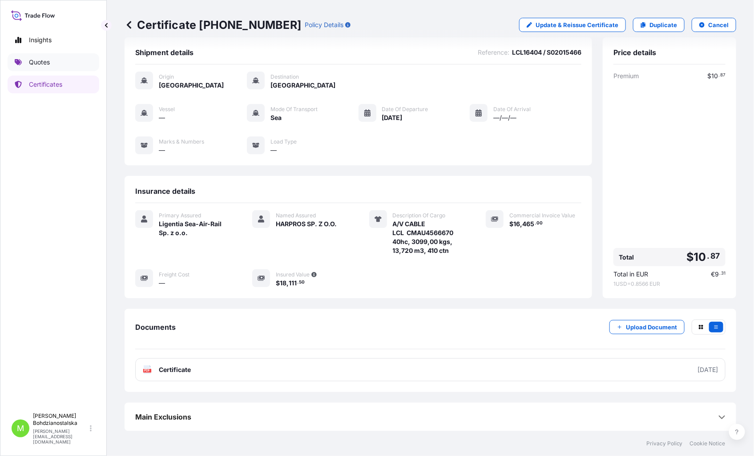
click at [44, 64] on p "Quotes" at bounding box center [39, 62] width 21 height 9
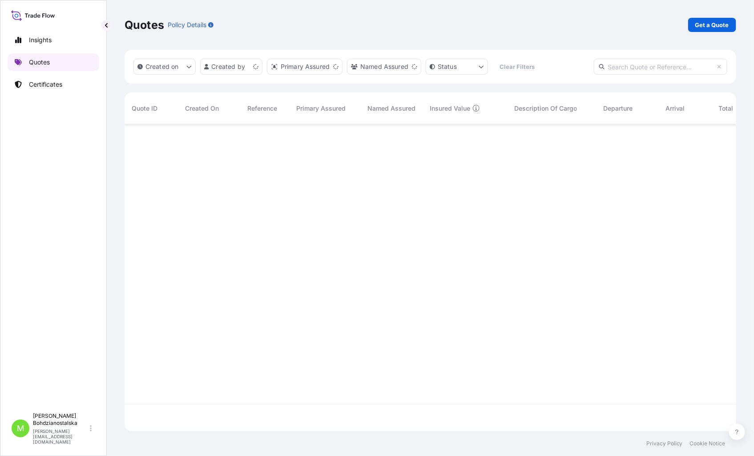
scroll to position [305, 604]
click at [714, 20] on p "Get a Quote" at bounding box center [712, 24] width 34 height 9
select select "Sea"
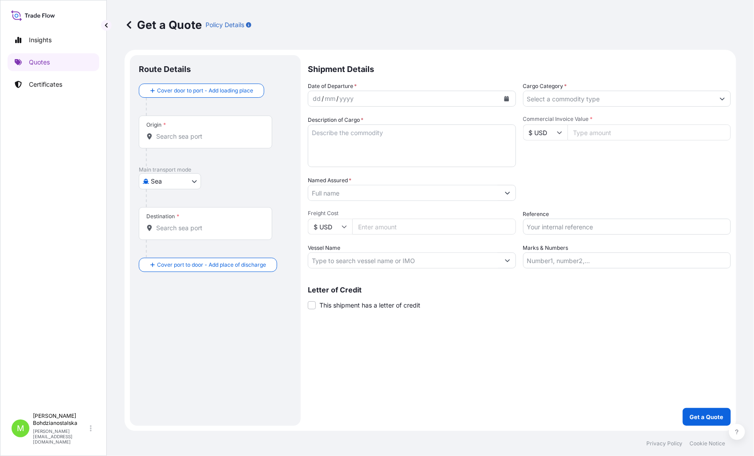
click at [180, 133] on input "Origin *" at bounding box center [208, 136] width 105 height 9
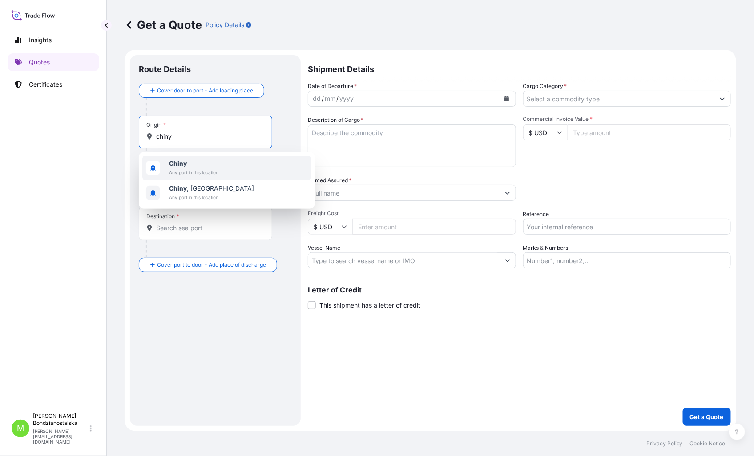
click at [194, 166] on span "Chiny" at bounding box center [193, 163] width 49 height 9
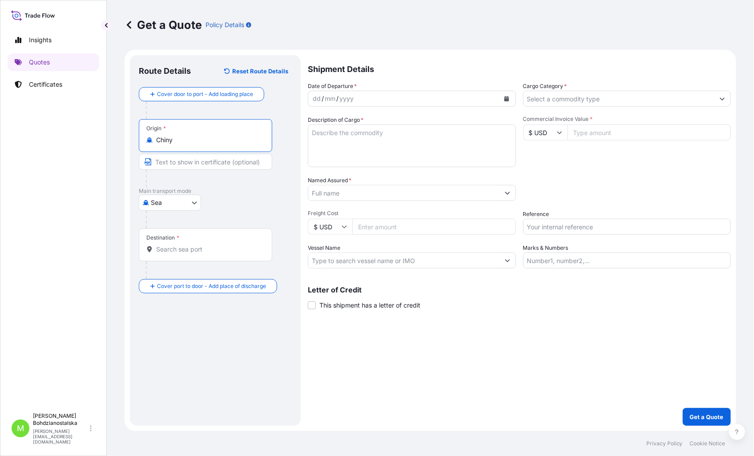
type input "Chiny"
click at [177, 245] on div "Destination *" at bounding box center [207, 245] width 137 height 33
click at [177, 245] on input "Destination *" at bounding box center [210, 249] width 108 height 9
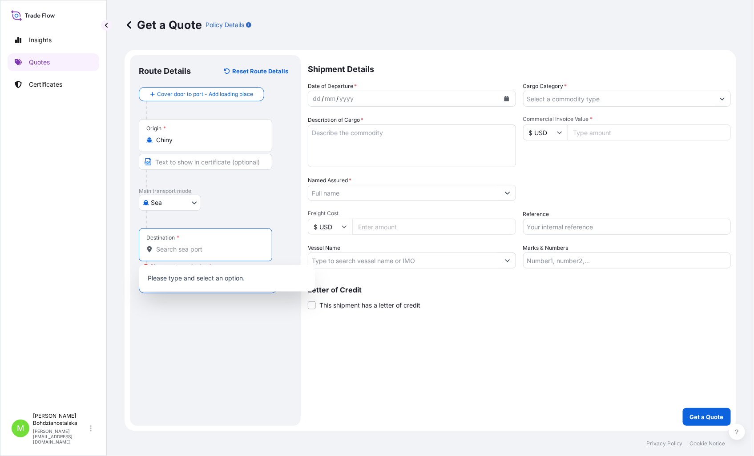
click at [186, 266] on div "Please type and select an option." at bounding box center [227, 278] width 176 height 27
click at [183, 254] on div "Destination *" at bounding box center [205, 245] width 133 height 33
click at [183, 254] on input "Destination * Please select a destination" at bounding box center [208, 249] width 105 height 9
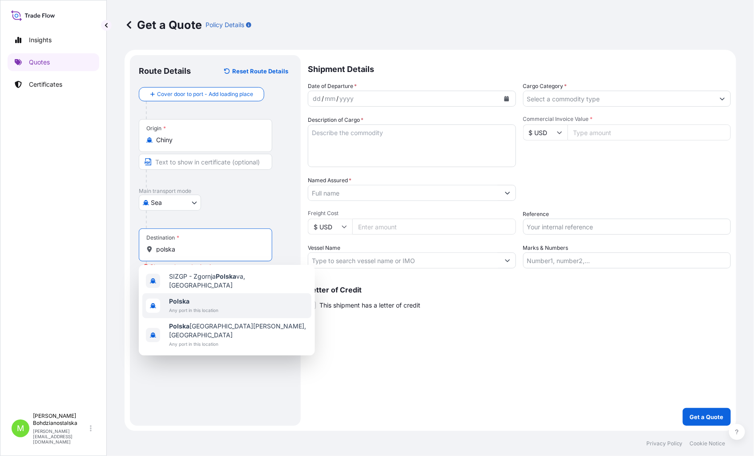
click at [190, 299] on span "Polska" at bounding box center [193, 301] width 49 height 9
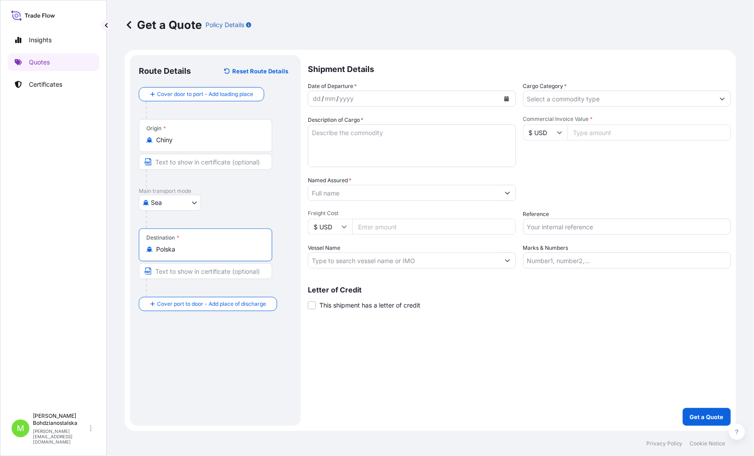
type input "Polska"
click at [322, 98] on div "/" at bounding box center [323, 98] width 2 height 11
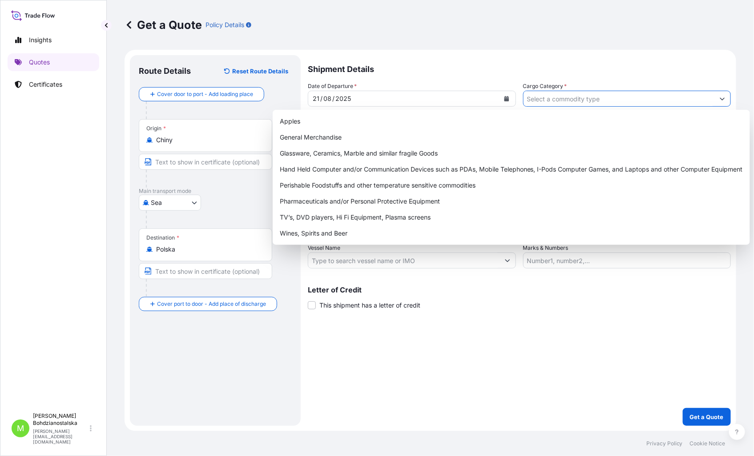
click at [600, 102] on input "Cargo Category *" at bounding box center [619, 99] width 191 height 16
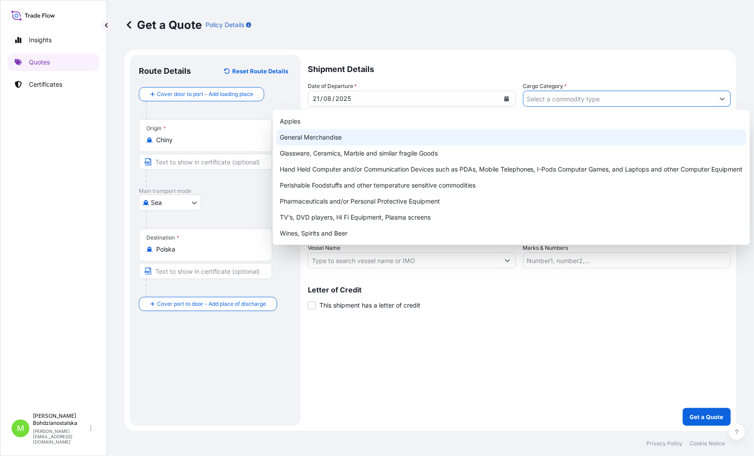
click at [361, 137] on div "General Merchandise" at bounding box center [511, 137] width 470 height 16
type input "General Merchandise"
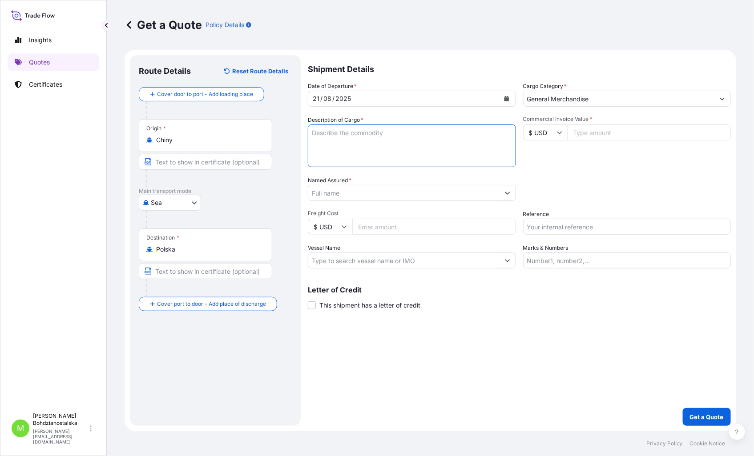
click at [362, 142] on textarea "Description of Cargo *" at bounding box center [412, 146] width 208 height 43
click at [323, 130] on textarea "Description of Cargo *" at bounding box center [412, 146] width 208 height 43
paste textarea "Acrylic paint markers"
click at [331, 140] on textarea "Acrylic paint markers" at bounding box center [412, 146] width 208 height 43
paste textarea "SEKU5540509"
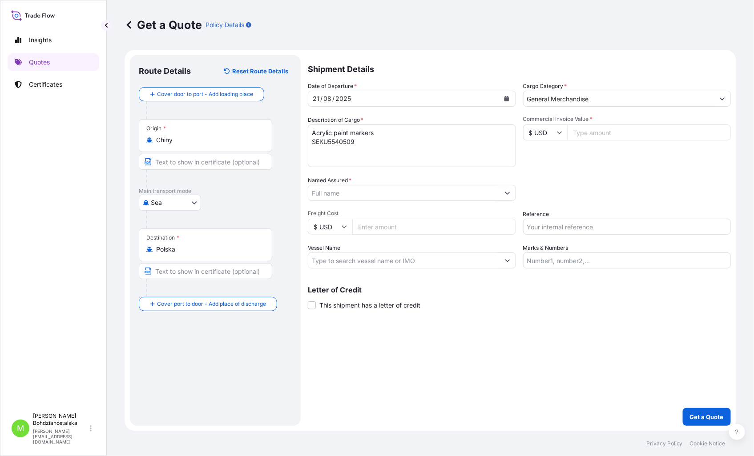
click at [313, 145] on textarea "Acrylic paint markers SEKU5540509" at bounding box center [412, 146] width 208 height 43
click at [397, 142] on textarea "Acrylic paint markers LCL SEKU5540509" at bounding box center [412, 146] width 208 height 43
drag, startPoint x: 417, startPoint y: 137, endPoint x: 412, endPoint y: 140, distance: 6.0
click at [416, 137] on textarea "Acrylic paint markers LCL SEKU5540509," at bounding box center [412, 146] width 208 height 43
click at [384, 144] on textarea "Acrylic paint markers LCL SEKU5540509," at bounding box center [412, 146] width 208 height 43
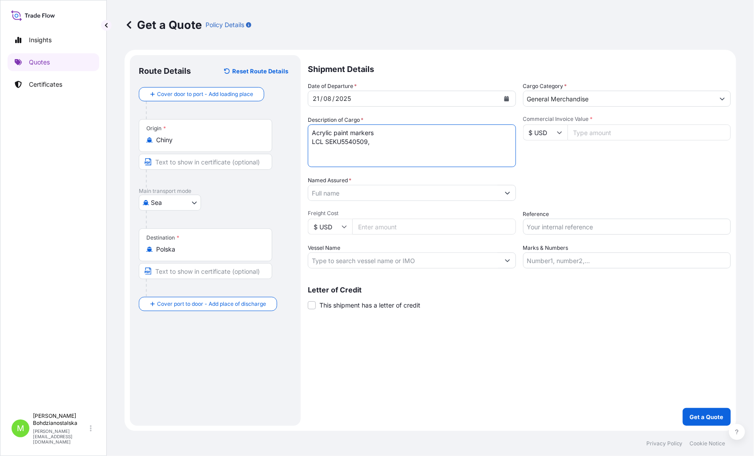
paste textarea "3 778,700"
type textarea "Acrylic paint markers LCL SEKU5540509, 3 778,700 KGS, 8,510 M3, 273 CTN"
click at [708, 419] on p "Get a Quote" at bounding box center [707, 417] width 34 height 9
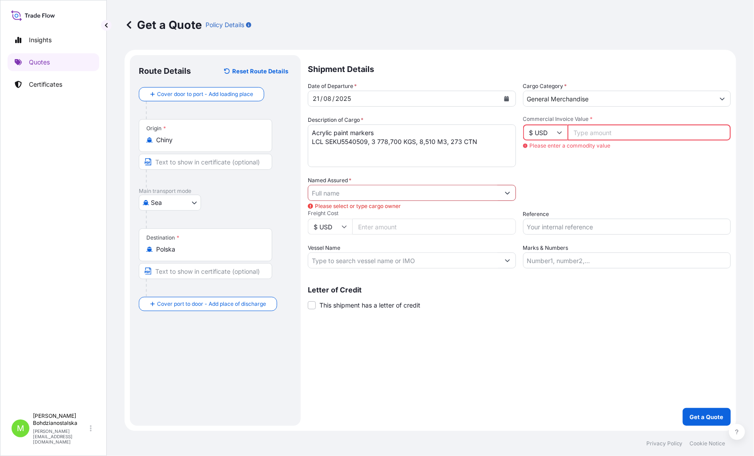
click at [590, 136] on input "Commercial Invoice Value *" at bounding box center [650, 133] width 164 height 16
paste input "46577.12"
type input "46577.12"
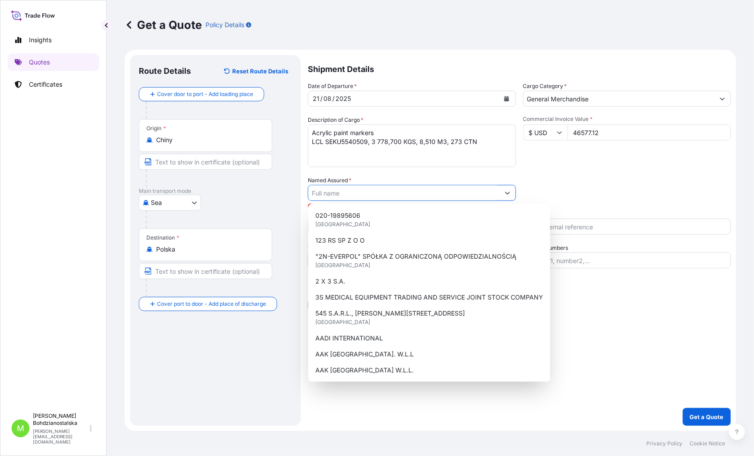
click at [379, 196] on input "Named Assured *" at bounding box center [403, 193] width 191 height 16
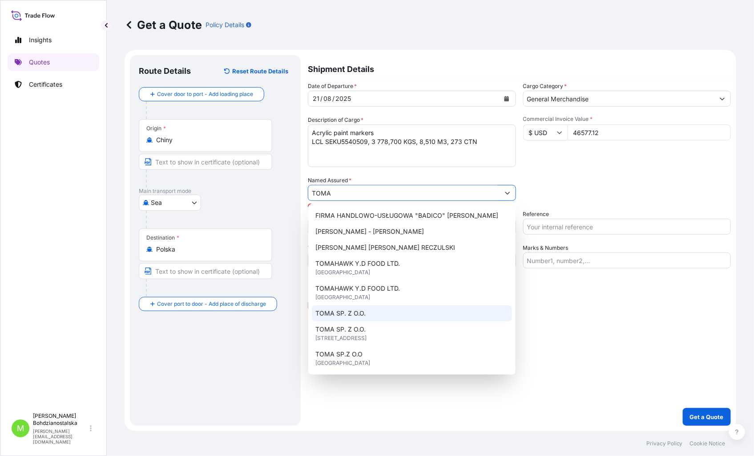
click at [384, 318] on div "TOMA SP. Z O.O." at bounding box center [412, 314] width 200 height 16
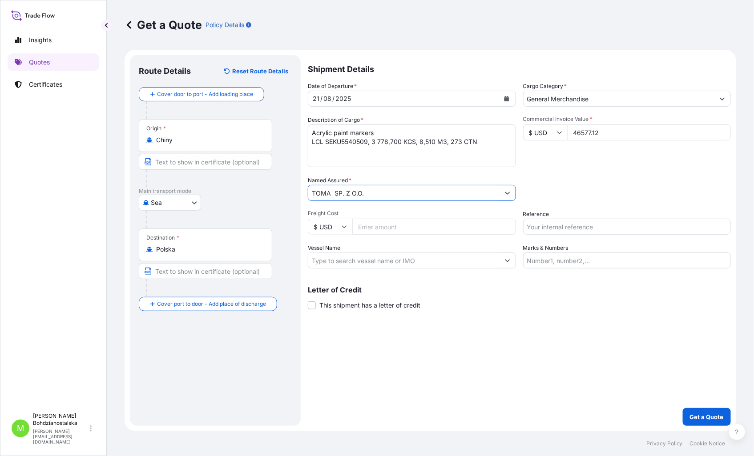
type input "TOMA SP. Z O.O."
click at [546, 223] on input "Reference" at bounding box center [627, 227] width 208 height 16
click at [561, 232] on input "Reference" at bounding box center [627, 227] width 208 height 16
click at [541, 230] on input "Reference" at bounding box center [627, 227] width 208 height 16
paste input "LCL16440"
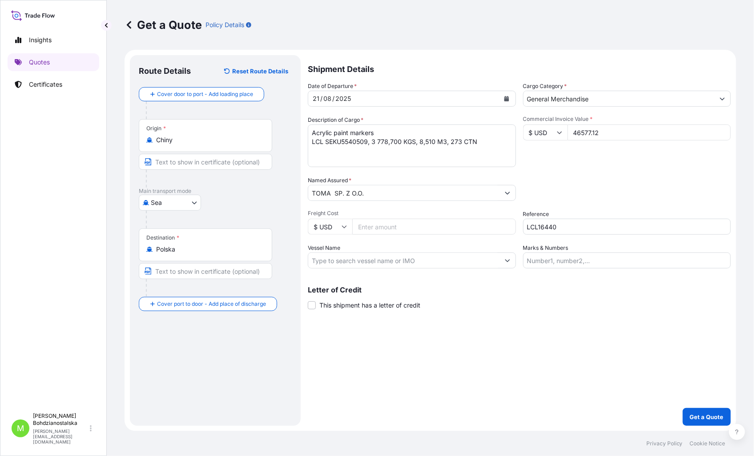
click at [563, 226] on input "LCL16440" at bounding box center [627, 227] width 208 height 16
type input "LCL16440 / S02024190"
click at [710, 416] on p "Get a Quote" at bounding box center [707, 417] width 34 height 9
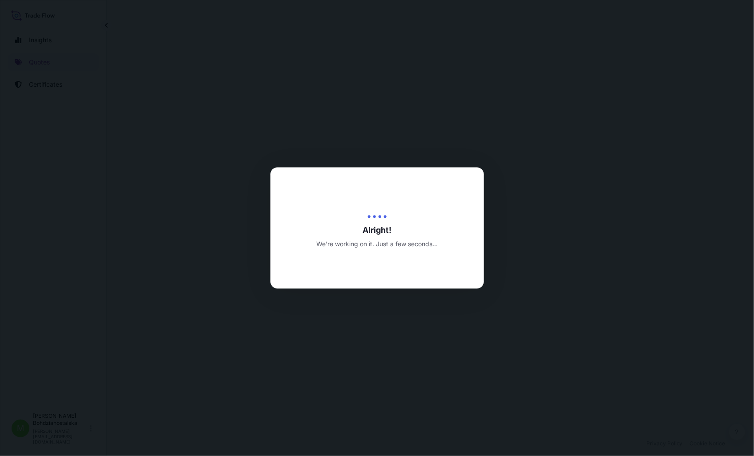
select select "Sea"
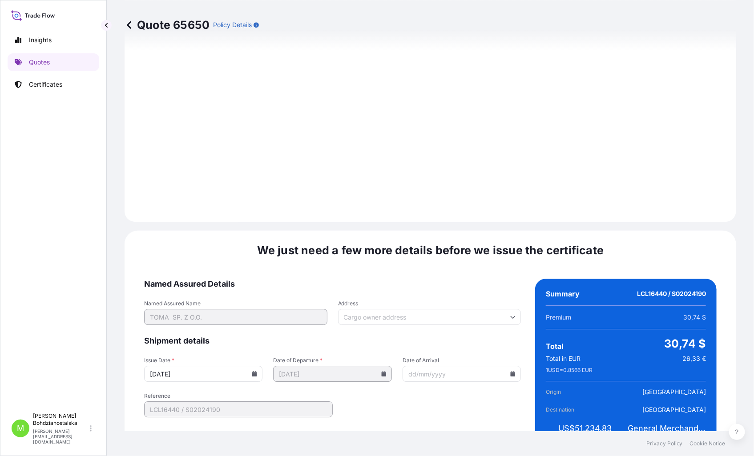
scroll to position [901, 0]
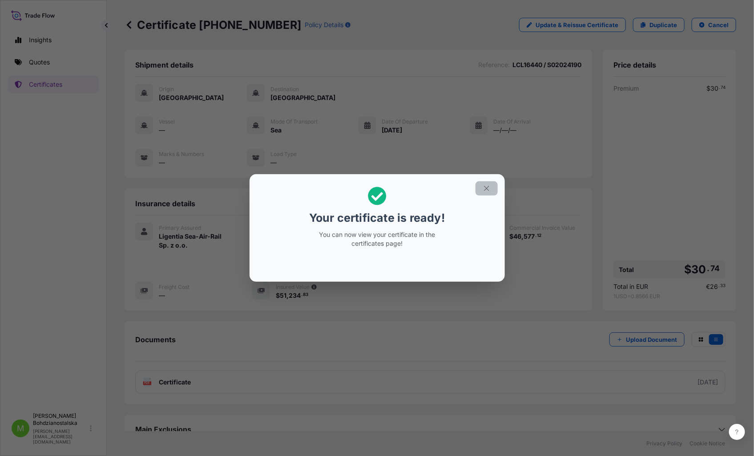
click at [488, 186] on icon "button" at bounding box center [487, 189] width 8 height 8
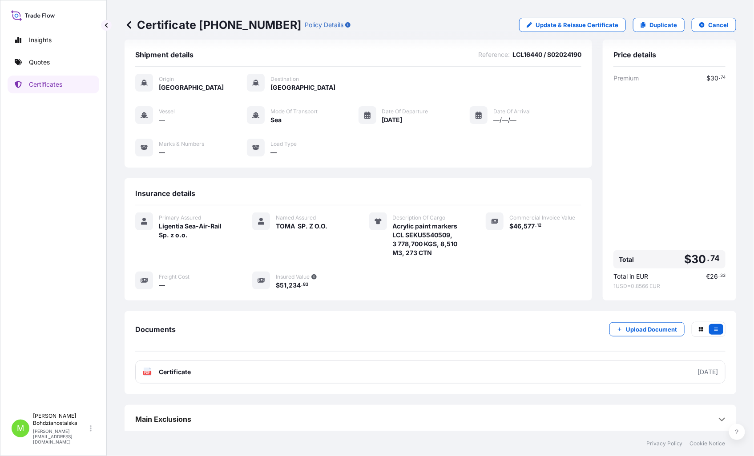
scroll to position [13, 0]
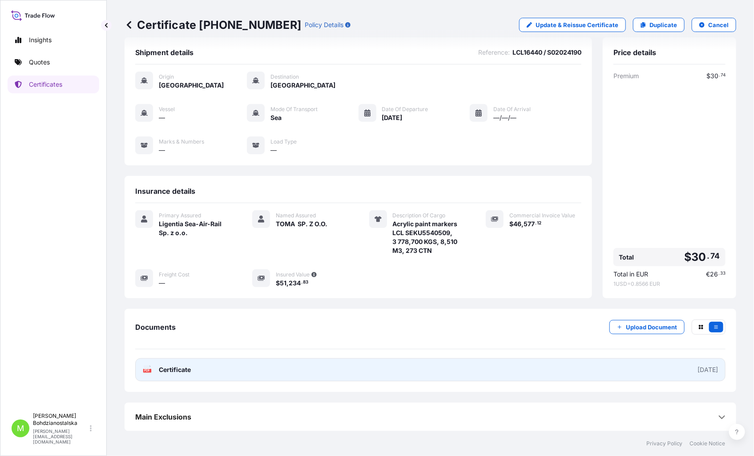
click at [254, 371] on link "PDF Certificate [DATE]" at bounding box center [430, 370] width 590 height 23
